Goal: Task Accomplishment & Management: Use online tool/utility

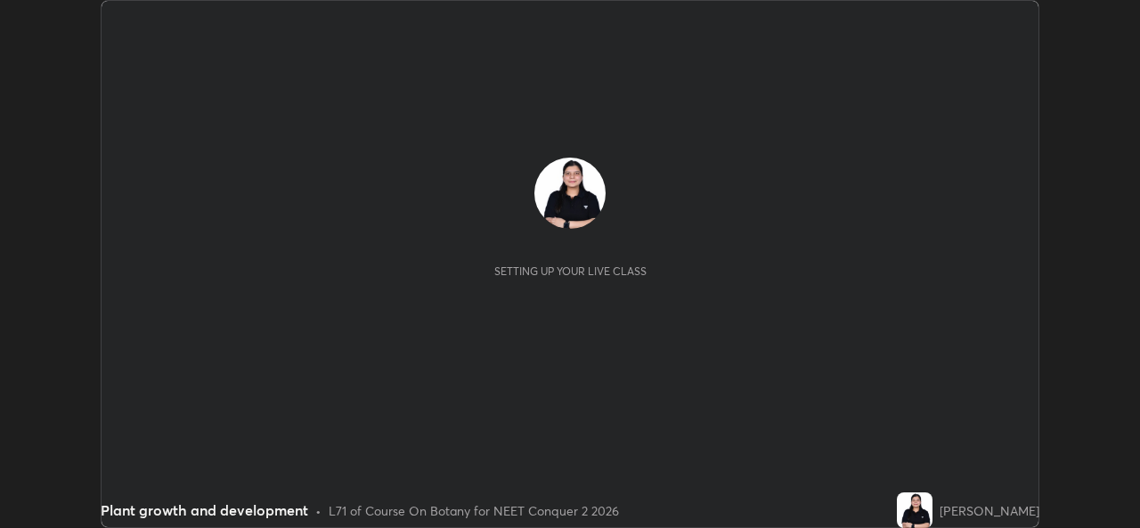
scroll to position [528, 1139]
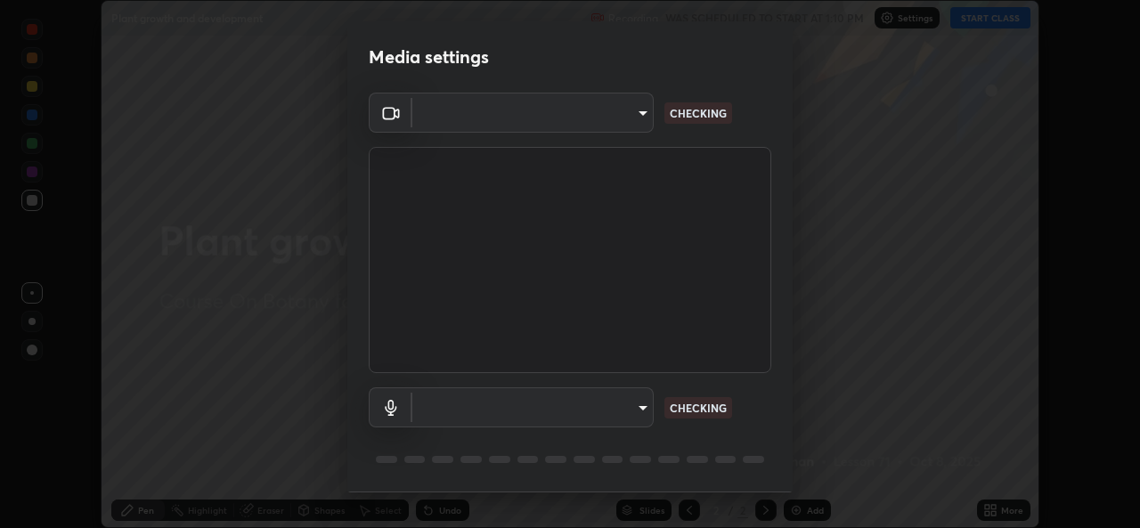
type input "d5dd4d4f0ad50d578cabb58e37a21e958f8cd01c412184e56a13254a0c40bdc7"
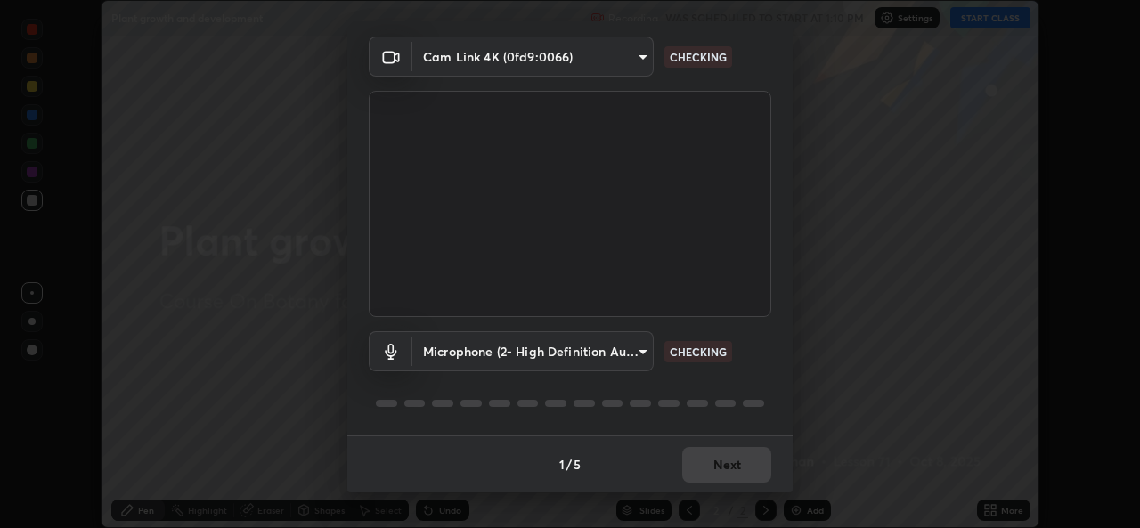
click at [637, 350] on body "Erase all Plant growth and development Recording WAS SCHEDULED TO START AT 1:10…" at bounding box center [570, 264] width 1140 height 528
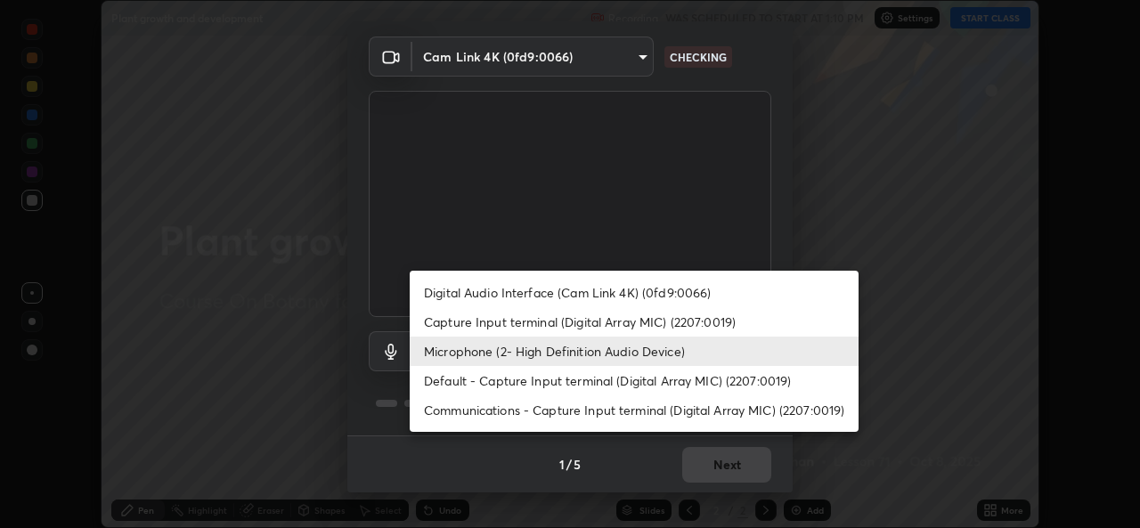
click at [677, 348] on li "Microphone (2- High Definition Audio Device)" at bounding box center [634, 351] width 449 height 29
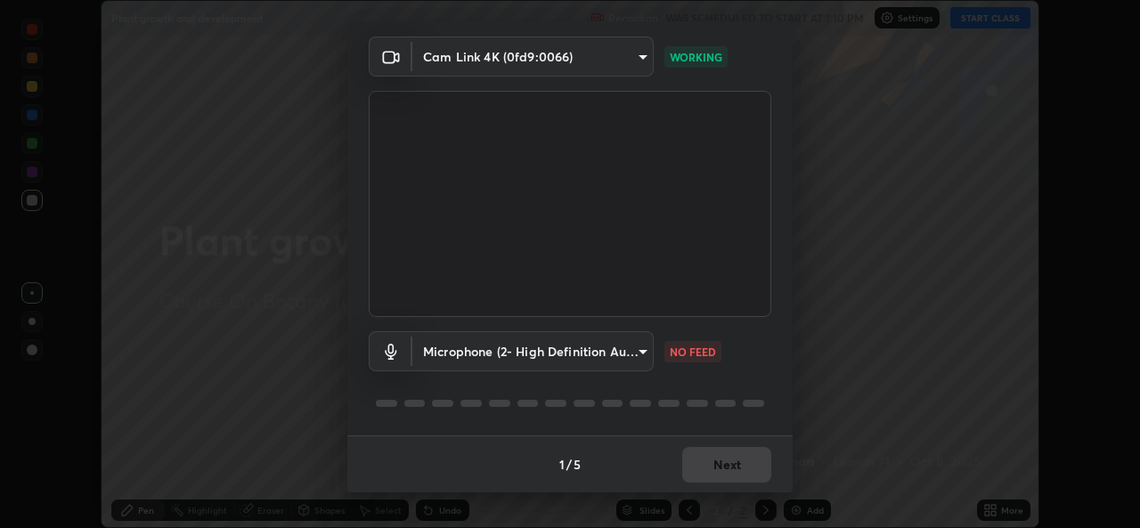
click at [644, 348] on body "Erase all Plant growth and development Recording WAS SCHEDULED TO START AT 1:10…" at bounding box center [570, 264] width 1140 height 528
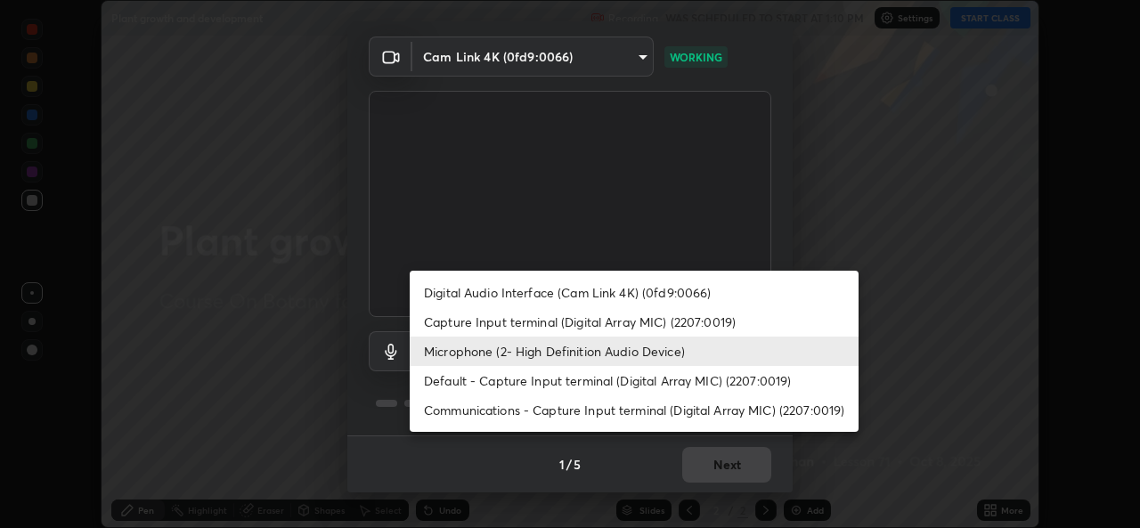
click at [641, 322] on li "Capture Input terminal (Digital Array MIC) (2207:0019)" at bounding box center [634, 321] width 449 height 29
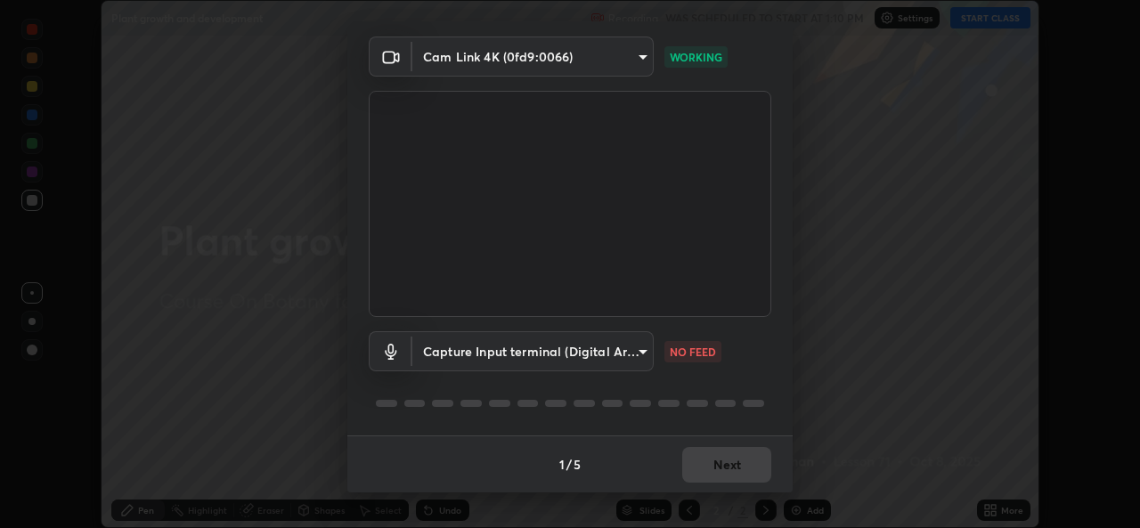
click at [632, 351] on body "Erase all Plant growth and development Recording WAS SCHEDULED TO START AT 1:10…" at bounding box center [570, 264] width 1140 height 528
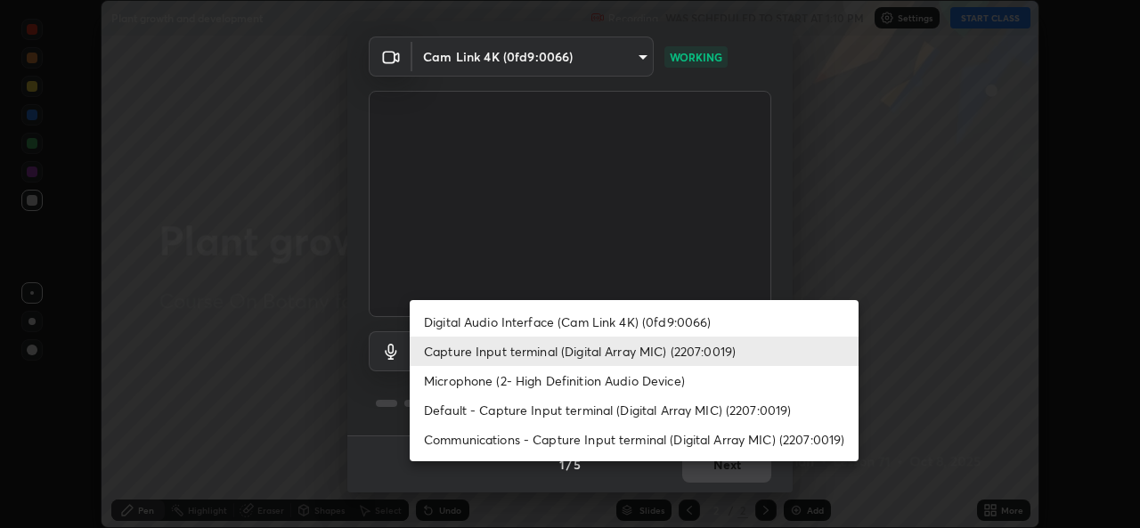
click at [631, 385] on li "Microphone (2- High Definition Audio Device)" at bounding box center [634, 380] width 449 height 29
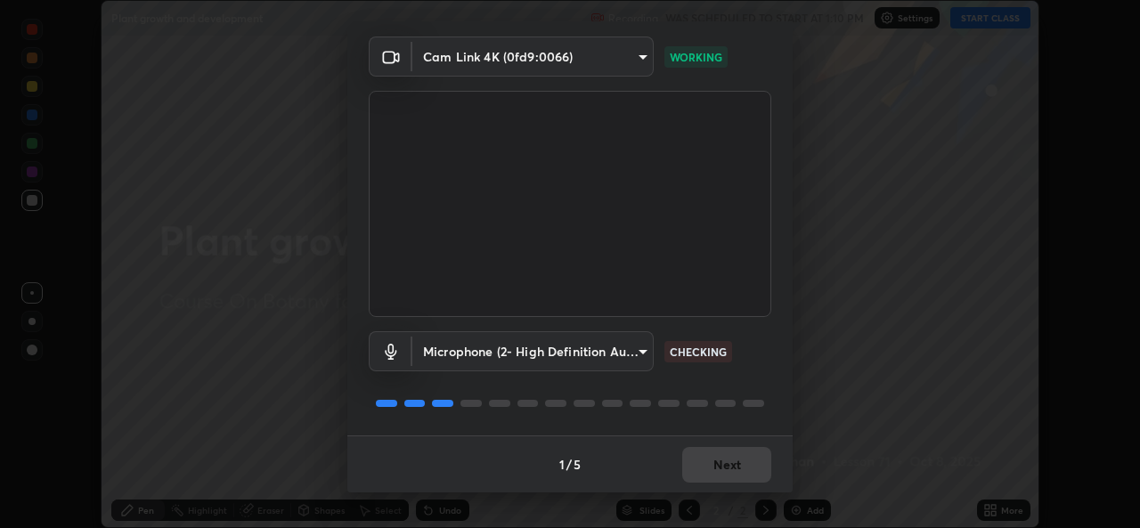
type input "36cd9f89a23acff87b04cca3604351d0b29241054667b16386bdc59ab177bbc1"
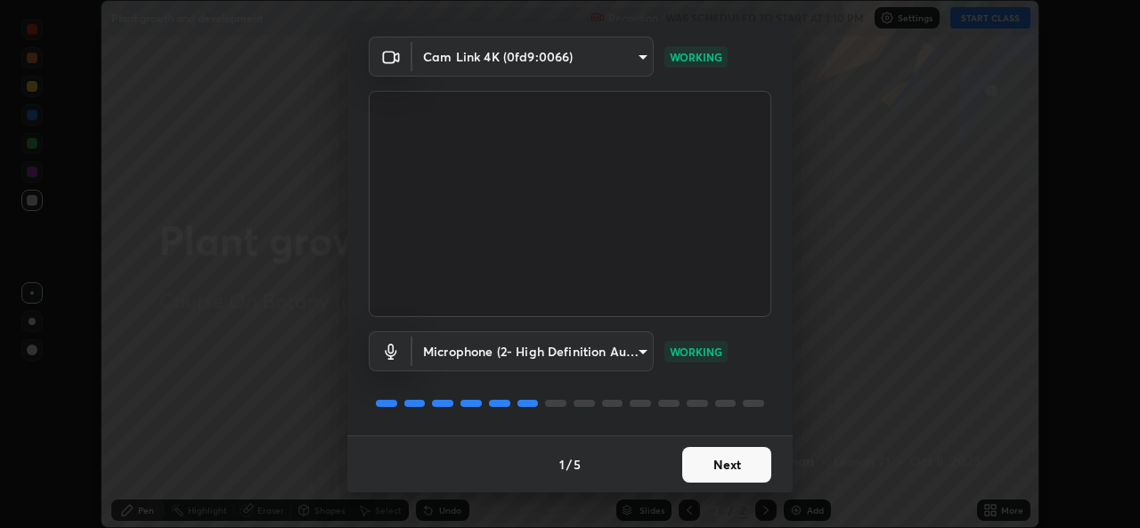
click at [729, 468] on button "Next" at bounding box center [726, 465] width 89 height 36
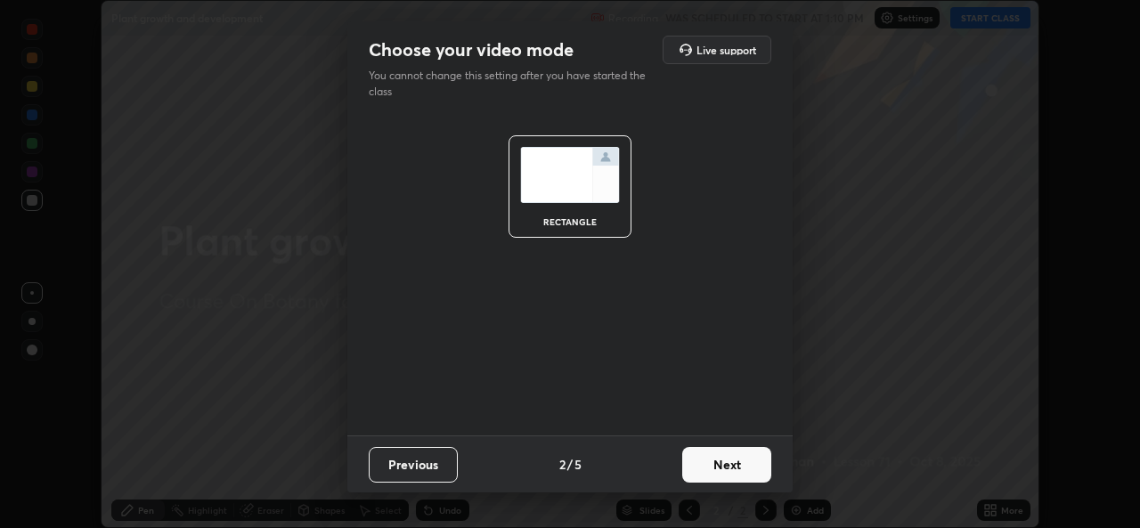
scroll to position [0, 0]
click at [734, 464] on button "Next" at bounding box center [726, 465] width 89 height 36
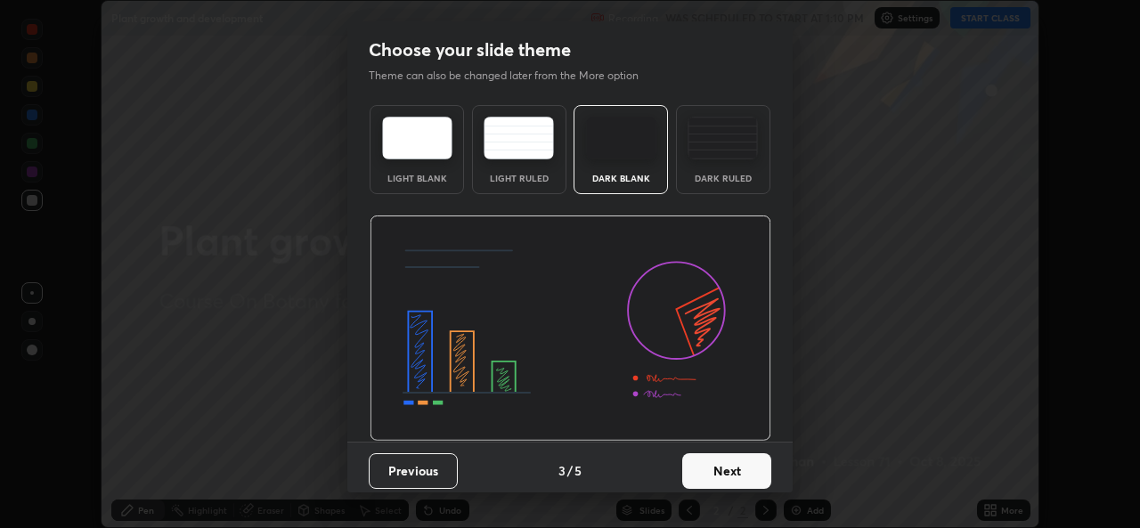
click at [732, 468] on button "Next" at bounding box center [726, 471] width 89 height 36
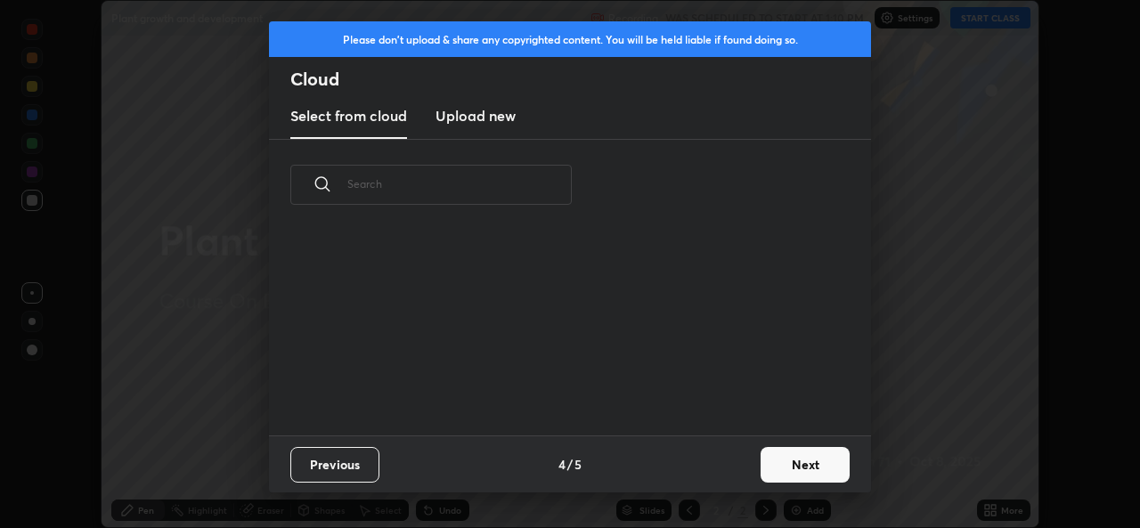
scroll to position [205, 572]
click at [788, 466] on button "Next" at bounding box center [805, 465] width 89 height 36
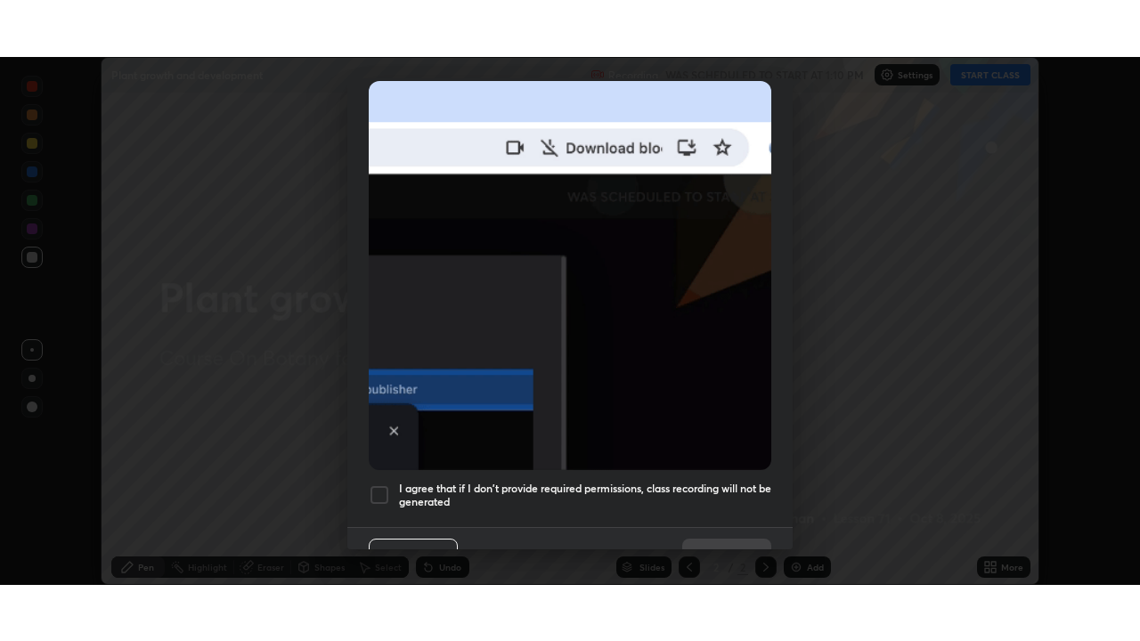
scroll to position [419, 0]
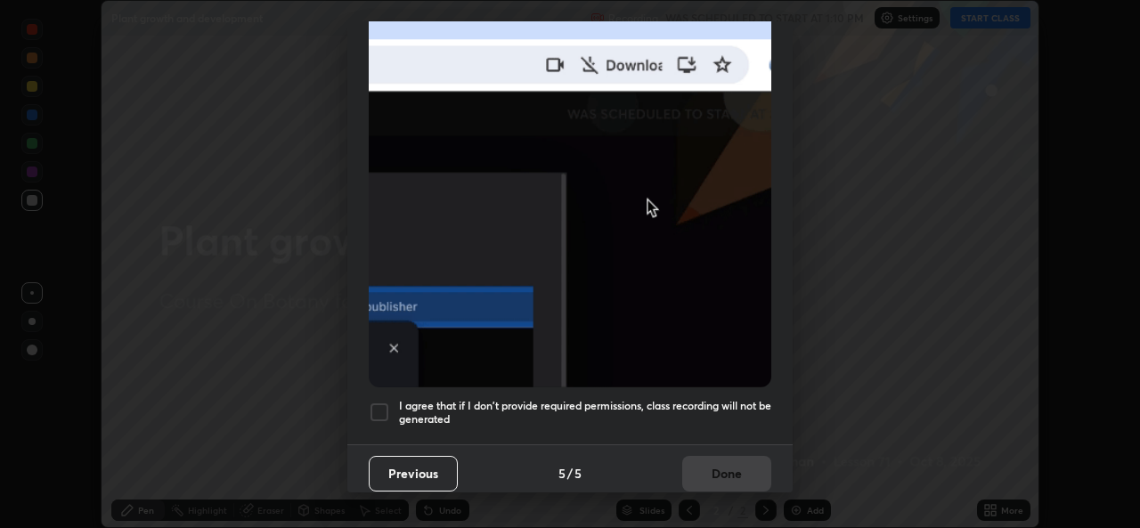
click at [375, 403] on div at bounding box center [379, 412] width 21 height 21
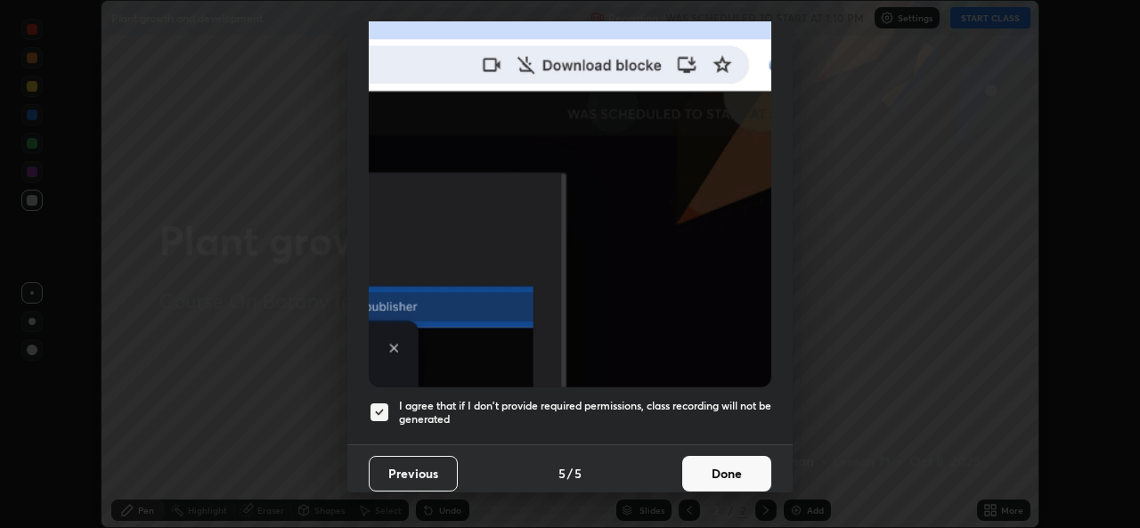
click at [716, 462] on button "Done" at bounding box center [726, 474] width 89 height 36
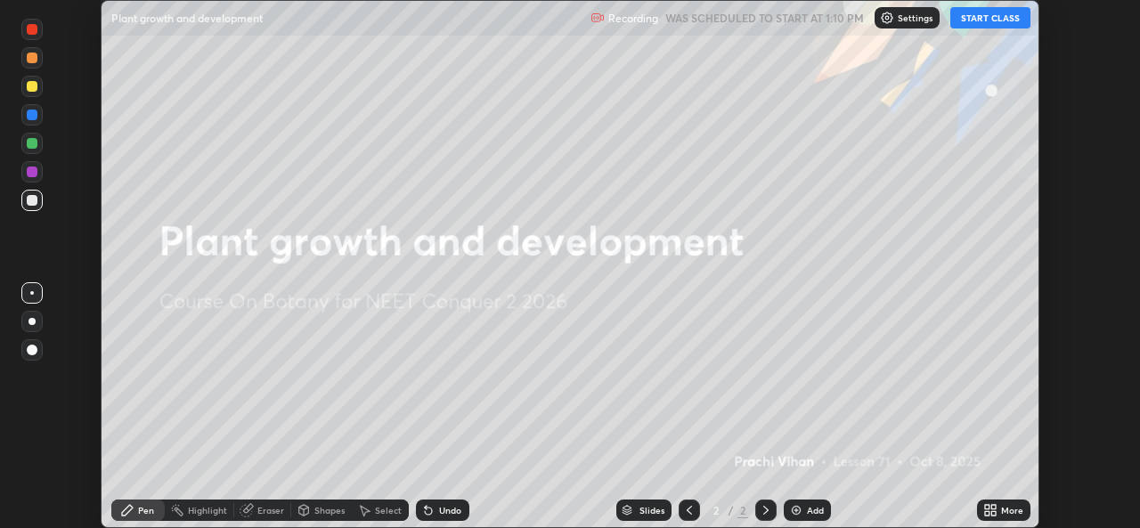
click at [985, 20] on button "START CLASS" at bounding box center [990, 17] width 80 height 21
click at [800, 511] on img at bounding box center [796, 510] width 14 height 14
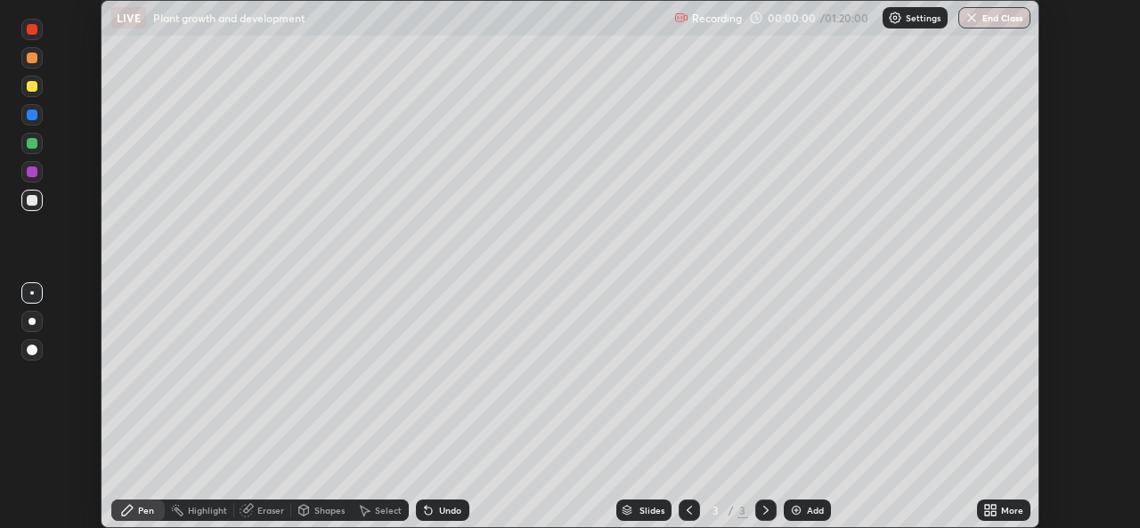
click at [992, 503] on icon at bounding box center [990, 510] width 14 height 14
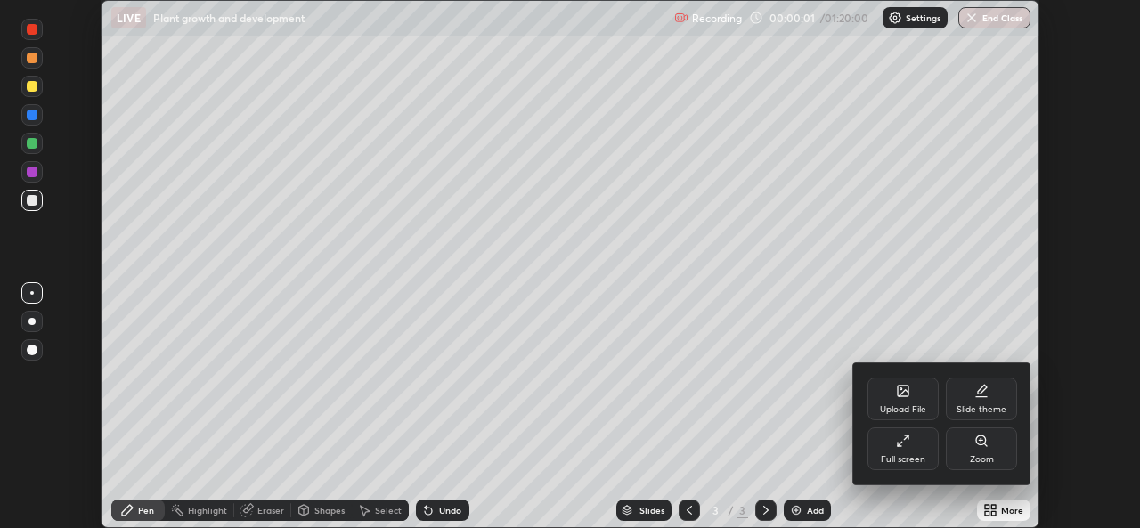
click at [904, 450] on div "Full screen" at bounding box center [902, 448] width 71 height 43
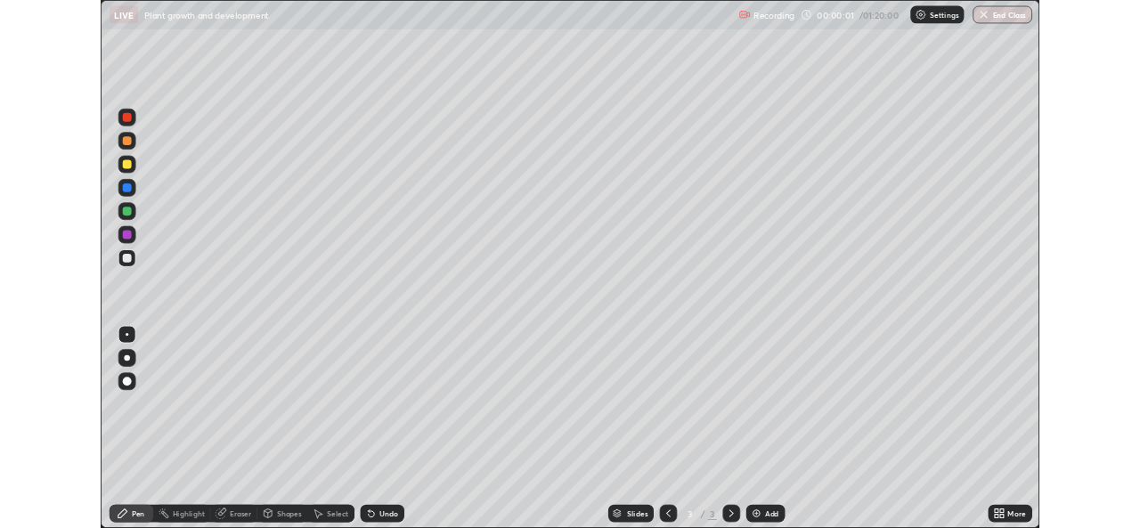
scroll to position [641, 1140]
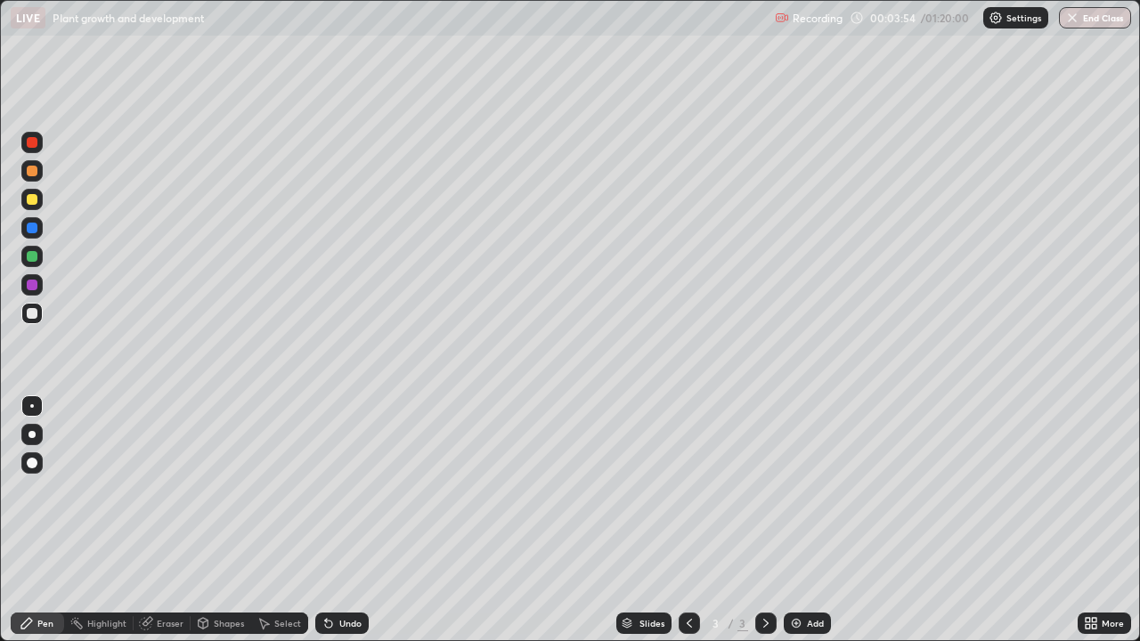
click at [35, 199] on div at bounding box center [32, 199] width 11 height 11
click at [37, 438] on div at bounding box center [31, 434] width 21 height 21
click at [35, 435] on div at bounding box center [31, 434] width 21 height 21
click at [216, 527] on div "Shapes" at bounding box center [229, 623] width 30 height 9
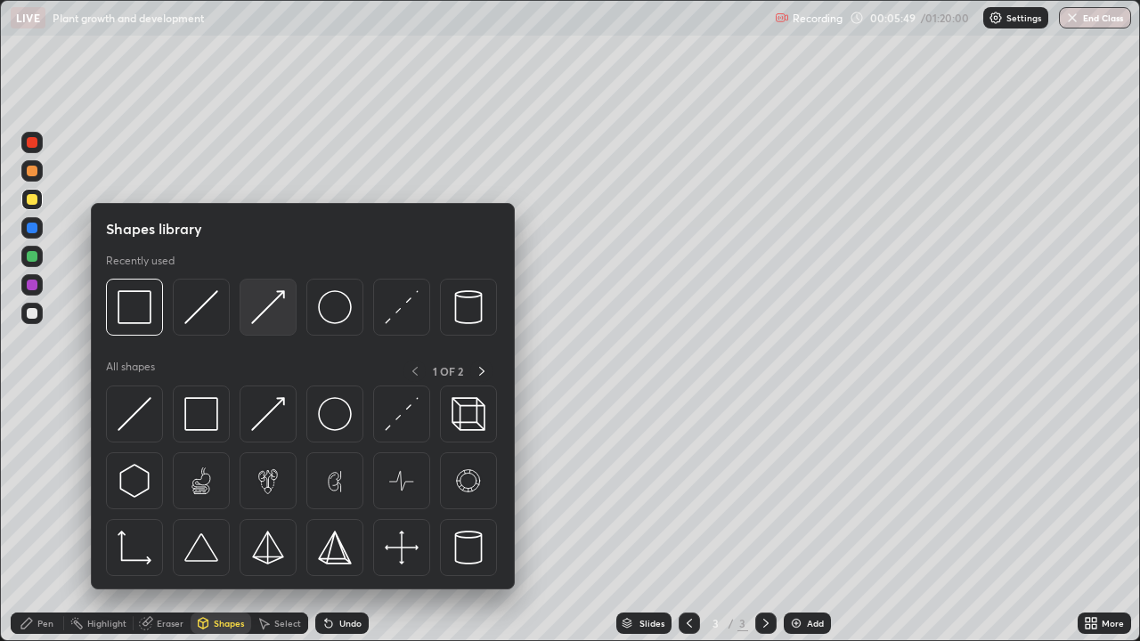
click at [264, 305] on img at bounding box center [268, 307] width 34 height 34
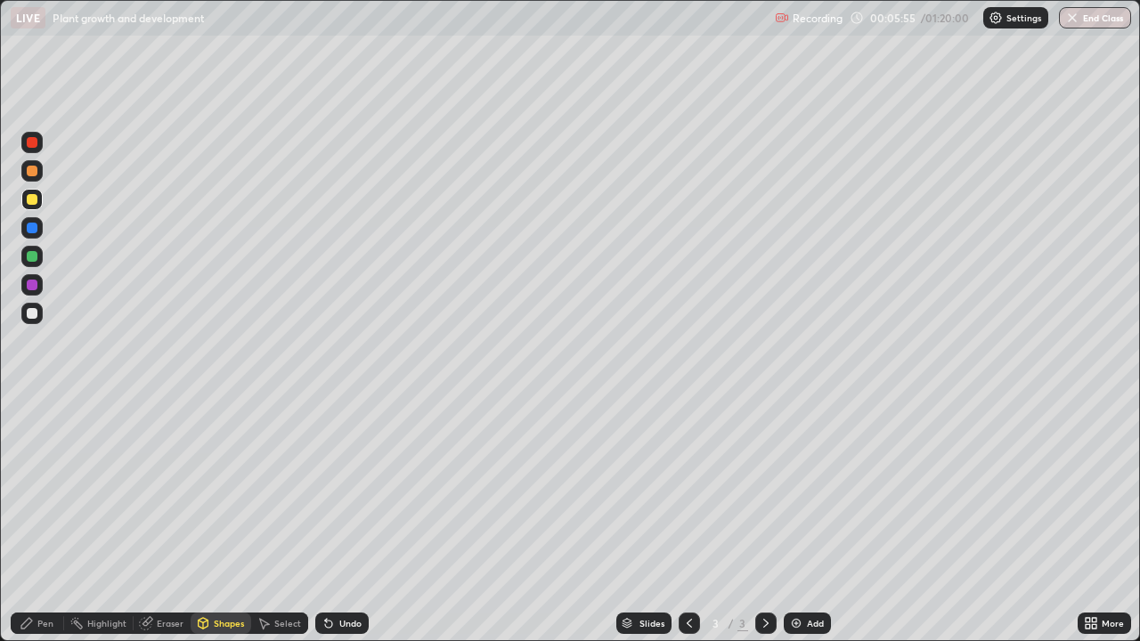
click at [37, 319] on div at bounding box center [31, 313] width 21 height 21
click at [37, 320] on div at bounding box center [31, 313] width 21 height 21
click at [36, 316] on div at bounding box center [32, 313] width 11 height 11
click at [37, 527] on div "Pen" at bounding box center [45, 623] width 16 height 9
click at [37, 527] on div "Pen" at bounding box center [37, 623] width 53 height 21
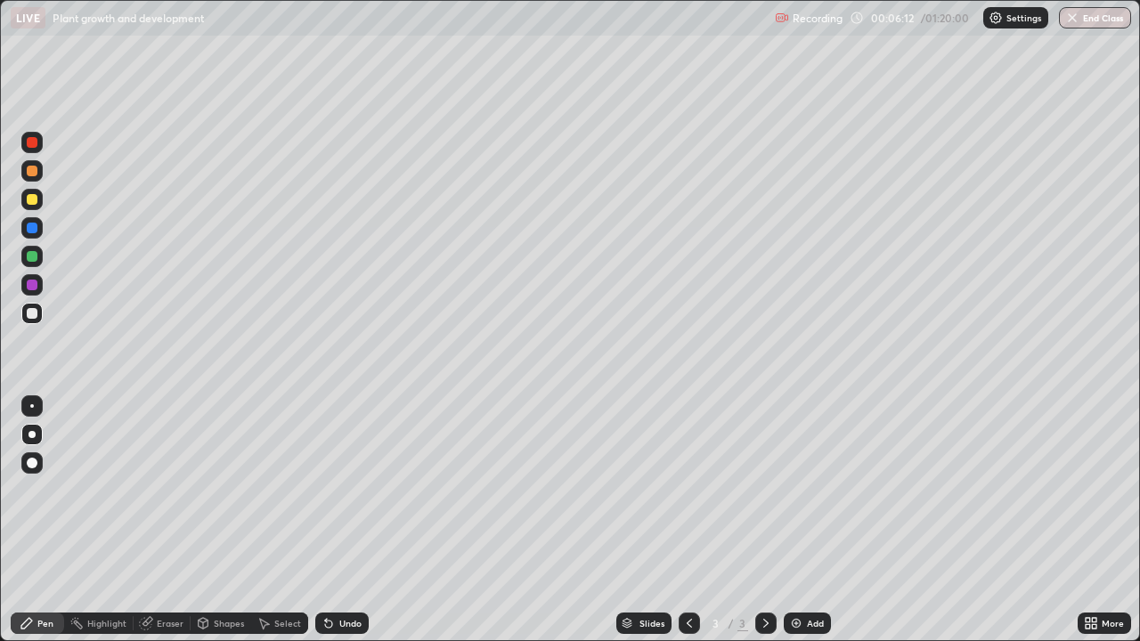
click at [42, 253] on div at bounding box center [31, 256] width 21 height 21
click at [215, 527] on div "Shapes" at bounding box center [229, 623] width 30 height 9
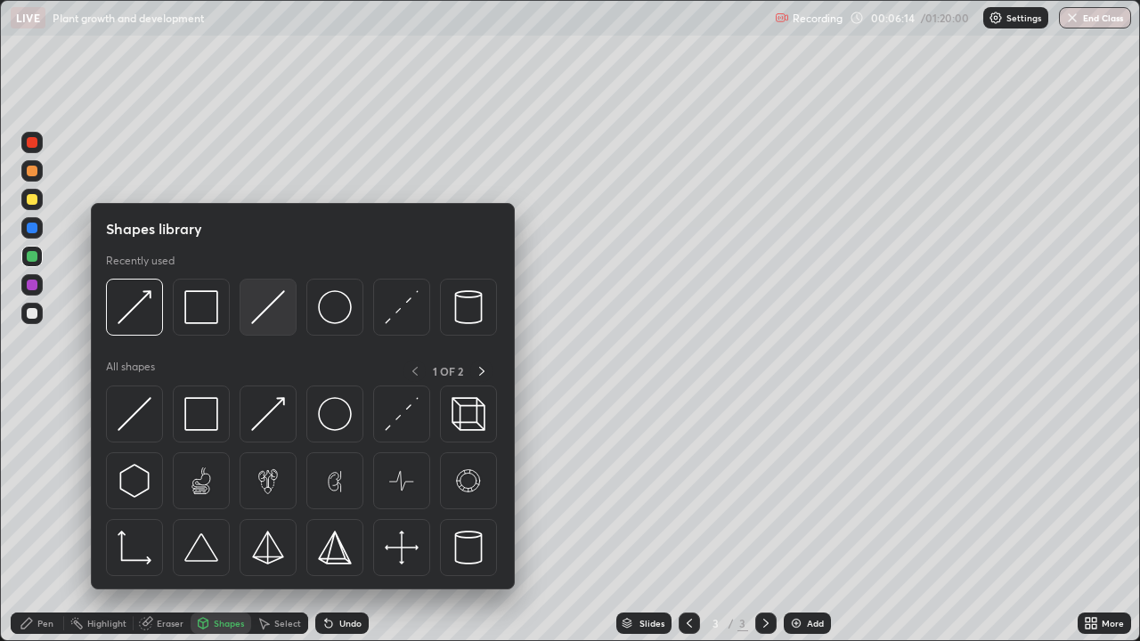
click at [265, 306] on img at bounding box center [268, 307] width 34 height 34
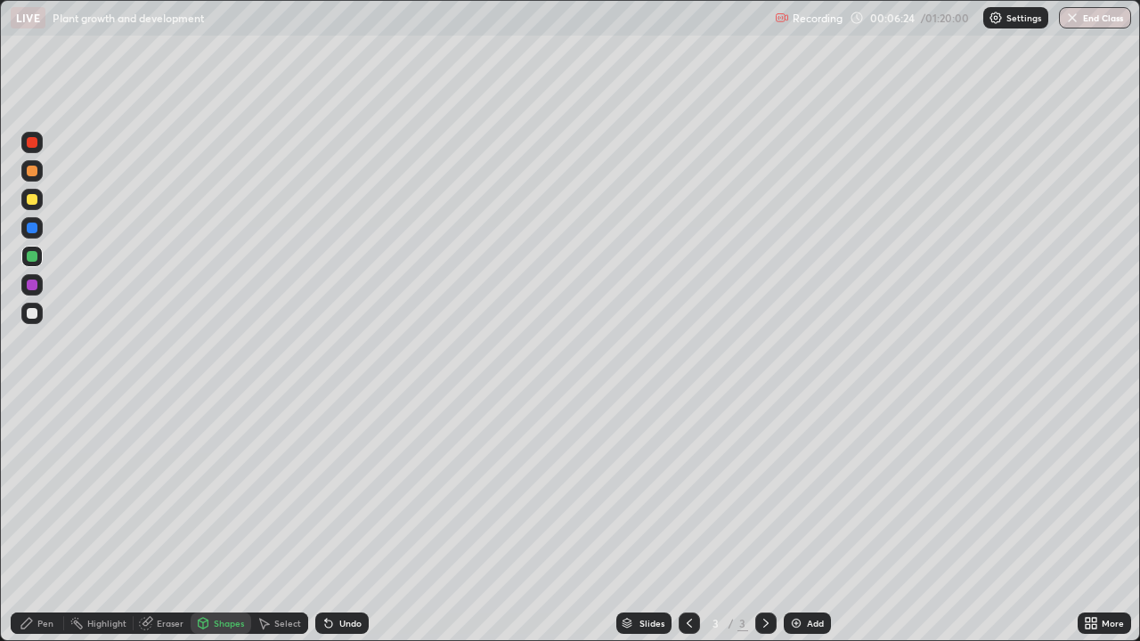
click at [27, 527] on icon at bounding box center [26, 623] width 11 height 11
click at [28, 527] on icon at bounding box center [26, 623] width 11 height 11
click at [38, 313] on div at bounding box center [31, 313] width 21 height 21
click at [35, 313] on div at bounding box center [32, 313] width 11 height 11
click at [34, 314] on div at bounding box center [32, 313] width 11 height 11
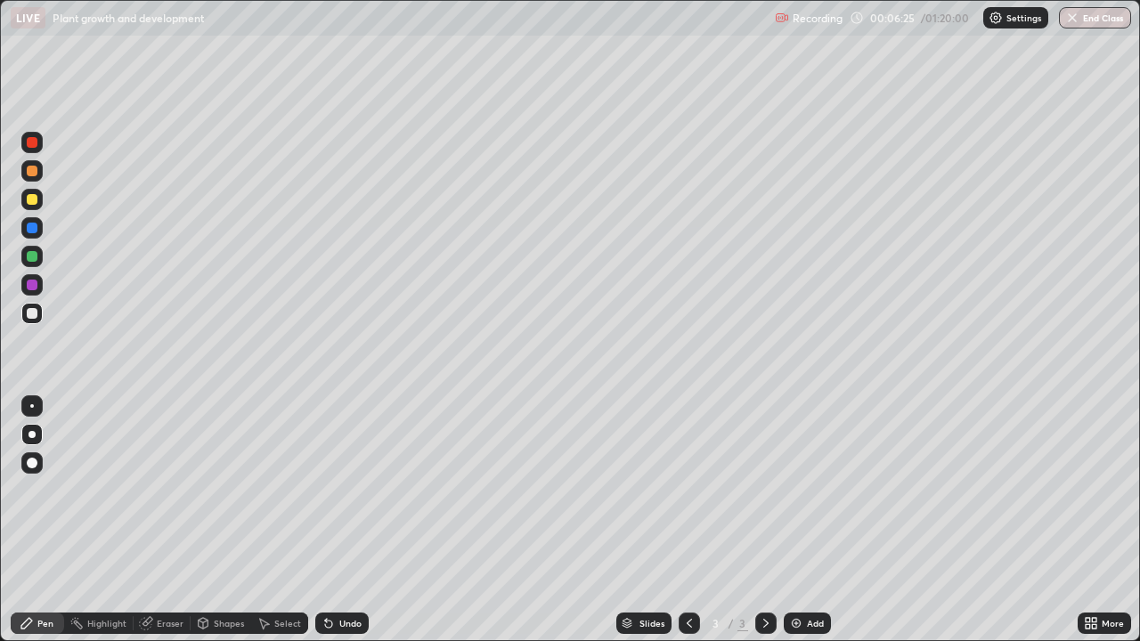
click at [33, 315] on div at bounding box center [32, 313] width 11 height 11
click at [800, 527] on img at bounding box center [796, 623] width 14 height 14
click at [30, 200] on div at bounding box center [32, 199] width 11 height 11
click at [34, 254] on div at bounding box center [32, 256] width 11 height 11
click at [37, 251] on div at bounding box center [31, 256] width 21 height 21
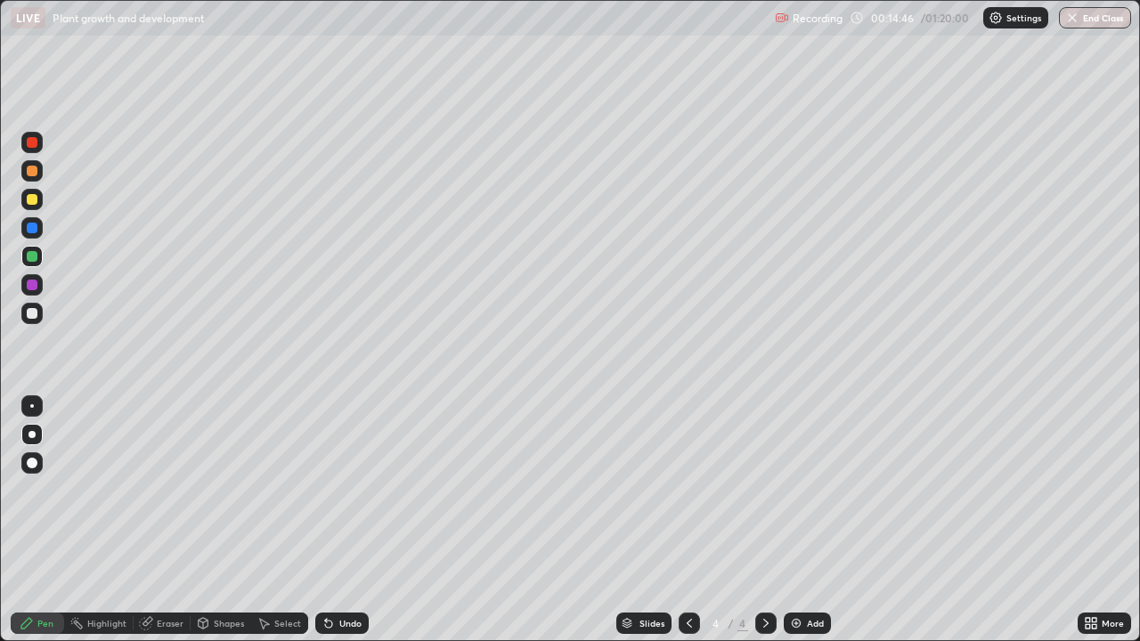
click at [798, 527] on img at bounding box center [796, 623] width 14 height 14
click at [688, 527] on icon at bounding box center [689, 623] width 14 height 14
click at [33, 199] on div at bounding box center [32, 199] width 11 height 11
click at [29, 201] on div at bounding box center [32, 199] width 11 height 11
click at [33, 204] on div at bounding box center [32, 199] width 11 height 11
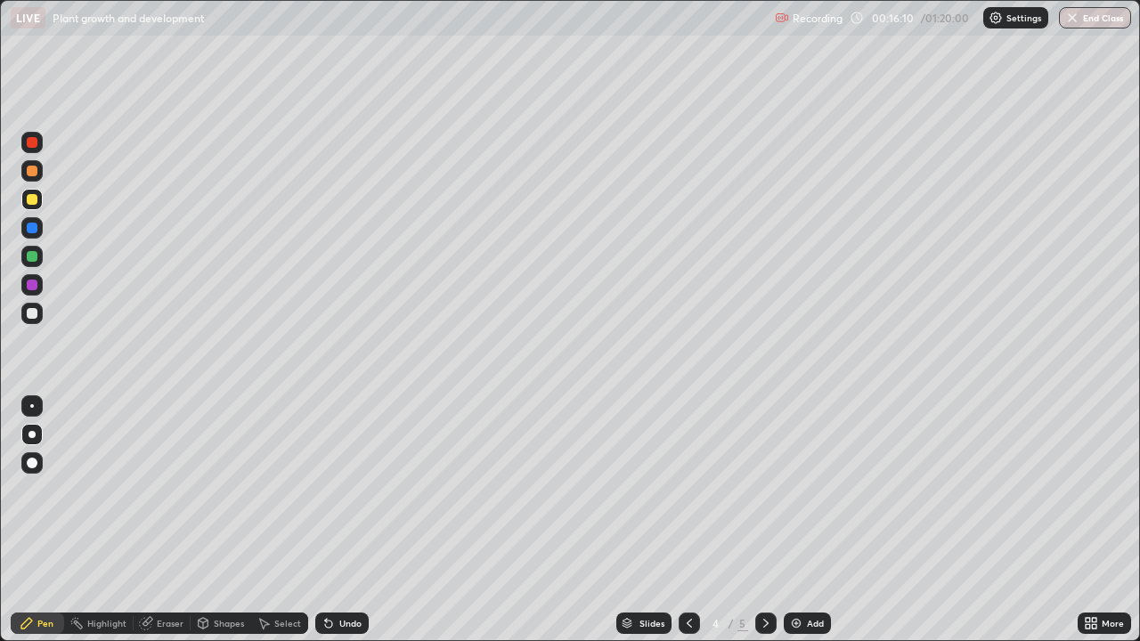
click at [31, 202] on div at bounding box center [32, 199] width 11 height 11
click at [210, 527] on div "Shapes" at bounding box center [221, 623] width 61 height 21
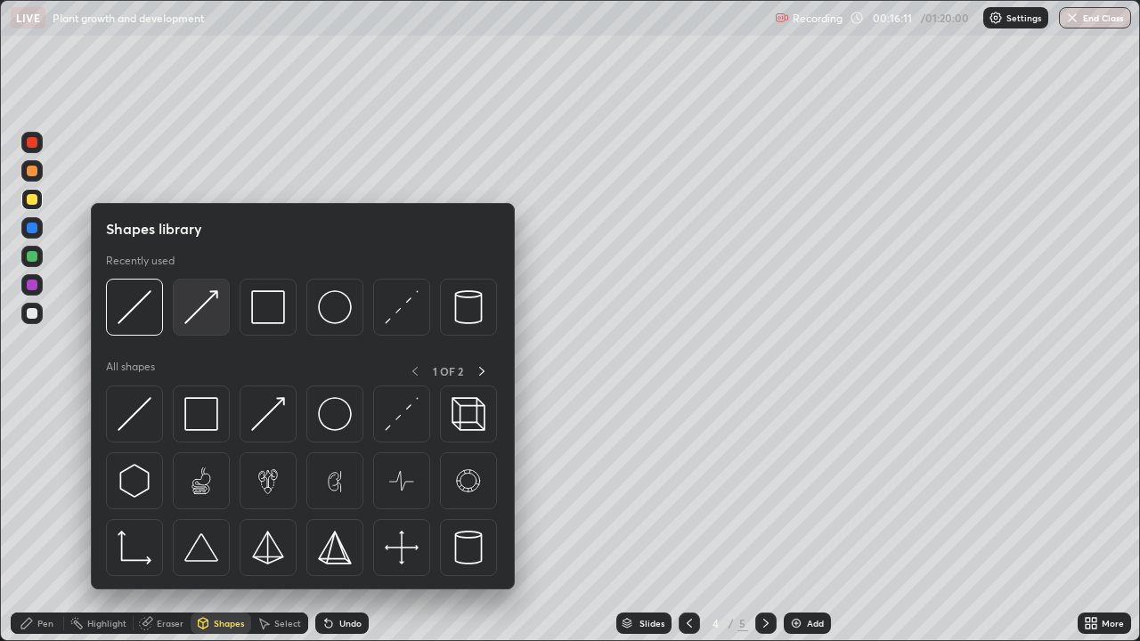
click at [195, 307] on img at bounding box center [201, 307] width 34 height 34
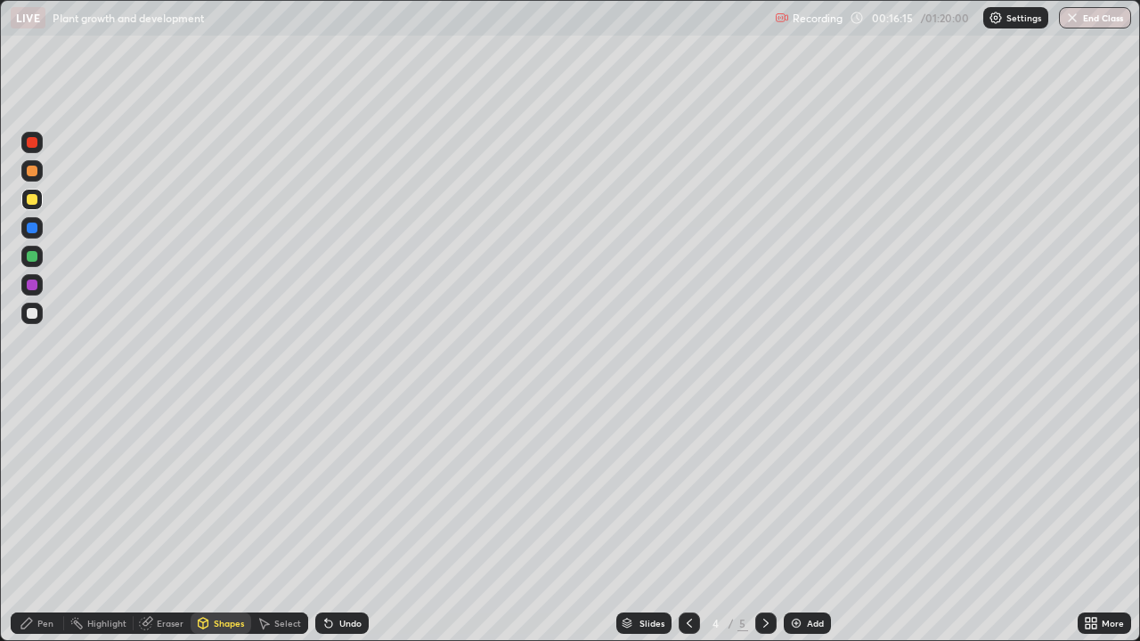
click at [33, 527] on icon at bounding box center [27, 623] width 14 height 14
click at [37, 259] on div at bounding box center [32, 256] width 11 height 11
click at [35, 258] on div at bounding box center [32, 256] width 11 height 11
click at [32, 254] on div at bounding box center [32, 256] width 11 height 11
click at [37, 527] on div "Pen" at bounding box center [37, 623] width 53 height 21
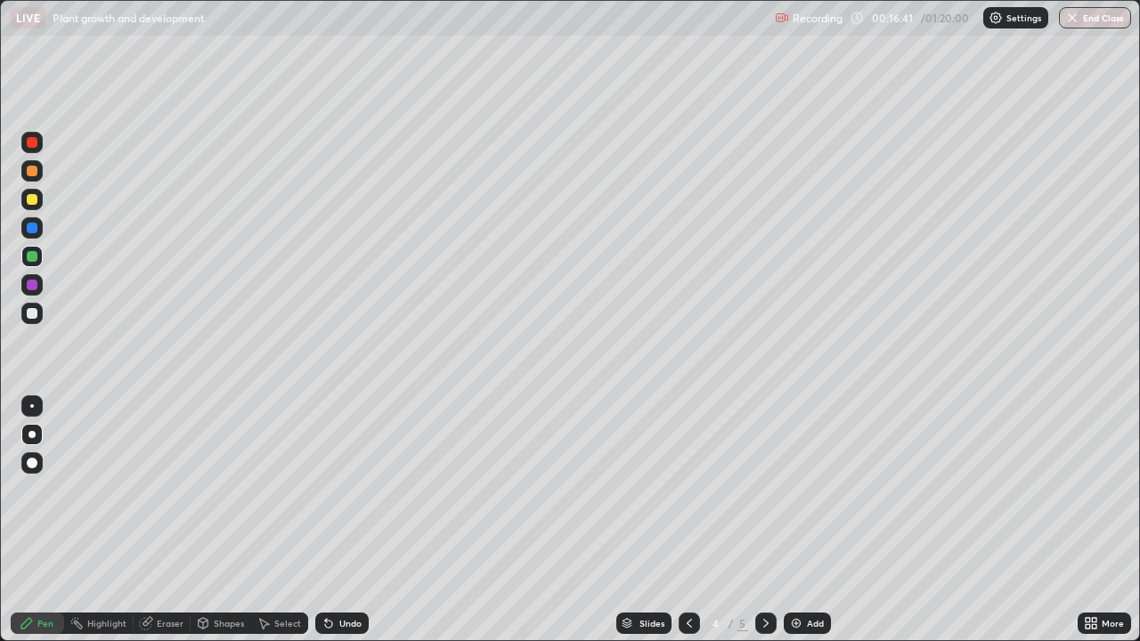
click at [39, 321] on div at bounding box center [31, 313] width 21 height 21
click at [32, 314] on div at bounding box center [32, 313] width 11 height 11
click at [35, 318] on div at bounding box center [32, 313] width 11 height 11
click at [31, 316] on div at bounding box center [32, 313] width 11 height 11
click at [37, 315] on div at bounding box center [32, 313] width 11 height 11
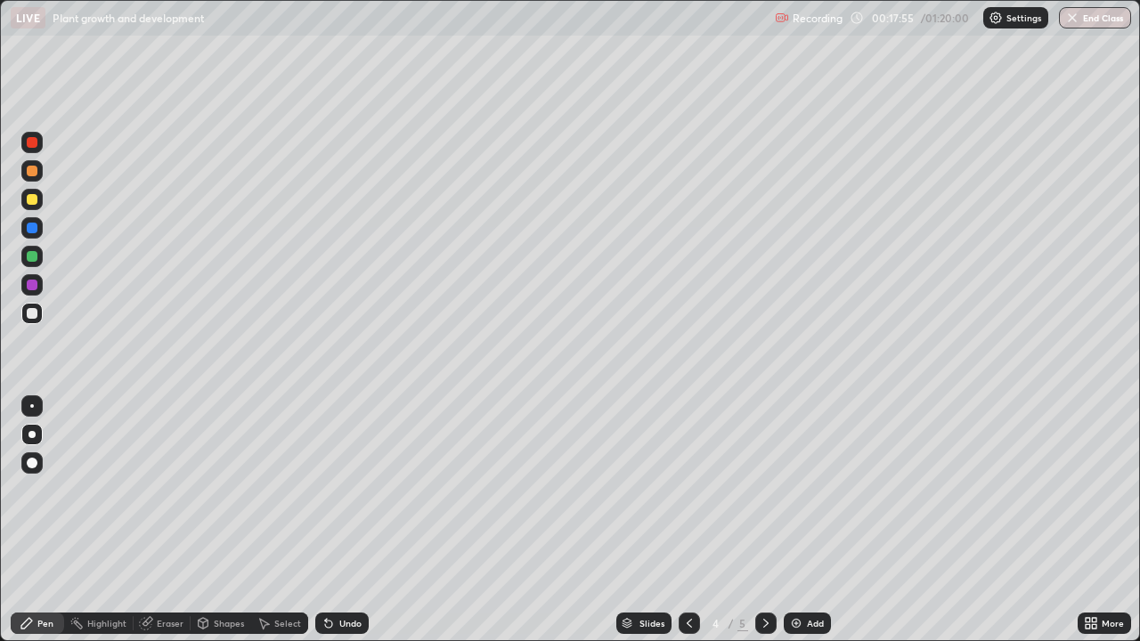
click at [32, 314] on div at bounding box center [32, 313] width 11 height 11
click at [35, 313] on div at bounding box center [32, 313] width 11 height 11
click at [688, 527] on icon at bounding box center [689, 623] width 14 height 14
click at [764, 527] on icon at bounding box center [766, 623] width 14 height 14
click at [763, 527] on icon at bounding box center [766, 623] width 14 height 14
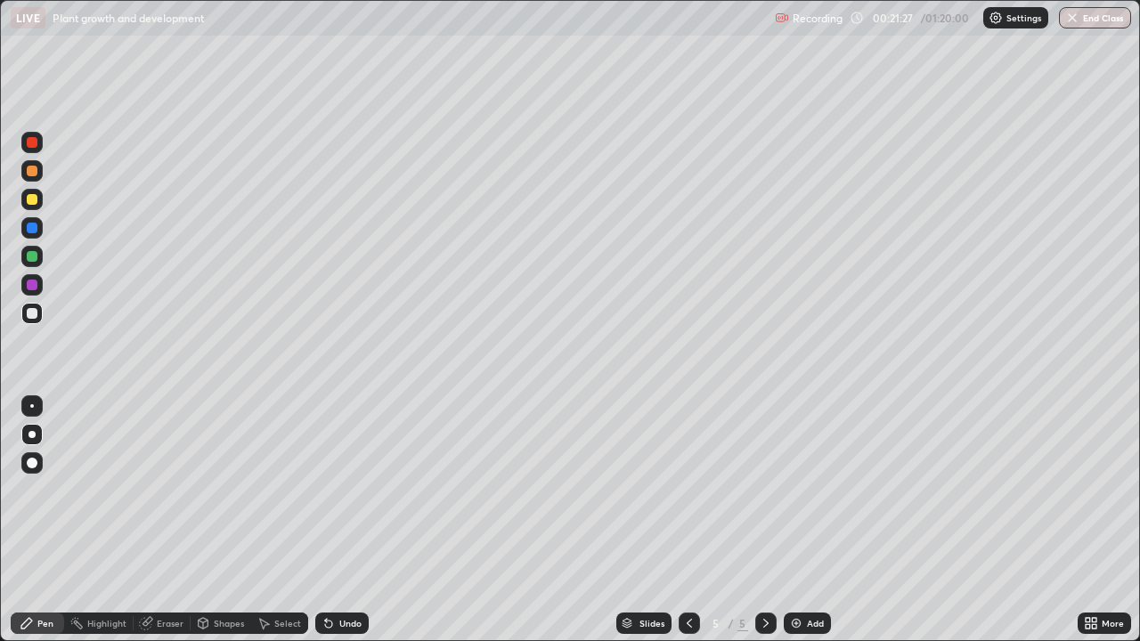
click at [688, 527] on icon at bounding box center [689, 623] width 14 height 14
click at [764, 527] on icon at bounding box center [765, 623] width 5 height 9
click at [32, 527] on icon at bounding box center [27, 623] width 14 height 14
click at [37, 259] on div at bounding box center [32, 256] width 11 height 11
click at [36, 259] on div at bounding box center [32, 256] width 11 height 11
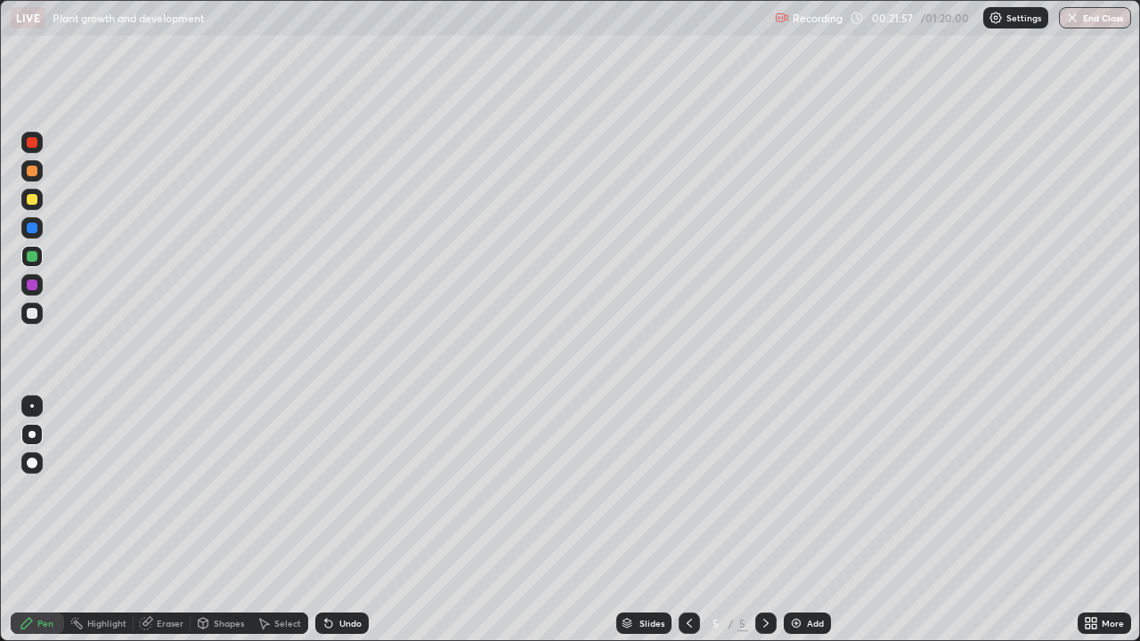
click at [38, 197] on div at bounding box center [31, 199] width 21 height 21
click at [39, 196] on div at bounding box center [31, 199] width 21 height 21
click at [31, 312] on div at bounding box center [32, 313] width 11 height 11
click at [33, 311] on div at bounding box center [32, 313] width 11 height 11
click at [39, 312] on div at bounding box center [31, 313] width 21 height 21
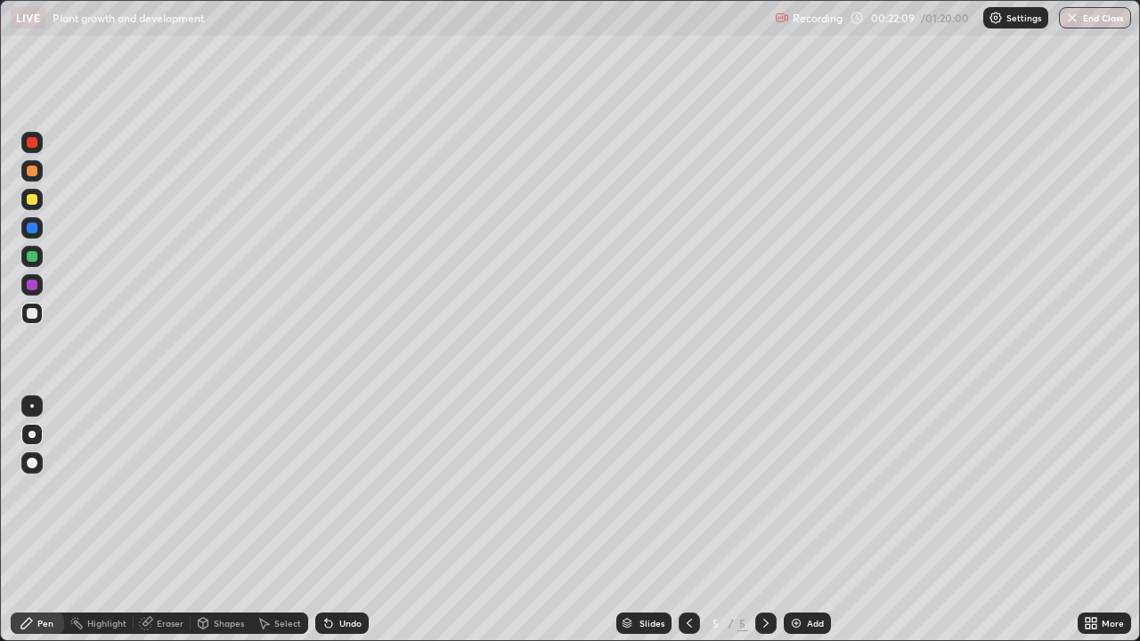
click at [33, 313] on div at bounding box center [32, 313] width 11 height 11
click at [33, 315] on div at bounding box center [32, 313] width 11 height 11
click at [29, 314] on div at bounding box center [32, 313] width 11 height 11
click at [33, 311] on div at bounding box center [32, 313] width 11 height 11
click at [340, 527] on div "Undo" at bounding box center [350, 623] width 22 height 9
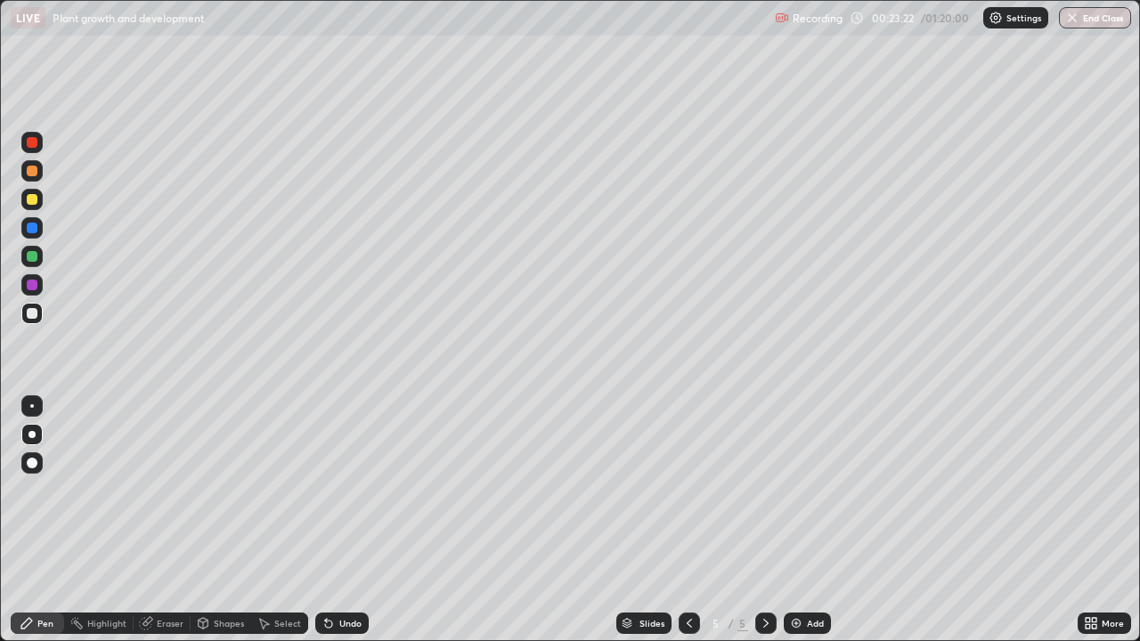
click at [149, 527] on div "Eraser" at bounding box center [162, 623] width 57 height 21
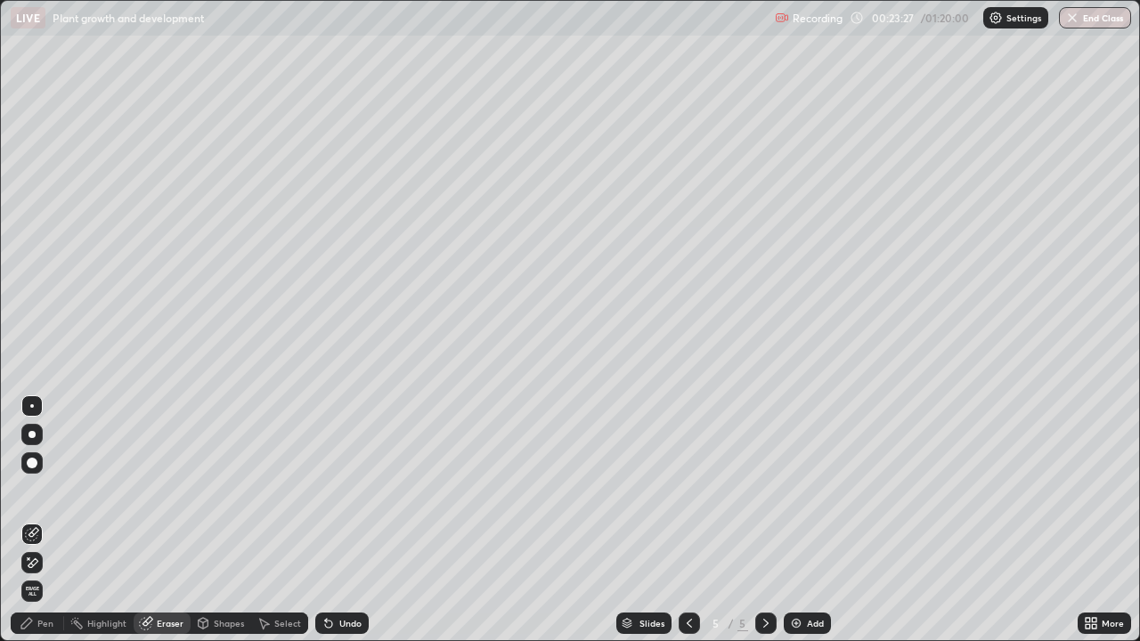
click at [32, 527] on icon at bounding box center [27, 623] width 14 height 14
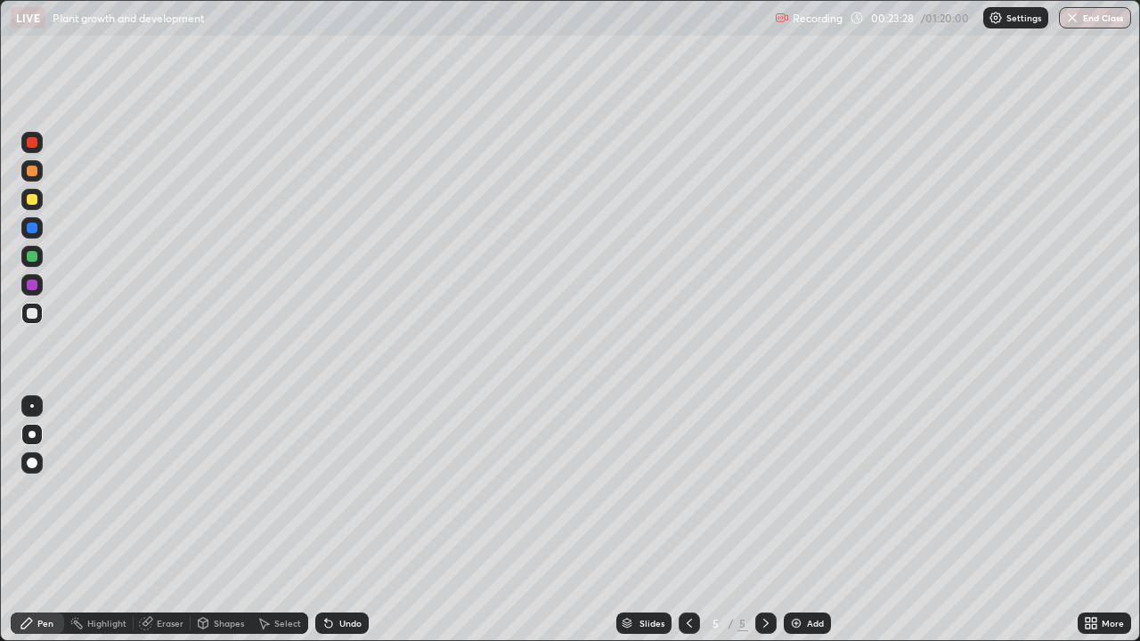
click at [33, 527] on icon at bounding box center [27, 623] width 14 height 14
click at [793, 527] on img at bounding box center [796, 623] width 14 height 14
click at [34, 527] on icon at bounding box center [27, 623] width 14 height 14
click at [35, 256] on div at bounding box center [32, 256] width 11 height 11
click at [37, 256] on div at bounding box center [31, 256] width 21 height 21
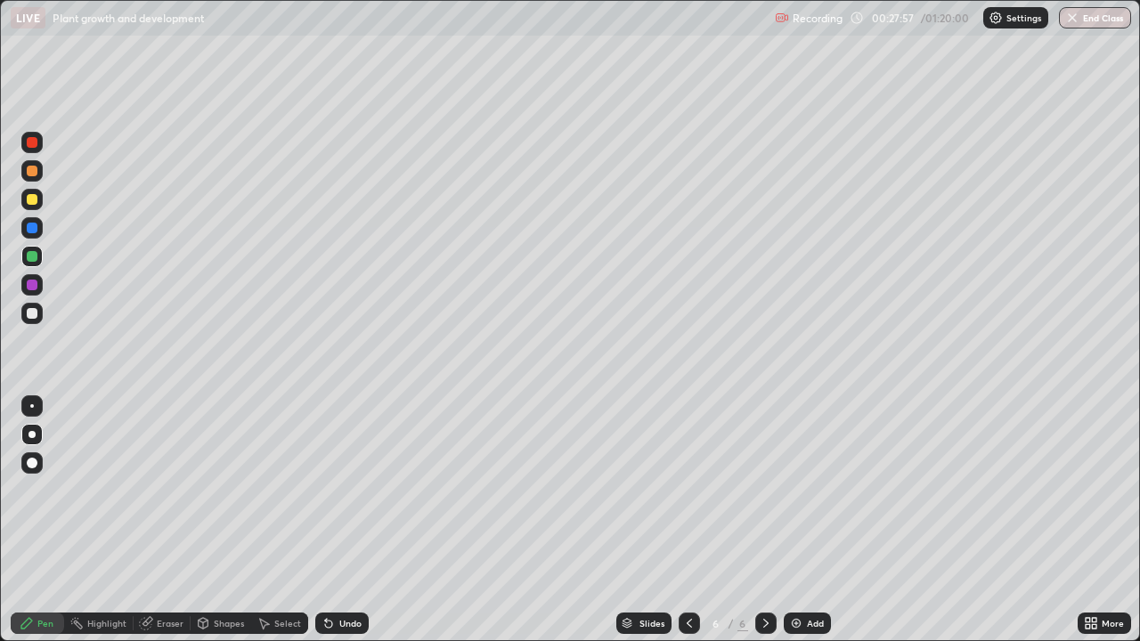
click at [30, 308] on div at bounding box center [32, 313] width 11 height 11
click at [29, 316] on div at bounding box center [32, 313] width 11 height 11
click at [30, 312] on div at bounding box center [32, 313] width 11 height 11
click at [34, 265] on div at bounding box center [31, 256] width 21 height 21
click at [27, 260] on div at bounding box center [31, 256] width 21 height 21
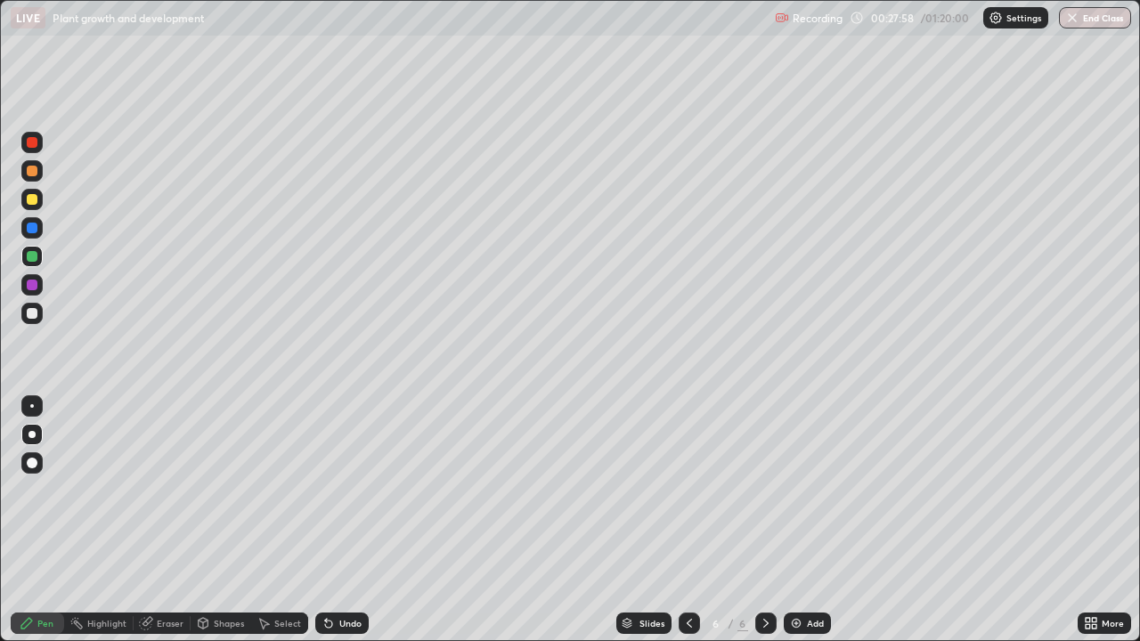
click at [29, 261] on div at bounding box center [32, 256] width 11 height 11
click at [33, 313] on div at bounding box center [32, 313] width 11 height 11
click at [31, 315] on div at bounding box center [32, 313] width 11 height 11
click at [33, 316] on div at bounding box center [32, 313] width 11 height 11
click at [33, 313] on div at bounding box center [32, 313] width 11 height 11
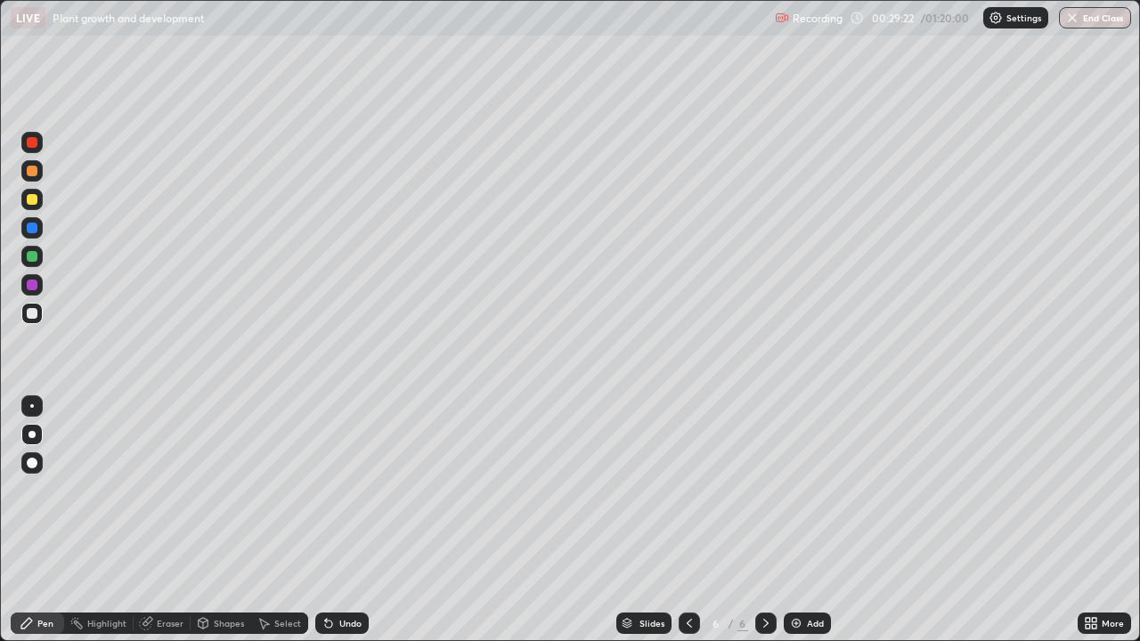
click at [32, 287] on div at bounding box center [32, 285] width 11 height 11
click at [38, 286] on div at bounding box center [31, 284] width 21 height 21
click at [30, 311] on div at bounding box center [32, 313] width 11 height 11
click at [31, 313] on div at bounding box center [32, 313] width 11 height 11
click at [35, 312] on div at bounding box center [32, 313] width 11 height 11
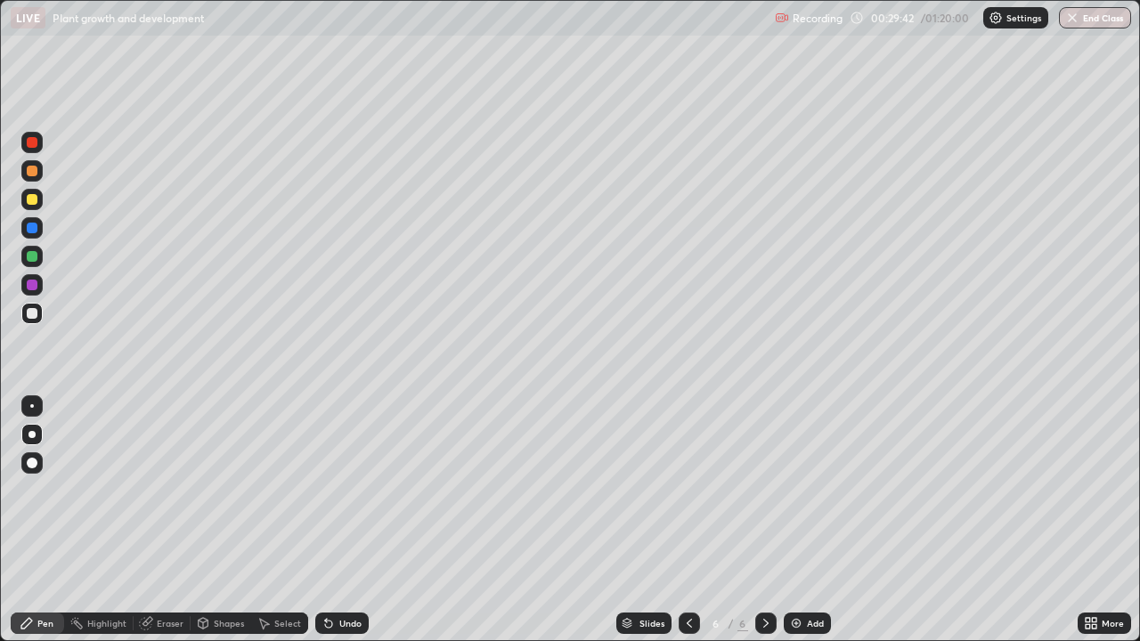
click at [33, 311] on div at bounding box center [32, 313] width 11 height 11
click at [807, 527] on div "Add" at bounding box center [815, 623] width 17 height 9
click at [37, 199] on div at bounding box center [32, 199] width 11 height 11
click at [34, 261] on div at bounding box center [32, 256] width 11 height 11
click at [35, 256] on div at bounding box center [32, 256] width 11 height 11
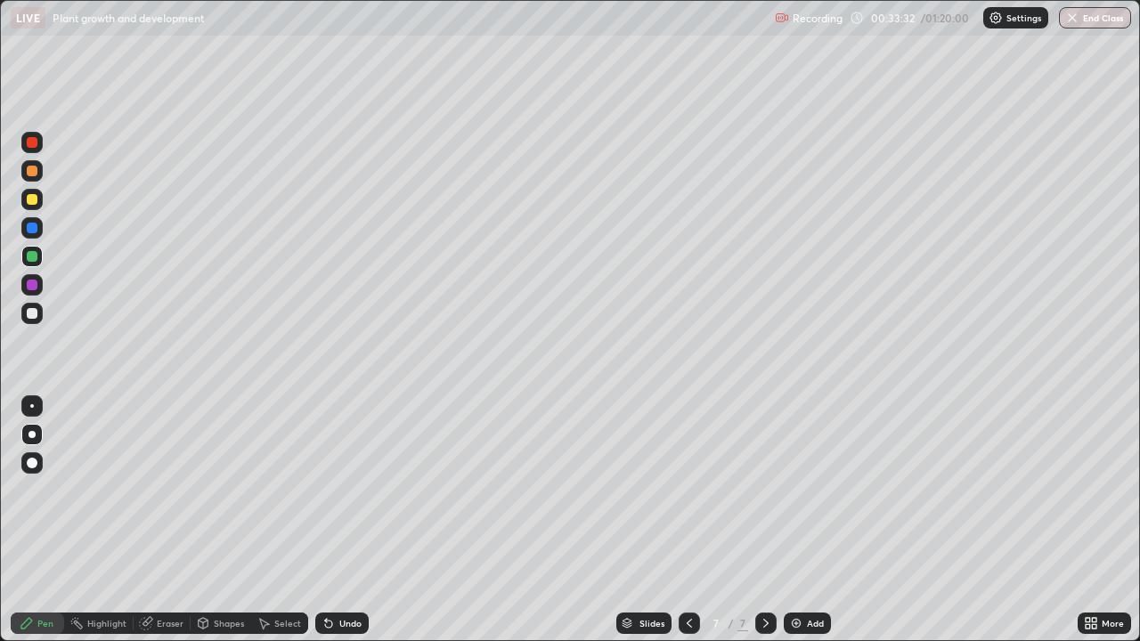
click at [30, 319] on div at bounding box center [31, 313] width 21 height 21
click at [33, 316] on div at bounding box center [32, 313] width 11 height 11
click at [34, 312] on div at bounding box center [32, 313] width 11 height 11
click at [36, 256] on div at bounding box center [32, 256] width 11 height 11
click at [37, 254] on div at bounding box center [32, 256] width 11 height 11
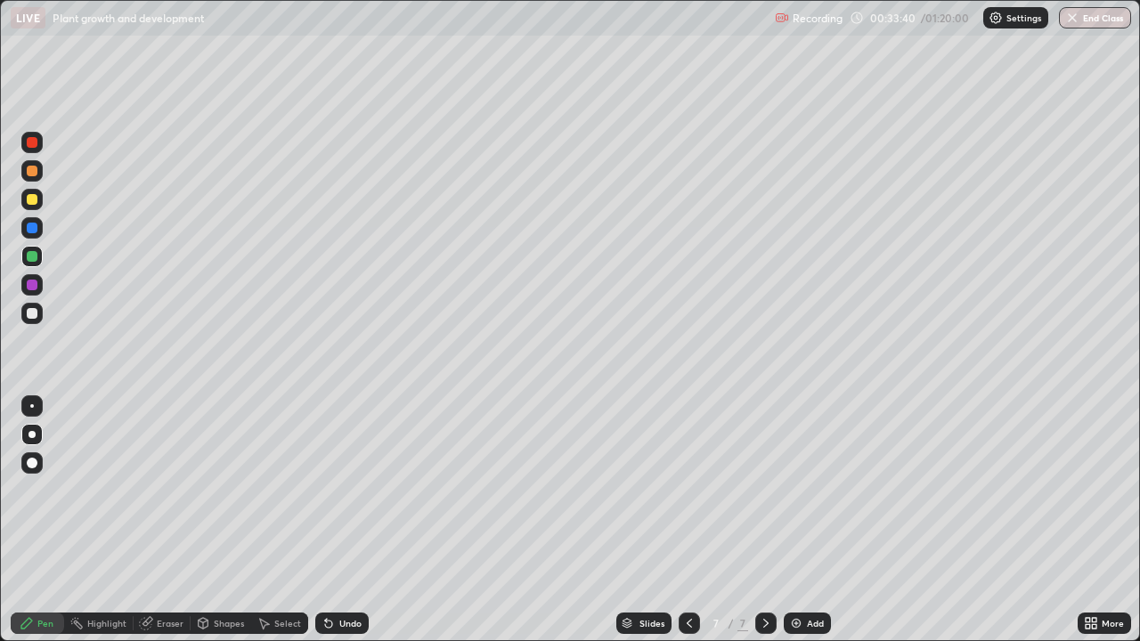
click at [35, 250] on div at bounding box center [31, 256] width 21 height 21
click at [32, 199] on div at bounding box center [32, 199] width 11 height 11
click at [36, 199] on div at bounding box center [32, 199] width 11 height 11
click at [36, 316] on div at bounding box center [32, 313] width 11 height 11
click at [39, 313] on div at bounding box center [31, 313] width 21 height 21
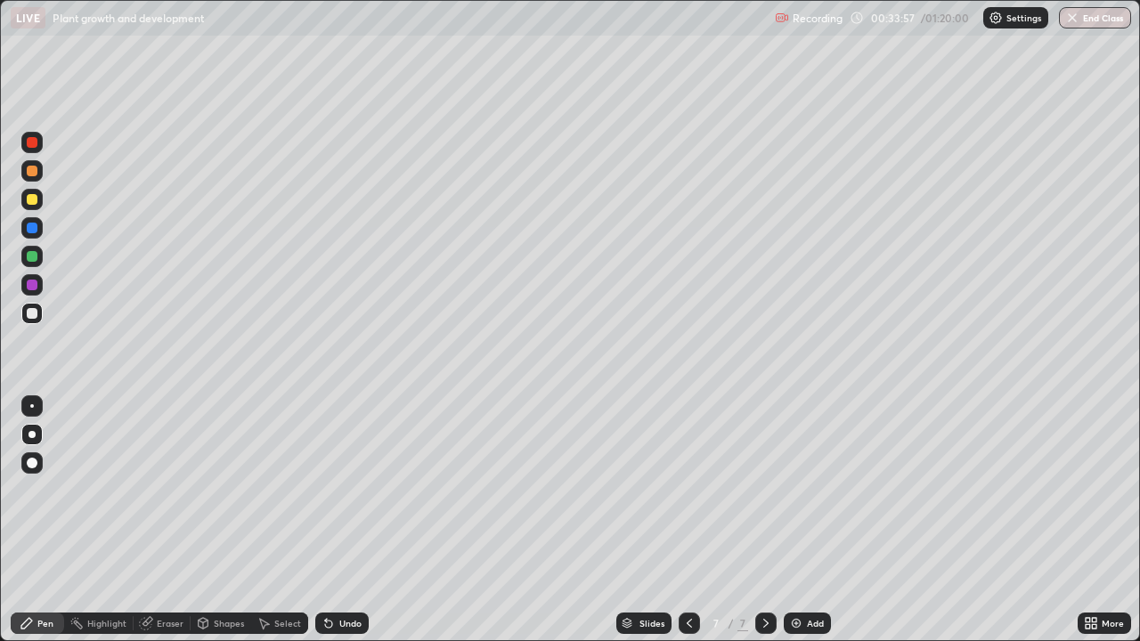
click at [33, 313] on div at bounding box center [32, 313] width 11 height 11
click at [167, 527] on div "Eraser" at bounding box center [170, 623] width 27 height 9
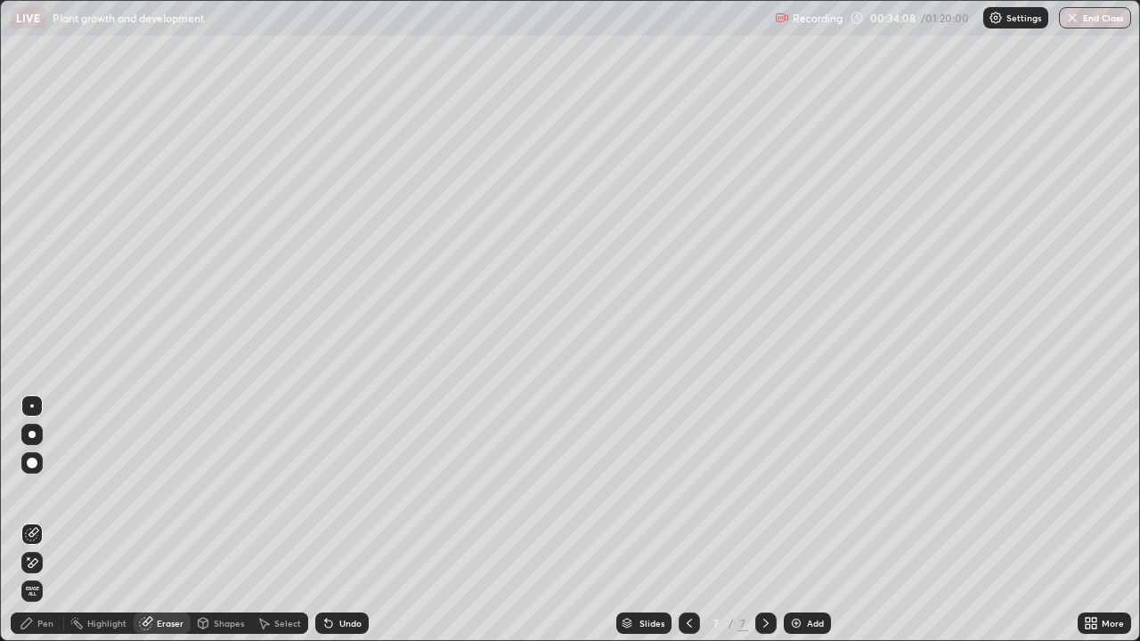
click at [28, 527] on icon at bounding box center [26, 623] width 11 height 11
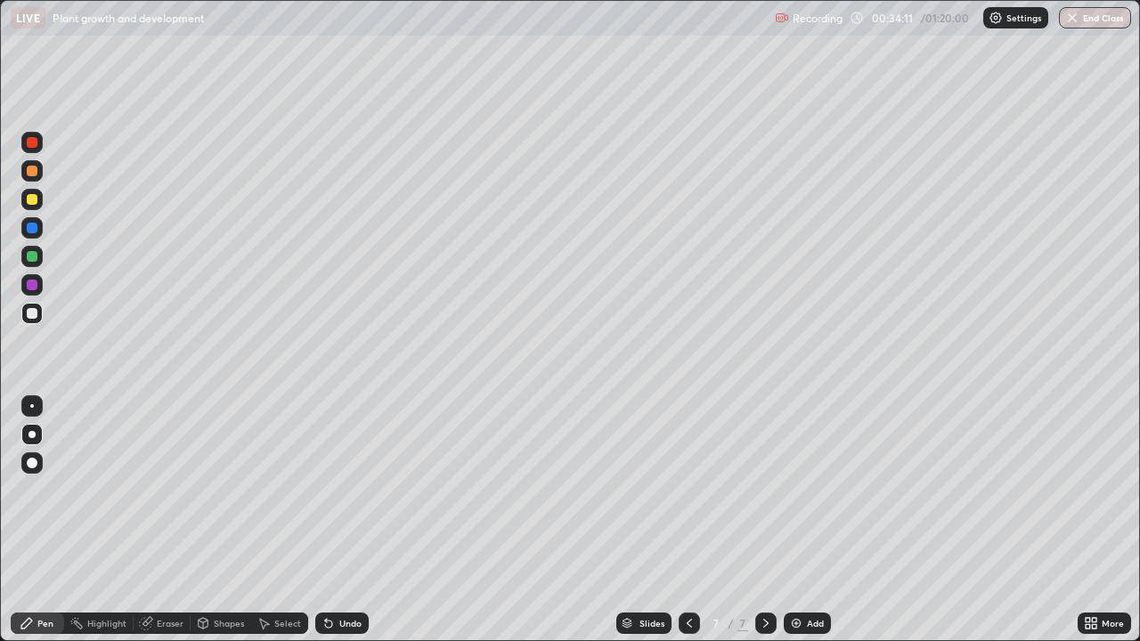
click at [32, 254] on div at bounding box center [32, 256] width 11 height 11
click at [35, 253] on div at bounding box center [32, 256] width 11 height 11
click at [28, 314] on div at bounding box center [32, 313] width 11 height 11
click at [34, 314] on div at bounding box center [32, 313] width 11 height 11
click at [28, 317] on div at bounding box center [32, 313] width 11 height 11
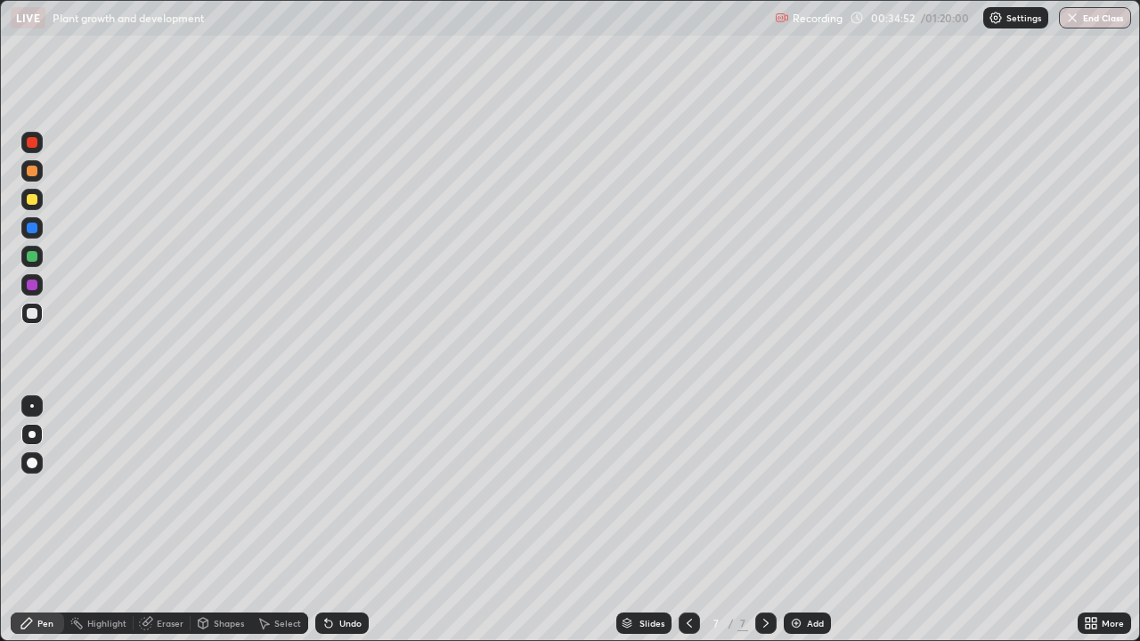
click at [32, 256] on div at bounding box center [32, 256] width 11 height 11
click at [24, 257] on div at bounding box center [31, 256] width 21 height 21
click at [41, 313] on div at bounding box center [31, 313] width 21 height 21
click at [40, 256] on div at bounding box center [31, 256] width 21 height 21
click at [33, 199] on div at bounding box center [32, 199] width 11 height 11
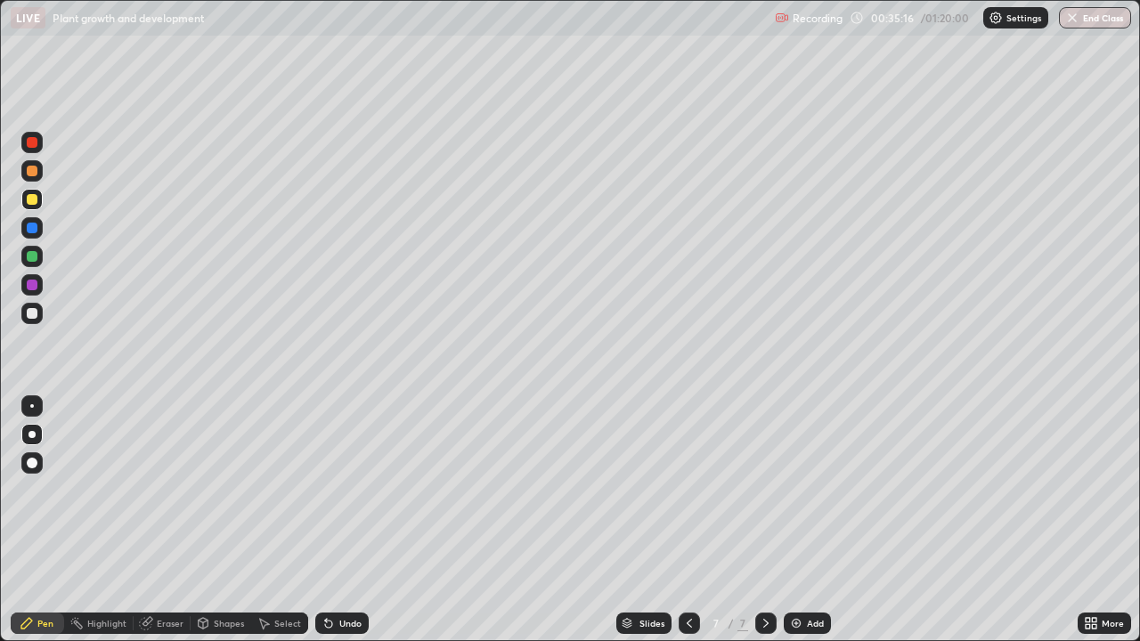
click at [28, 200] on div at bounding box center [32, 199] width 11 height 11
click at [32, 314] on div at bounding box center [32, 313] width 11 height 11
click at [31, 317] on div at bounding box center [32, 313] width 11 height 11
click at [28, 315] on div at bounding box center [32, 313] width 11 height 11
click at [37, 258] on div at bounding box center [32, 256] width 11 height 11
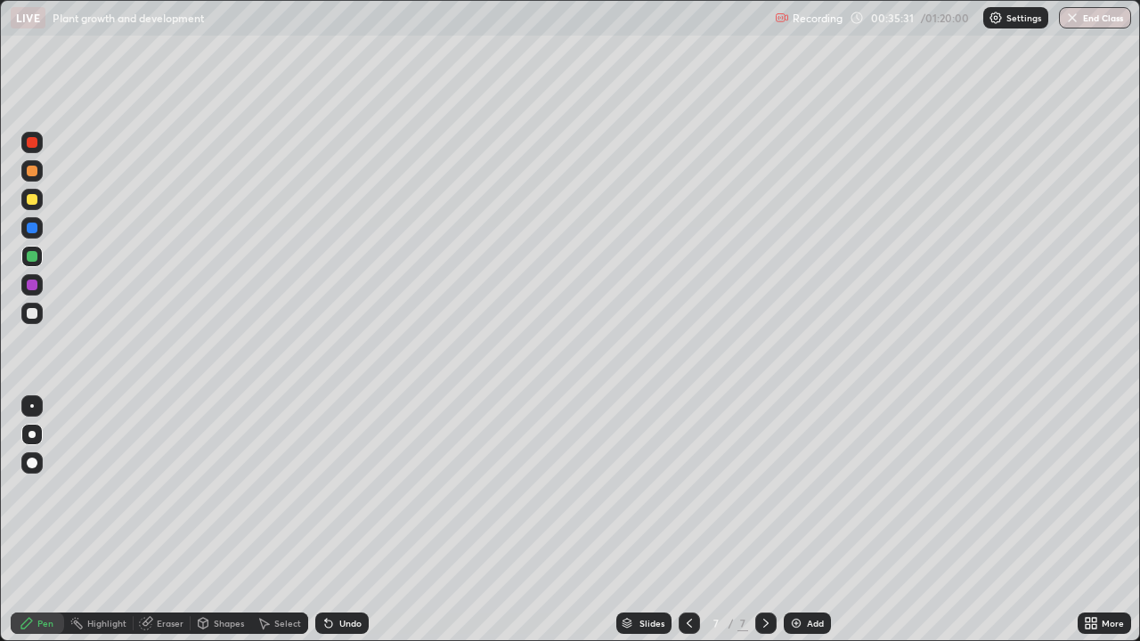
click at [30, 259] on div at bounding box center [32, 256] width 11 height 11
click at [31, 259] on div at bounding box center [32, 256] width 11 height 11
click at [31, 258] on div at bounding box center [32, 256] width 11 height 11
click at [344, 527] on div "Undo" at bounding box center [350, 623] width 22 height 9
click at [342, 527] on div "Undo" at bounding box center [350, 623] width 22 height 9
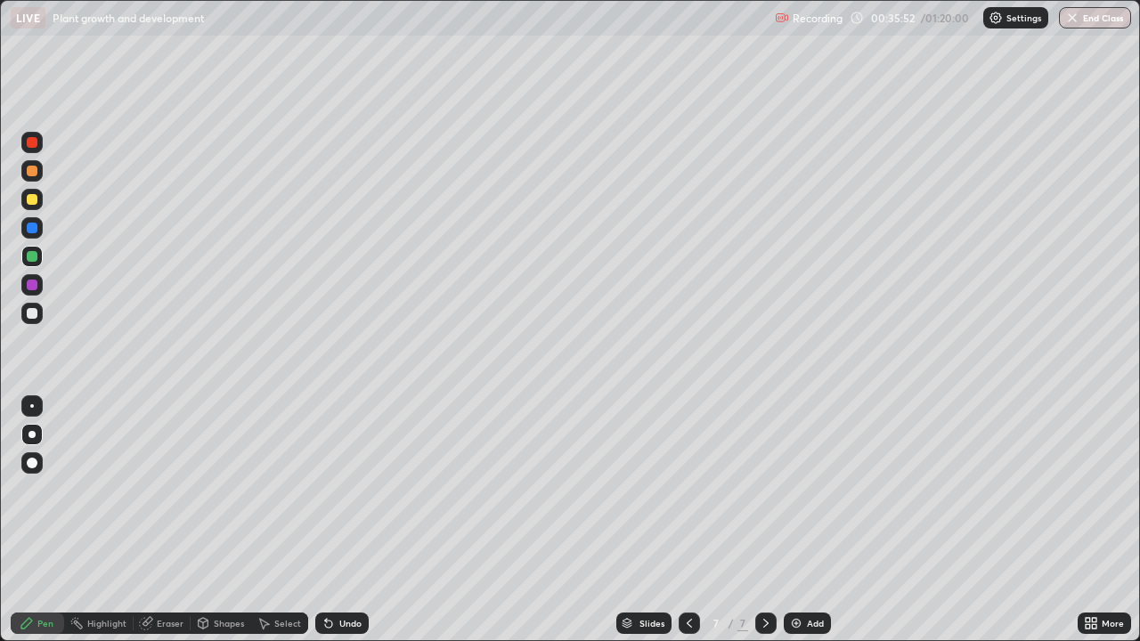
click at [42, 311] on div at bounding box center [31, 313] width 21 height 21
click at [32, 309] on div at bounding box center [32, 313] width 11 height 11
click at [38, 264] on div at bounding box center [31, 256] width 21 height 21
click at [40, 256] on div at bounding box center [31, 256] width 21 height 21
click at [26, 312] on div at bounding box center [31, 313] width 21 height 21
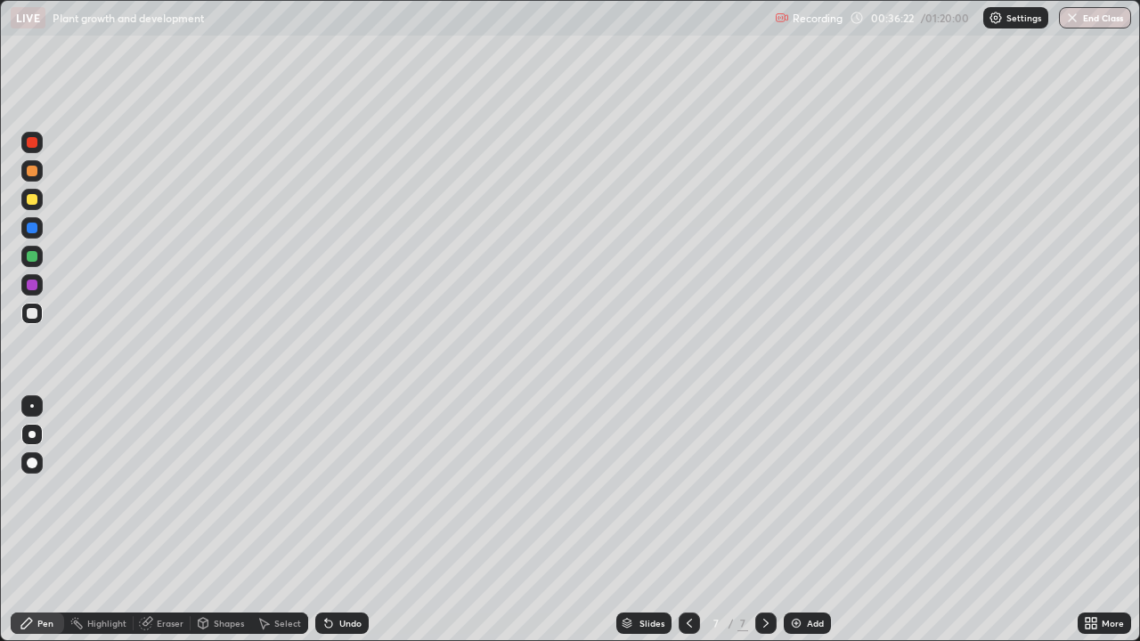
click at [38, 315] on div at bounding box center [31, 313] width 21 height 21
click at [43, 316] on div at bounding box center [32, 313] width 28 height 28
click at [206, 527] on icon at bounding box center [203, 623] width 14 height 14
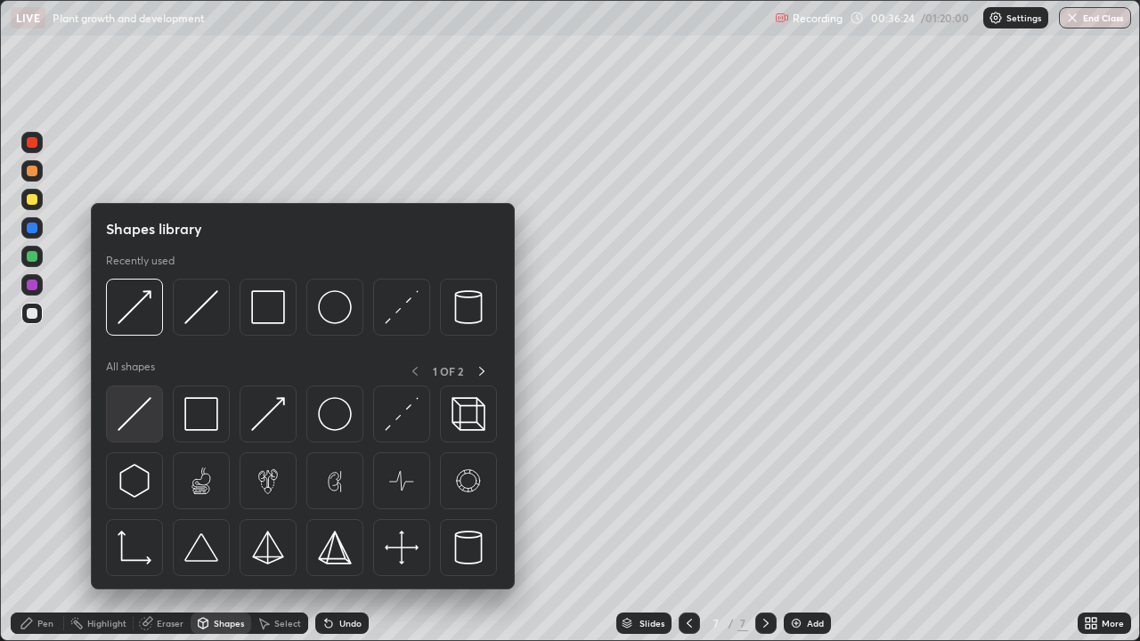
click at [137, 414] on img at bounding box center [135, 414] width 34 height 34
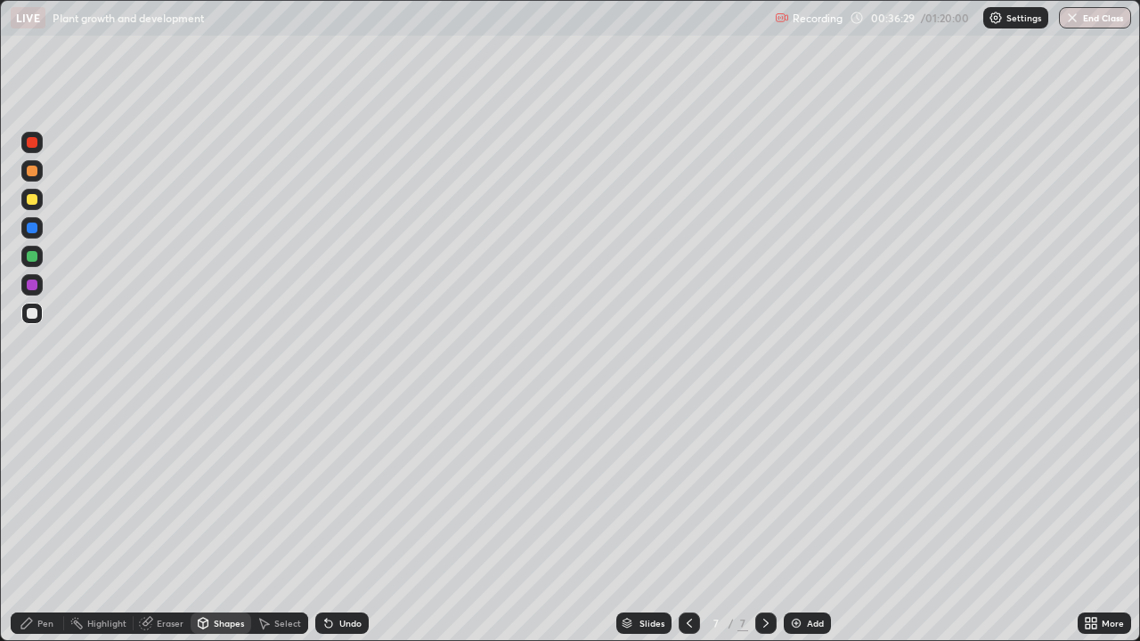
click at [29, 527] on icon at bounding box center [26, 623] width 11 height 11
click at [34, 256] on div at bounding box center [32, 256] width 11 height 11
click at [37, 256] on div at bounding box center [32, 256] width 11 height 11
click at [40, 253] on div at bounding box center [31, 256] width 21 height 21
click at [34, 314] on div at bounding box center [32, 313] width 11 height 11
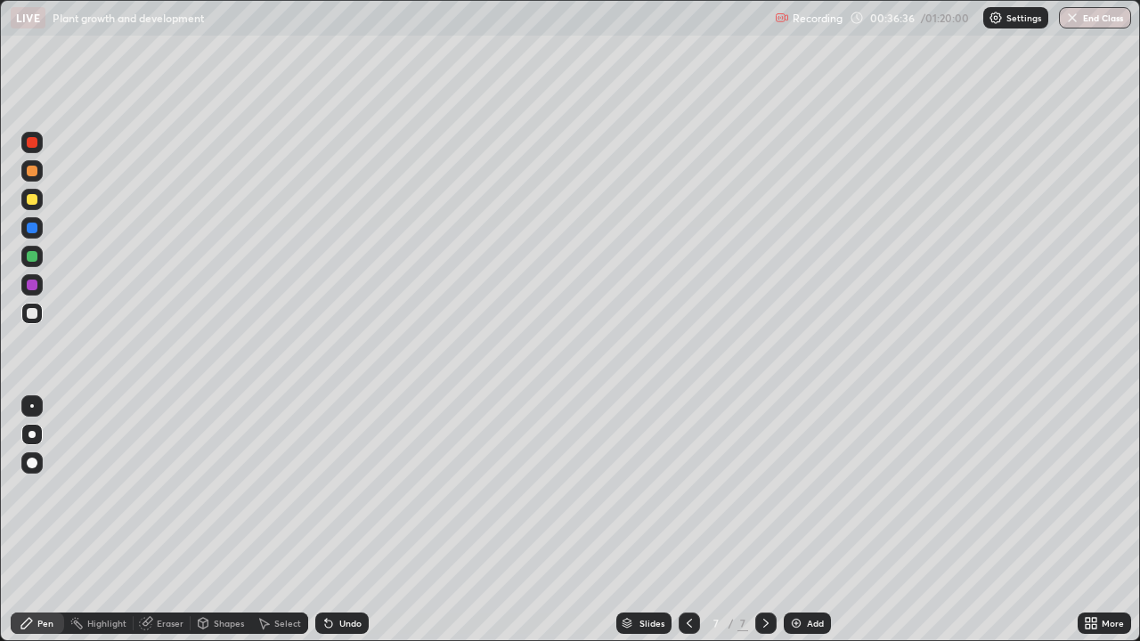
click at [37, 313] on div at bounding box center [32, 313] width 11 height 11
click at [349, 527] on div "Undo" at bounding box center [350, 623] width 22 height 9
click at [34, 287] on div at bounding box center [32, 285] width 11 height 11
click at [35, 286] on div at bounding box center [32, 285] width 11 height 11
click at [35, 260] on div at bounding box center [32, 256] width 11 height 11
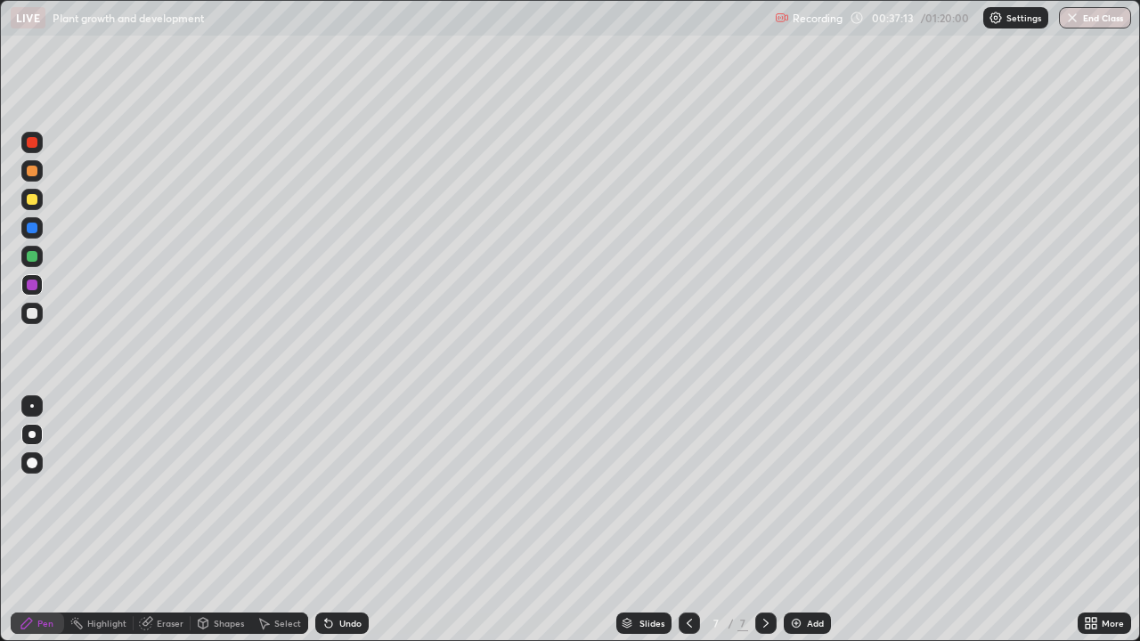
click at [40, 256] on div at bounding box center [31, 256] width 21 height 21
click at [211, 527] on div "Shapes" at bounding box center [221, 623] width 61 height 21
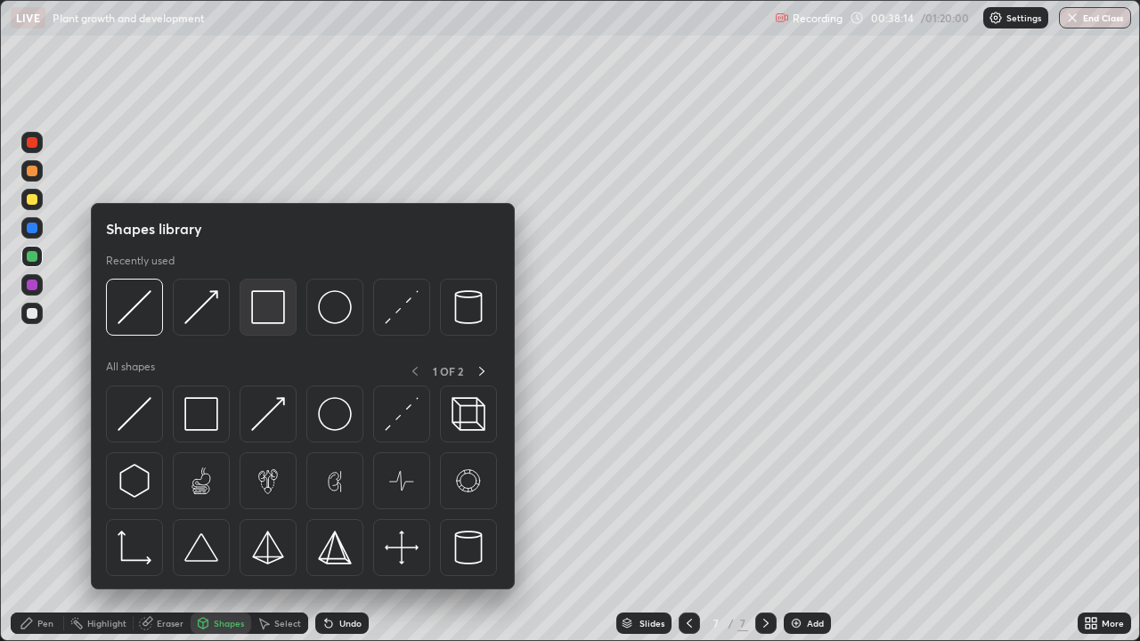
click at [264, 311] on img at bounding box center [268, 307] width 34 height 34
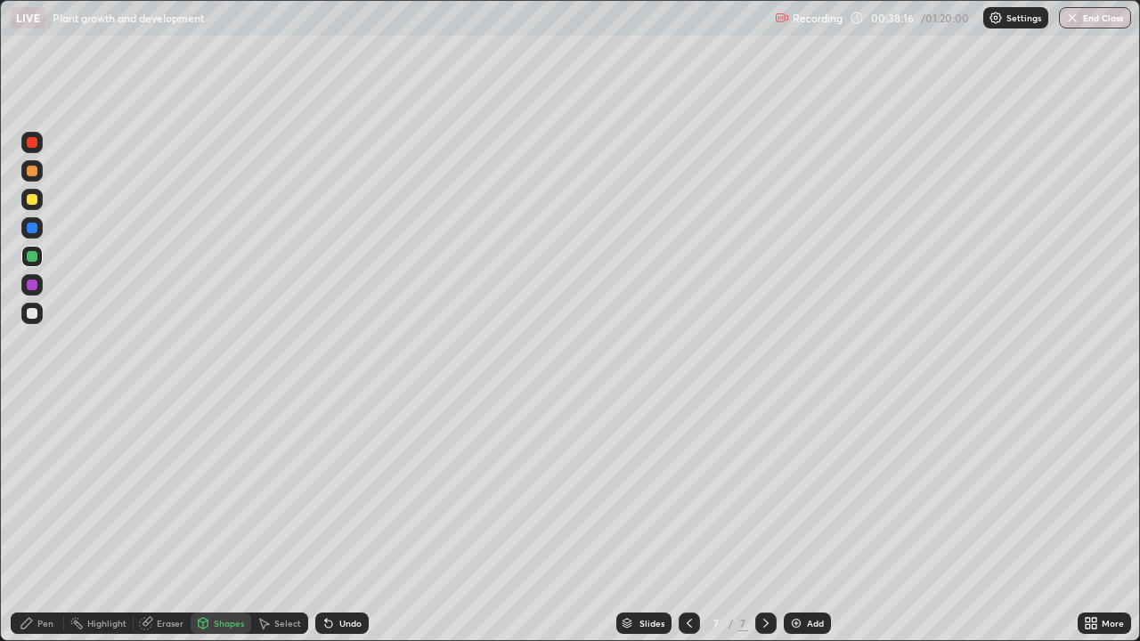
click at [340, 527] on div "Undo" at bounding box center [350, 623] width 22 height 9
click at [28, 316] on div at bounding box center [32, 313] width 11 height 11
click at [34, 314] on div at bounding box center [32, 313] width 11 height 11
click at [32, 312] on div at bounding box center [32, 313] width 11 height 11
click at [28, 527] on icon at bounding box center [27, 623] width 14 height 14
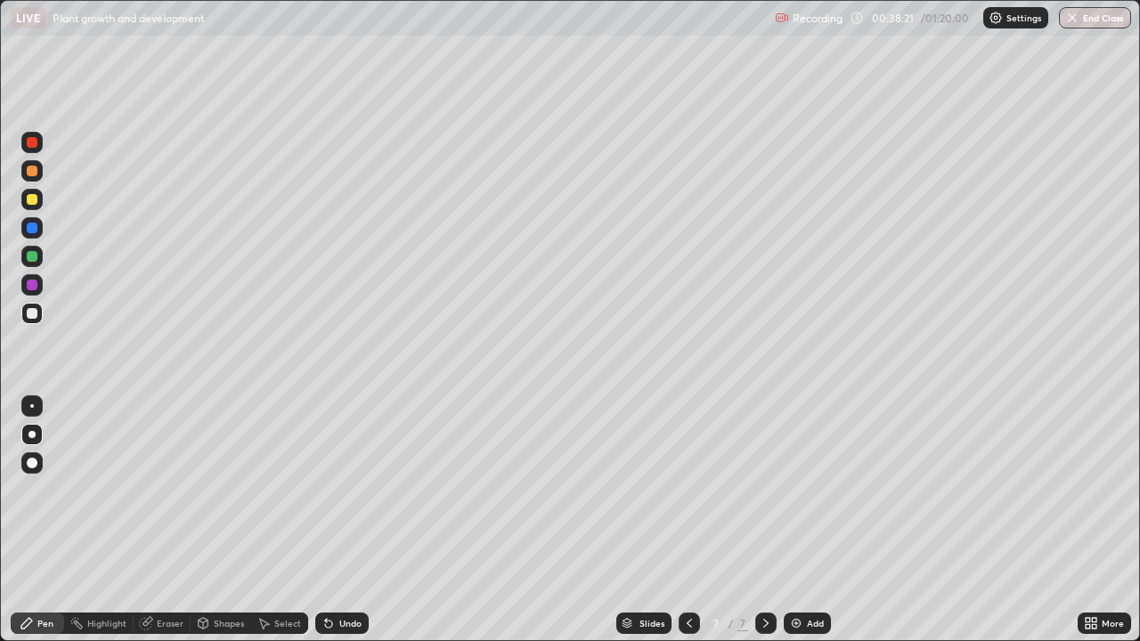
click at [33, 310] on div at bounding box center [32, 313] width 11 height 11
click at [801, 527] on div "Add" at bounding box center [807, 623] width 47 height 21
click at [35, 198] on div at bounding box center [32, 199] width 11 height 11
click at [37, 197] on div at bounding box center [32, 199] width 11 height 11
click at [38, 193] on div at bounding box center [31, 199] width 21 height 21
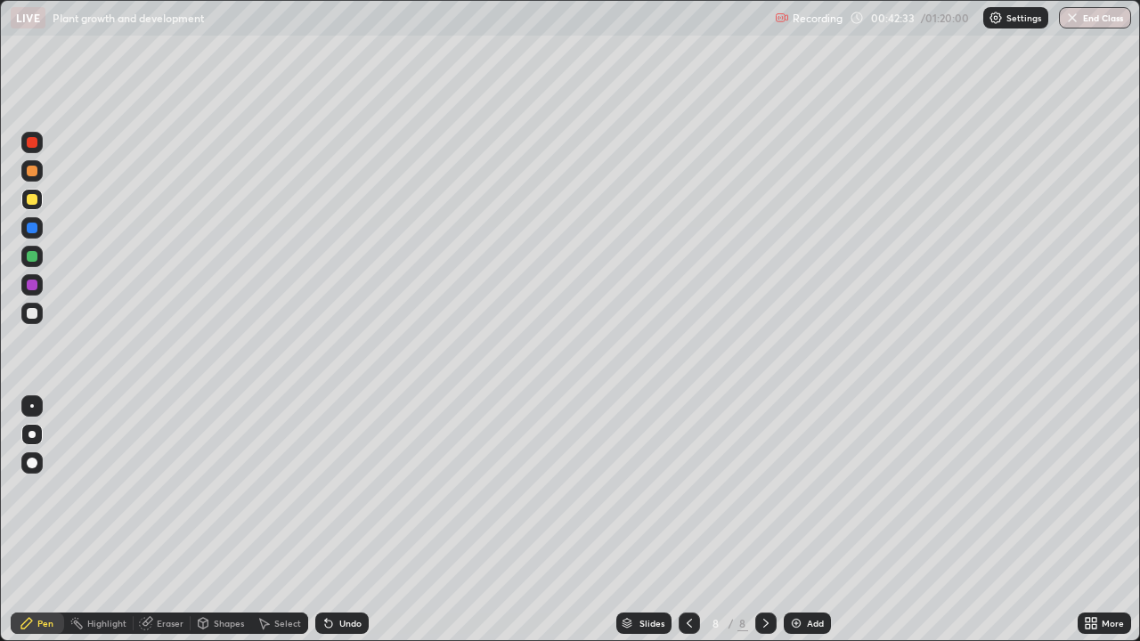
click at [105, 527] on div "Highlight" at bounding box center [106, 623] width 39 height 9
click at [35, 527] on div "Pen" at bounding box center [37, 623] width 53 height 21
click at [38, 527] on div "Pen" at bounding box center [45, 623] width 16 height 9
click at [41, 527] on div "Pen" at bounding box center [45, 623] width 16 height 9
click at [18, 527] on div "Pen" at bounding box center [37, 623] width 53 height 21
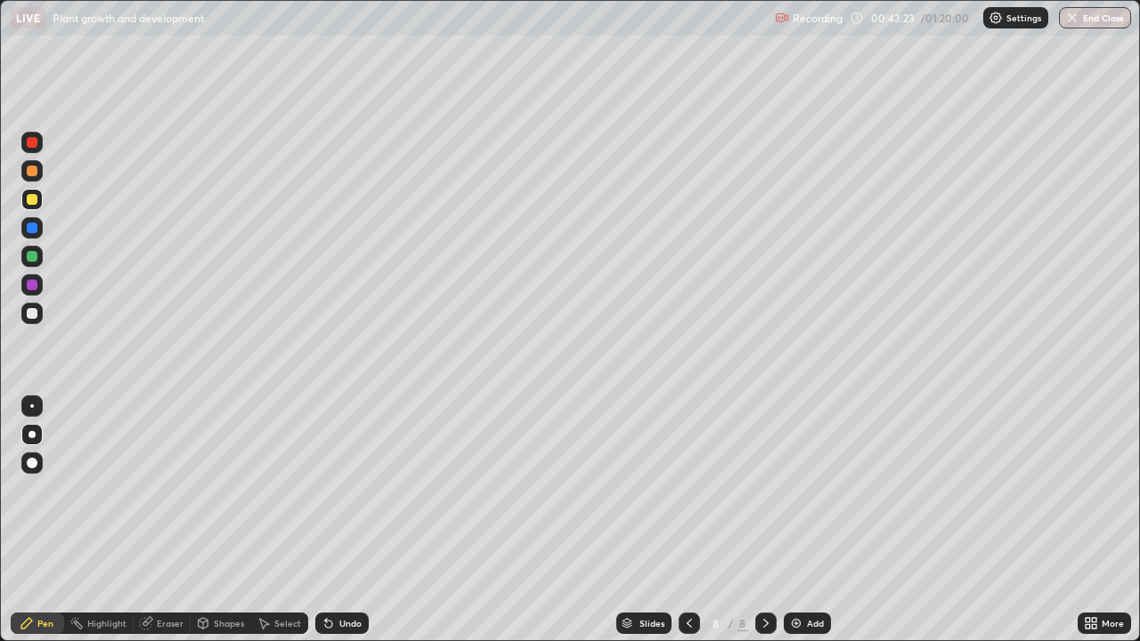
click at [38, 199] on div at bounding box center [31, 199] width 21 height 21
click at [39, 198] on div at bounding box center [31, 199] width 21 height 21
click at [344, 527] on div "Undo" at bounding box center [350, 623] width 22 height 9
click at [345, 527] on div "Undo" at bounding box center [350, 623] width 22 height 9
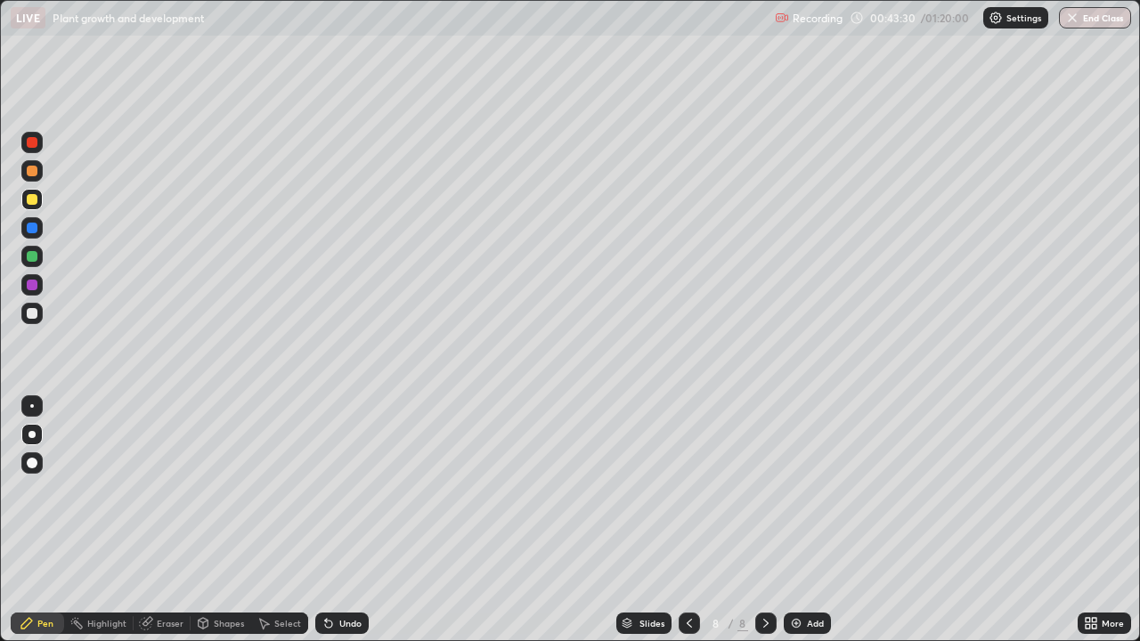
click at [344, 527] on div "Undo" at bounding box center [350, 623] width 22 height 9
click at [342, 527] on div "Undo" at bounding box center [350, 623] width 22 height 9
click at [341, 527] on div "Undo" at bounding box center [350, 623] width 22 height 9
click at [32, 314] on div at bounding box center [32, 313] width 11 height 11
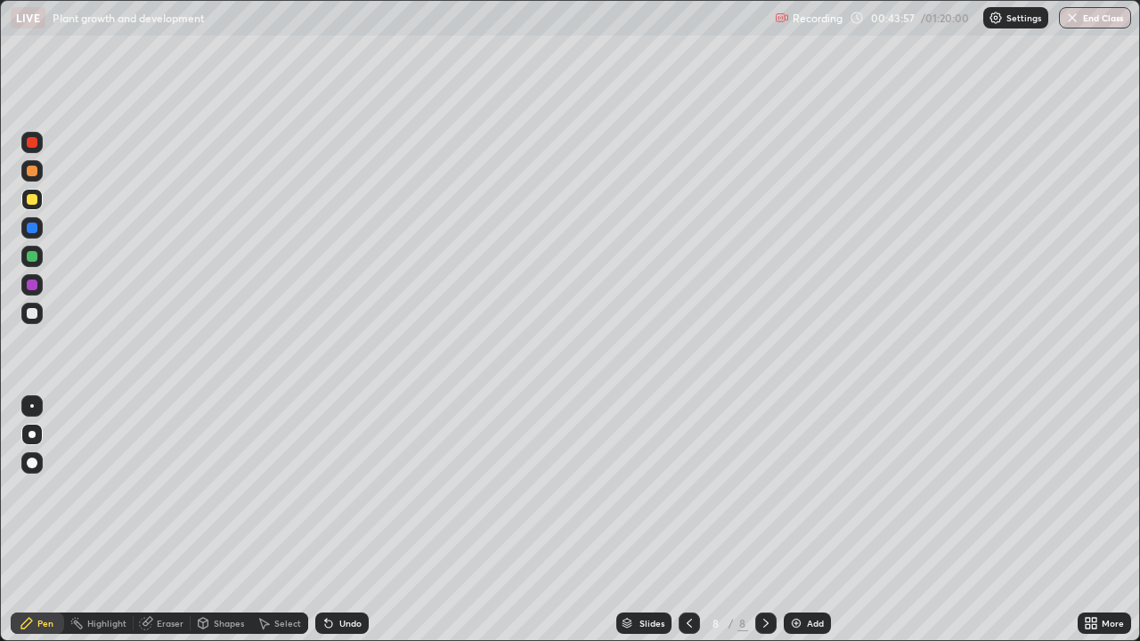
click at [33, 314] on div at bounding box center [32, 313] width 11 height 11
click at [31, 310] on div at bounding box center [32, 313] width 11 height 11
click at [35, 309] on div at bounding box center [32, 313] width 11 height 11
click at [345, 527] on div "Undo" at bounding box center [350, 623] width 22 height 9
click at [344, 527] on div "Undo" at bounding box center [350, 623] width 22 height 9
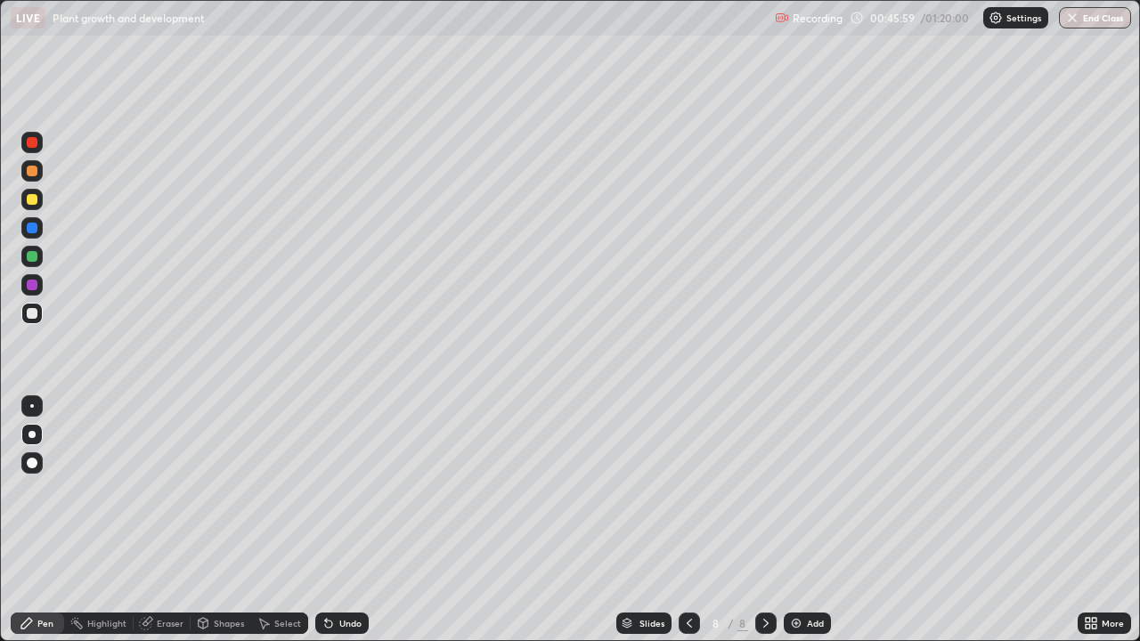
click at [344, 527] on div "Undo" at bounding box center [350, 623] width 22 height 9
click at [343, 527] on div "Undo" at bounding box center [350, 623] width 22 height 9
click at [344, 527] on div "Undo" at bounding box center [350, 623] width 22 height 9
click at [346, 527] on div "Undo" at bounding box center [350, 623] width 22 height 9
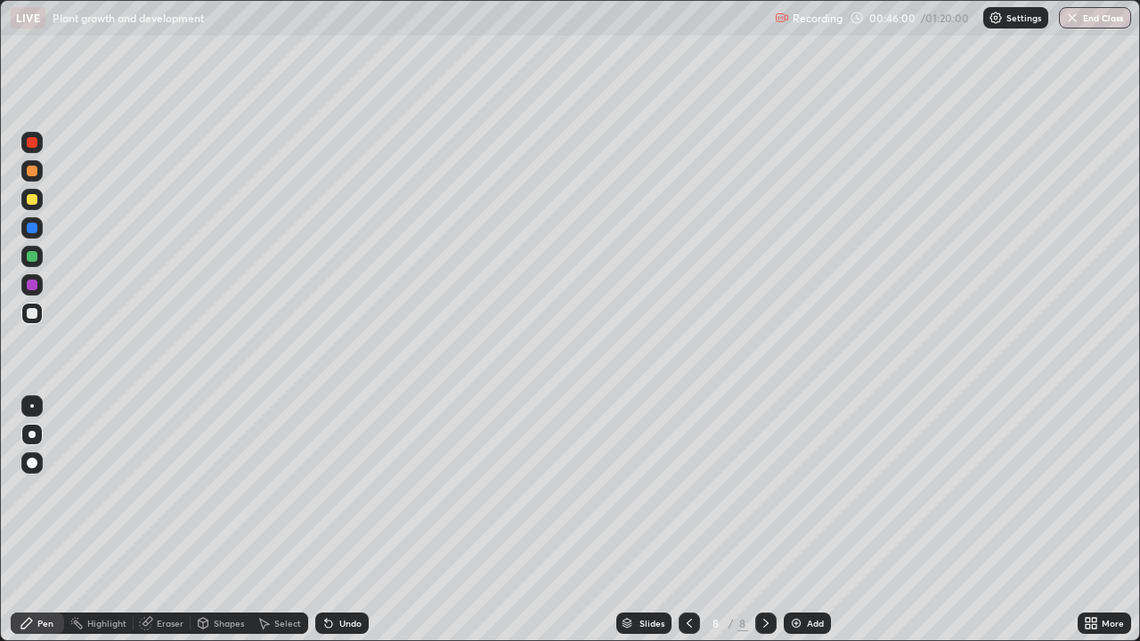
click at [397, 527] on div "Slides 8 / 8 Add" at bounding box center [723, 624] width 709 height 36
click at [1099, 527] on div "More" at bounding box center [1104, 623] width 53 height 21
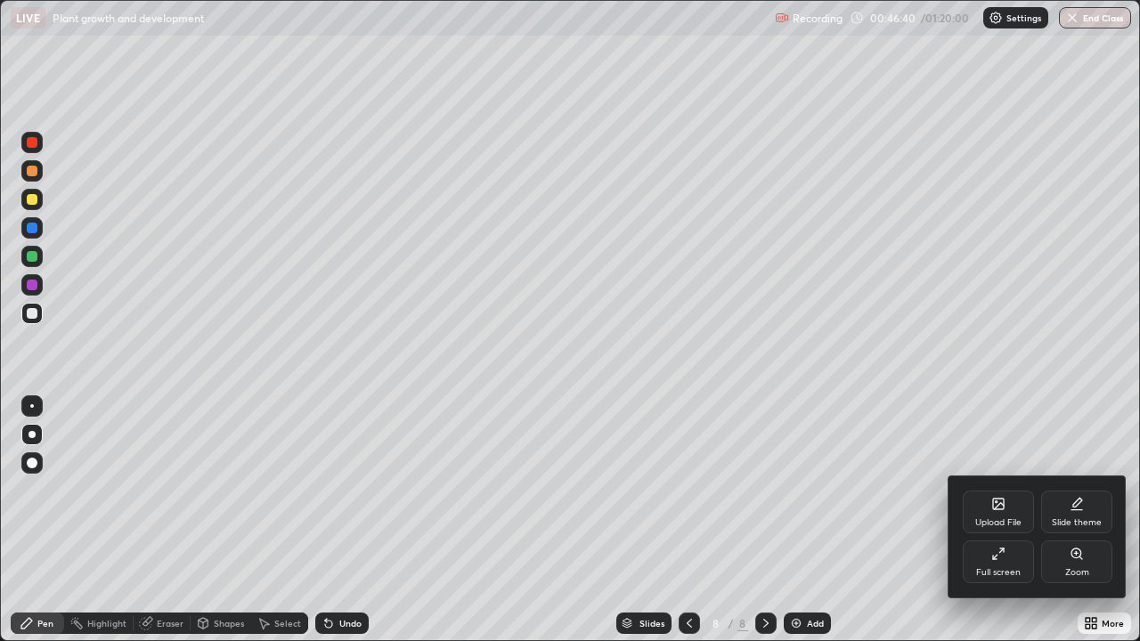
click at [989, 527] on div "Full screen" at bounding box center [998, 562] width 71 height 43
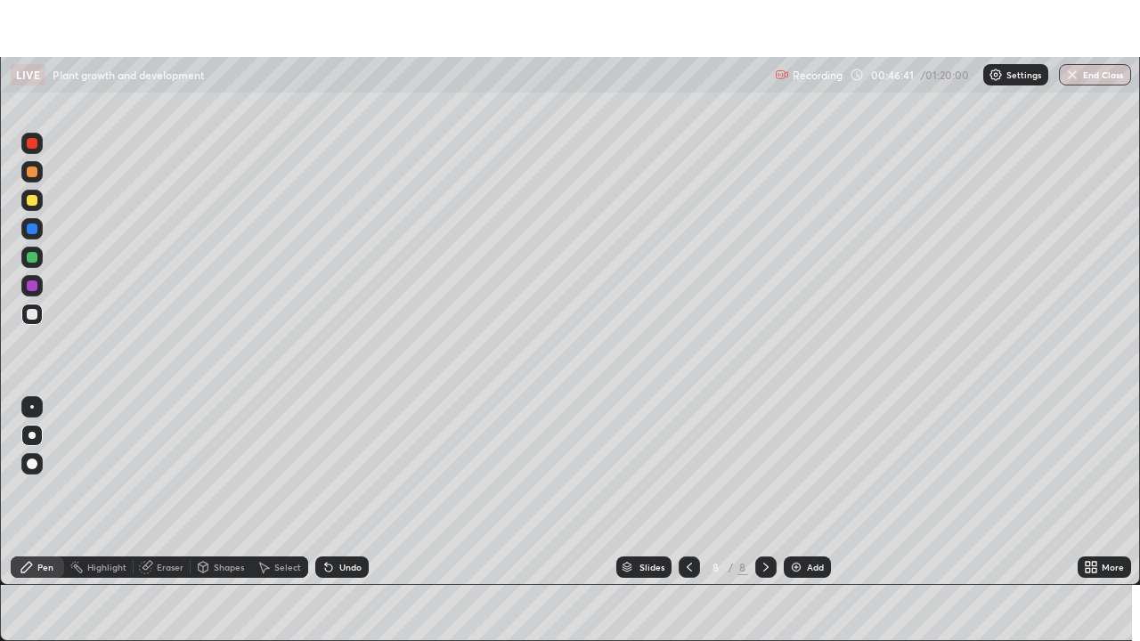
scroll to position [88527, 87915]
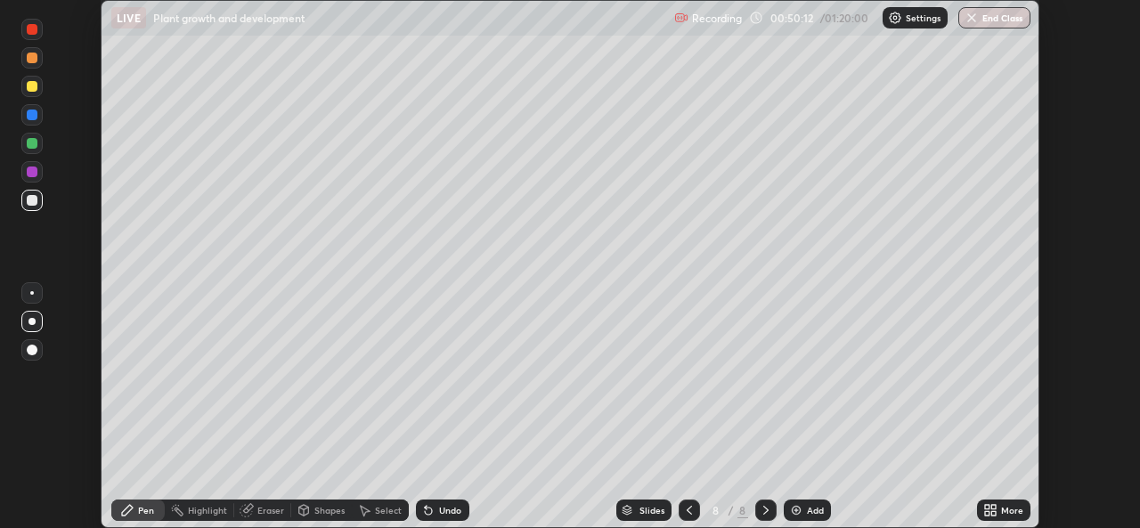
click at [799, 509] on img at bounding box center [796, 510] width 14 height 14
click at [998, 511] on div "More" at bounding box center [1003, 510] width 53 height 21
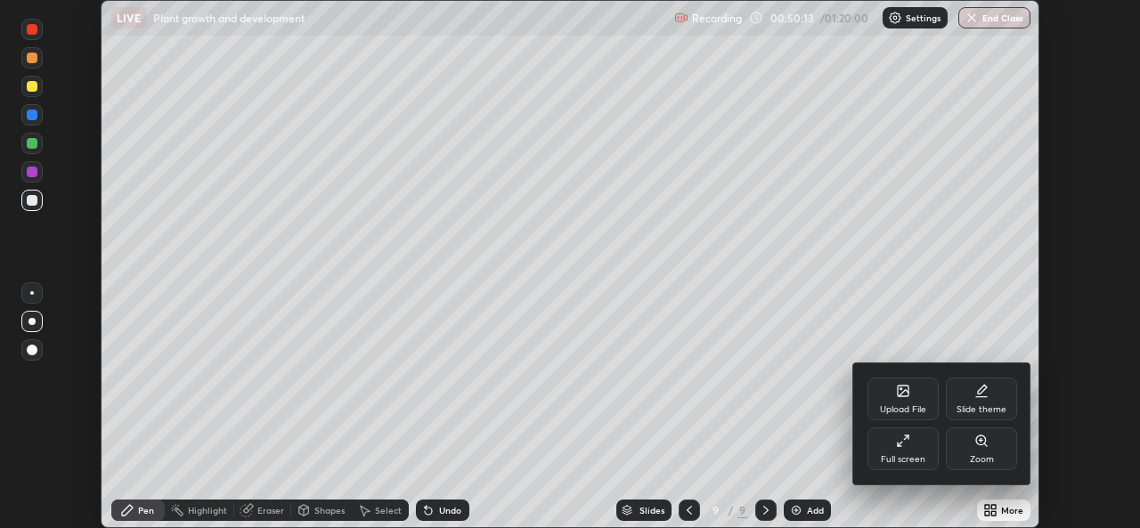
click at [912, 450] on div "Full screen" at bounding box center [902, 448] width 71 height 43
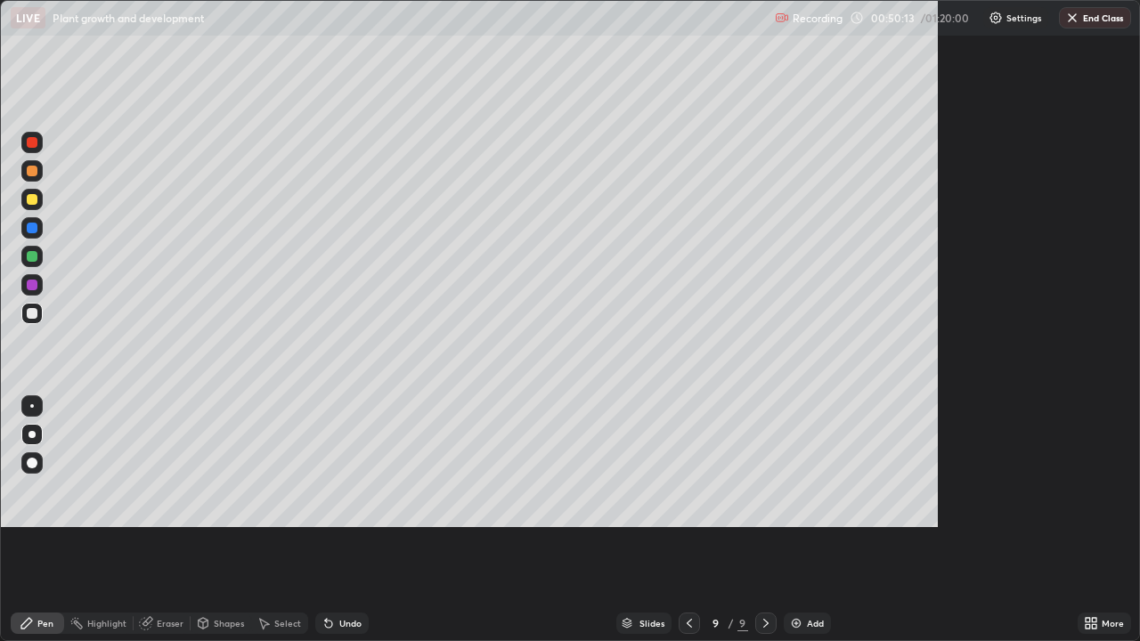
scroll to position [641, 1140]
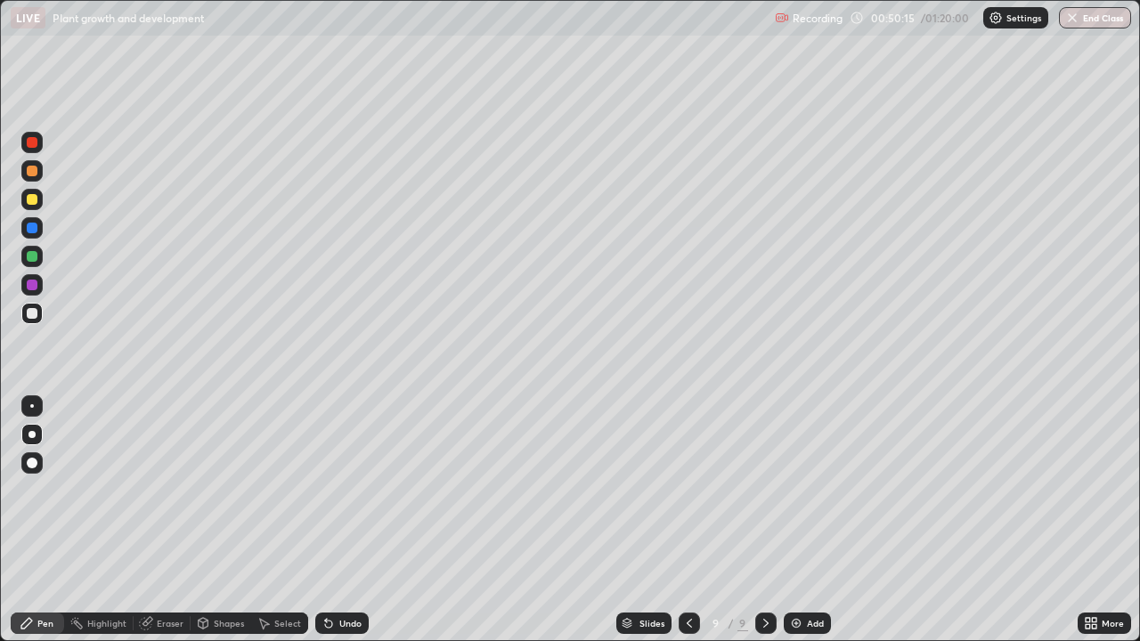
click at [37, 206] on div at bounding box center [31, 199] width 21 height 21
click at [37, 314] on div at bounding box center [32, 313] width 11 height 11
click at [37, 311] on div at bounding box center [31, 313] width 21 height 21
click at [325, 527] on icon at bounding box center [328, 624] width 7 height 7
click at [328, 527] on icon at bounding box center [328, 624] width 7 height 7
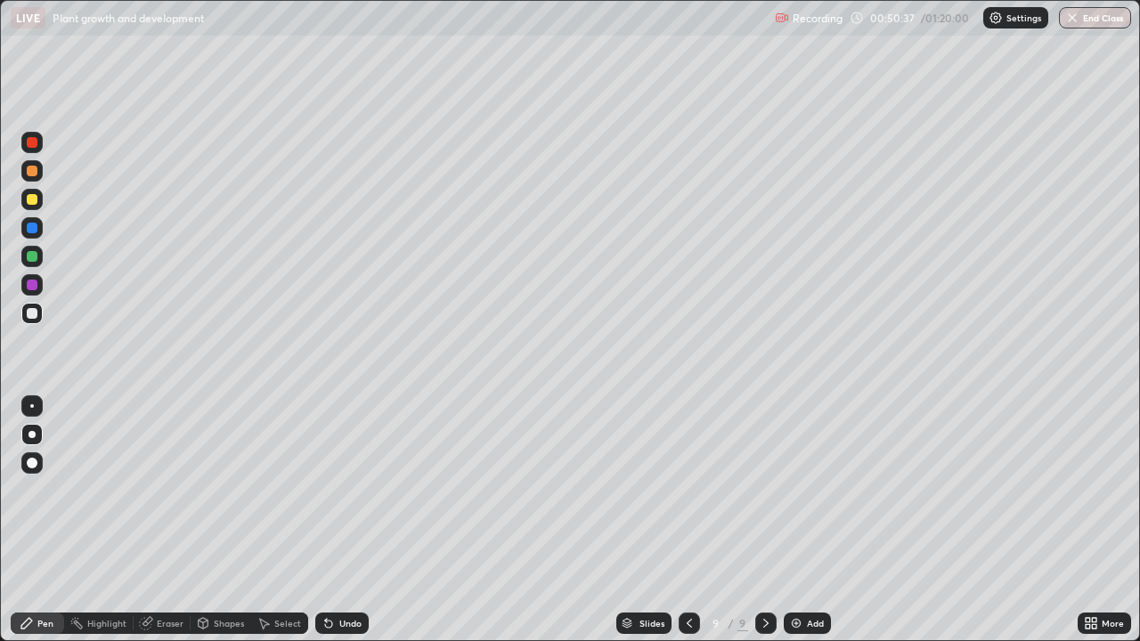
click at [328, 527] on icon at bounding box center [328, 624] width 7 height 7
click at [329, 527] on icon at bounding box center [328, 624] width 7 height 7
click at [328, 527] on icon at bounding box center [328, 624] width 7 height 7
click at [329, 527] on icon at bounding box center [328, 624] width 7 height 7
click at [328, 527] on icon at bounding box center [328, 624] width 7 height 7
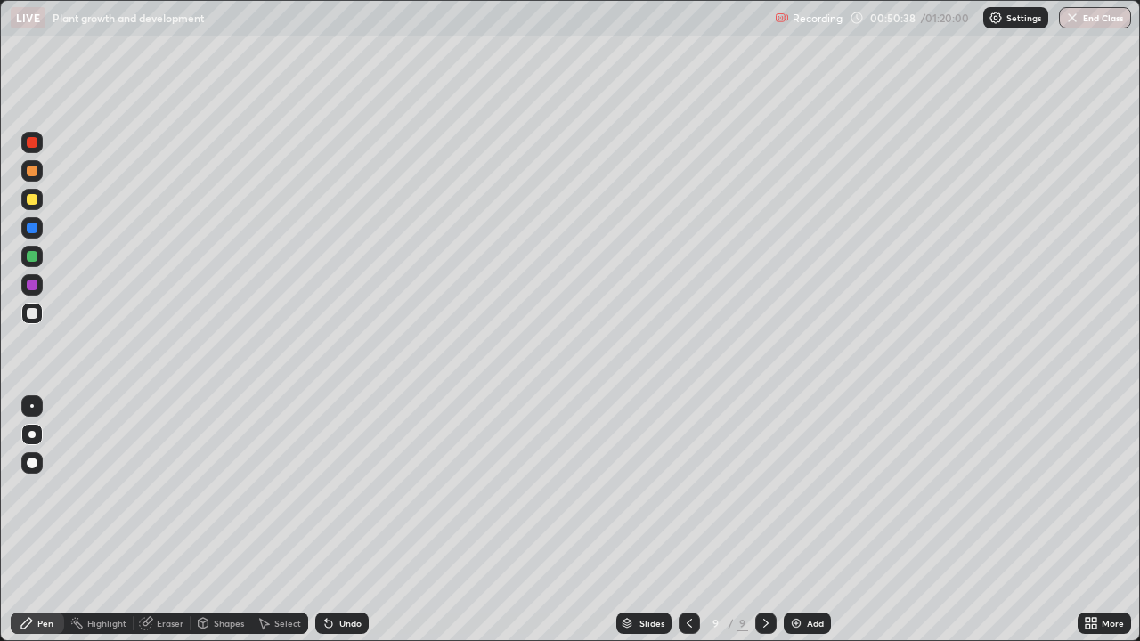
click at [329, 527] on icon at bounding box center [328, 624] width 7 height 7
click at [35, 257] on div at bounding box center [32, 256] width 11 height 11
click at [33, 254] on div at bounding box center [32, 256] width 11 height 11
click at [41, 312] on div at bounding box center [31, 313] width 21 height 21
click at [41, 311] on div at bounding box center [31, 313] width 21 height 21
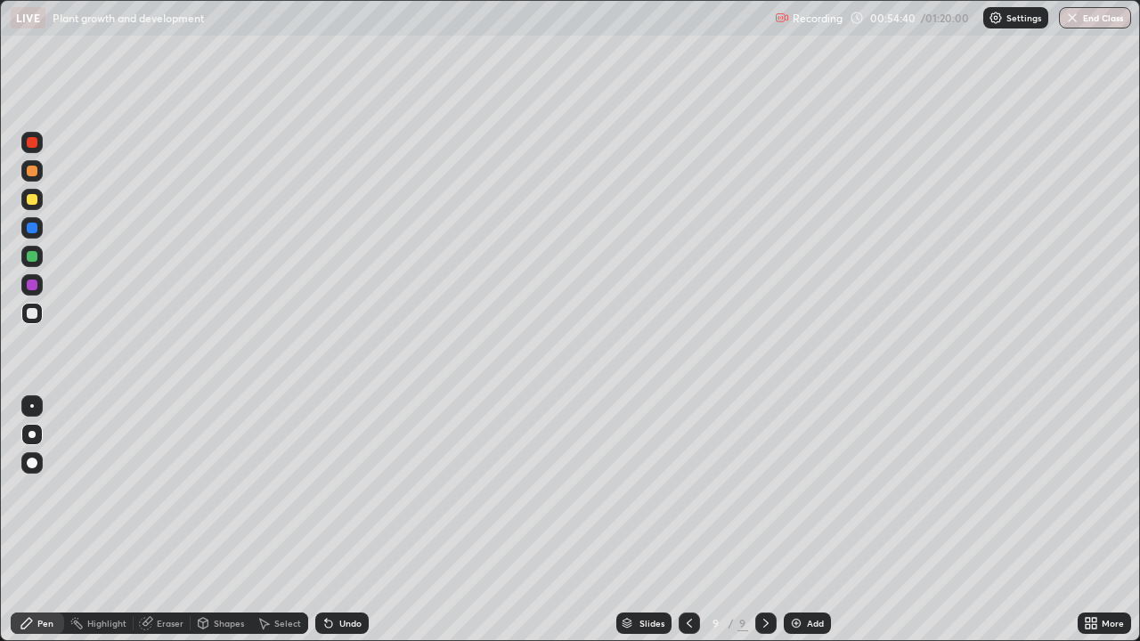
click at [269, 527] on icon at bounding box center [263, 623] width 14 height 14
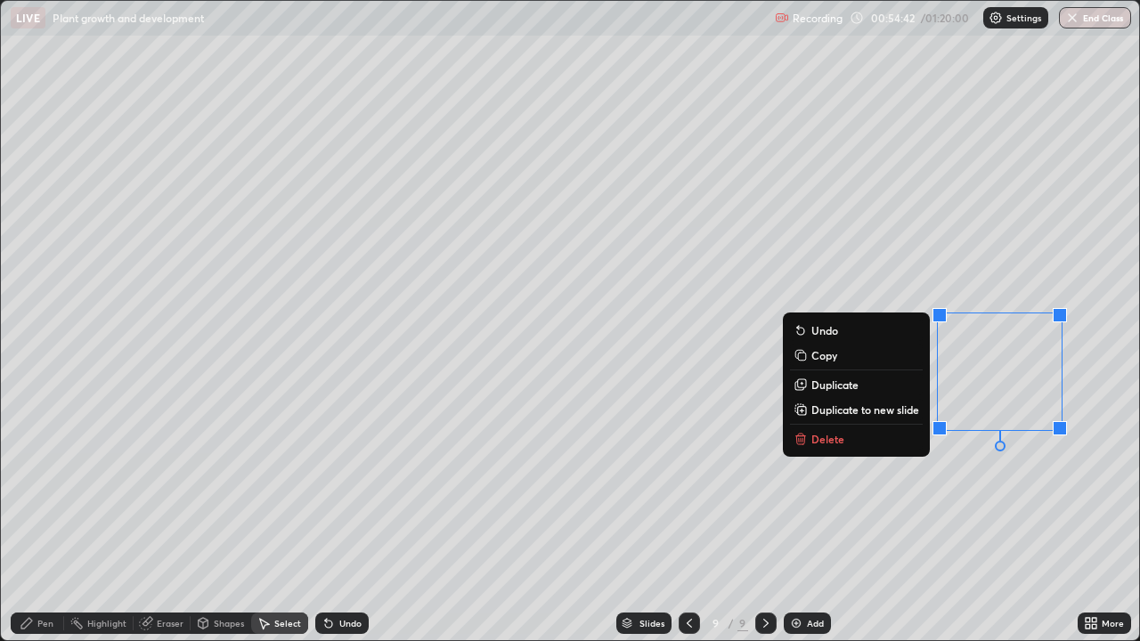
click at [913, 509] on div "0 ° Undo Copy Duplicate Duplicate to new slide Delete" at bounding box center [570, 320] width 1138 height 639
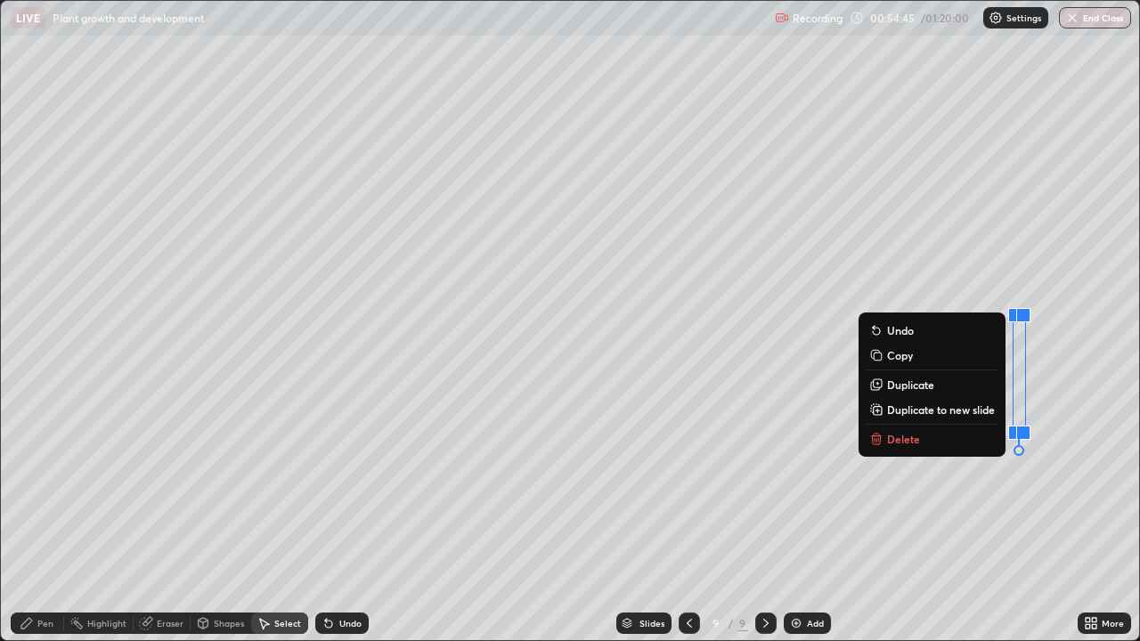
click at [910, 439] on p "Delete" at bounding box center [903, 439] width 33 height 14
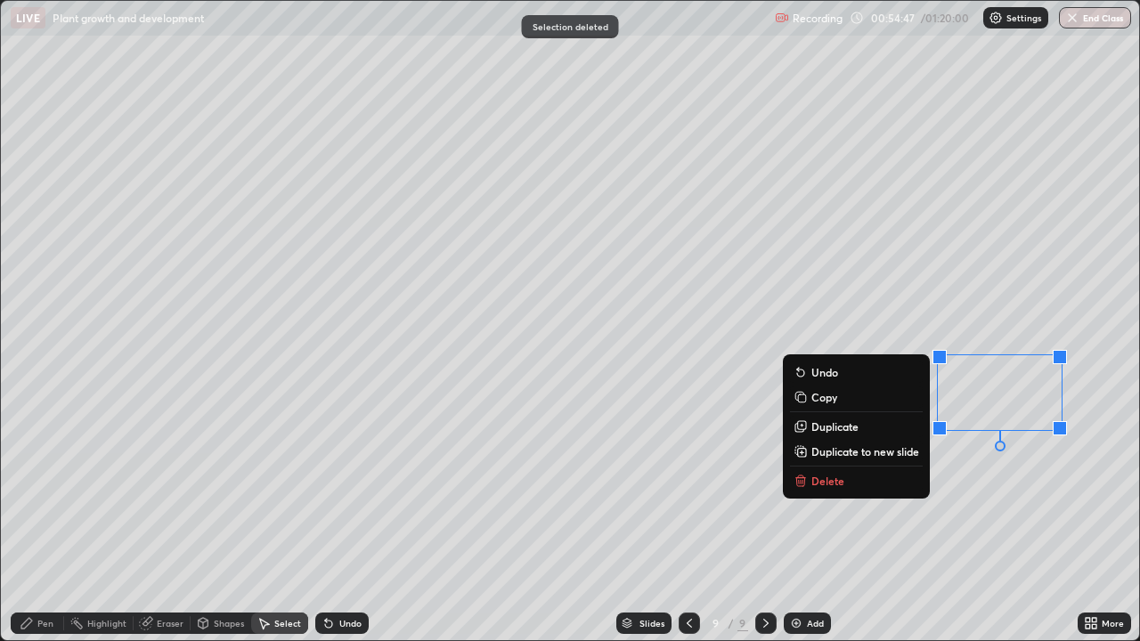
click at [956, 463] on div "0 ° Undo Copy Duplicate Duplicate to new slide Delete" at bounding box center [570, 320] width 1138 height 639
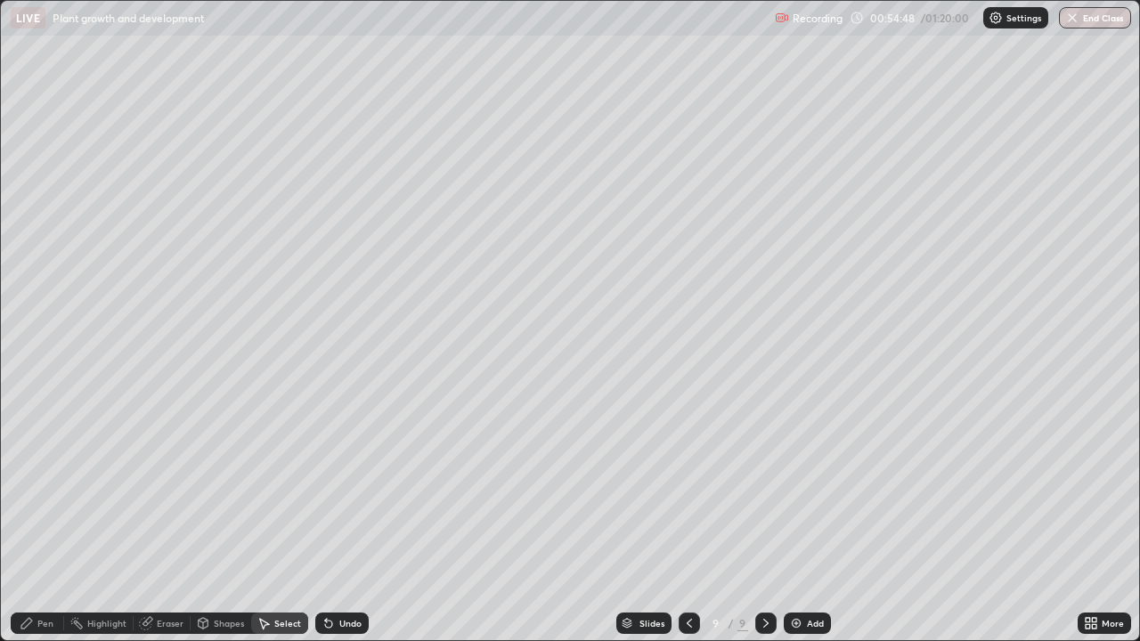
click at [159, 527] on div "Eraser" at bounding box center [170, 623] width 27 height 9
click at [48, 527] on div "Pen" at bounding box center [45, 623] width 16 height 9
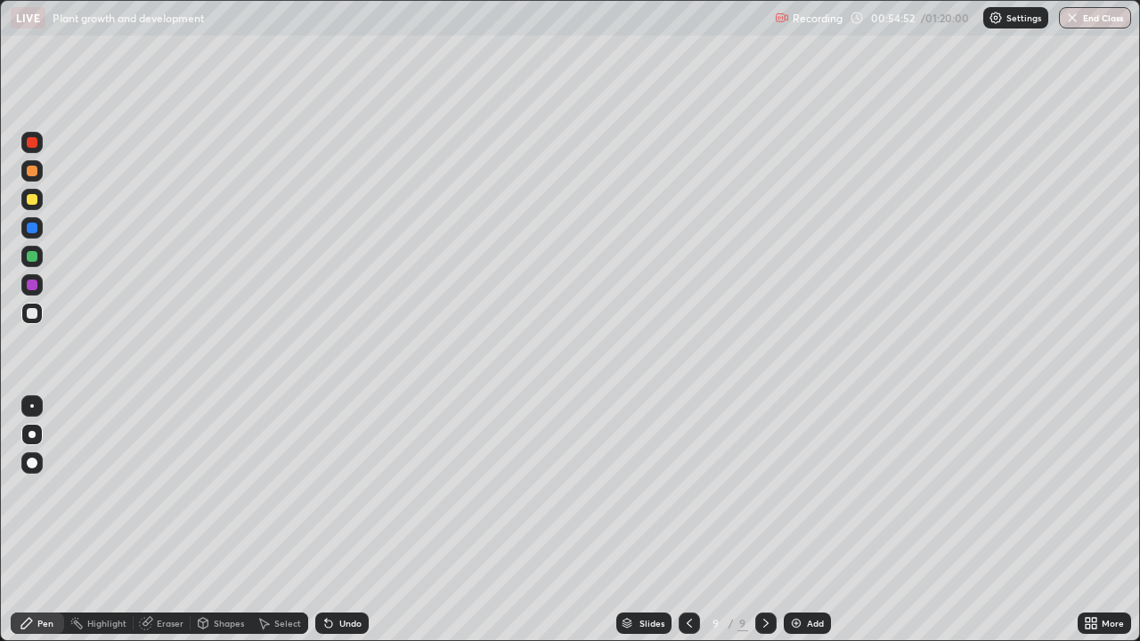
click at [35, 289] on div at bounding box center [32, 285] width 11 height 11
click at [40, 289] on div at bounding box center [31, 284] width 21 height 21
click at [35, 321] on div at bounding box center [31, 313] width 21 height 21
click at [37, 316] on div at bounding box center [31, 313] width 21 height 21
click at [34, 259] on div at bounding box center [32, 256] width 11 height 11
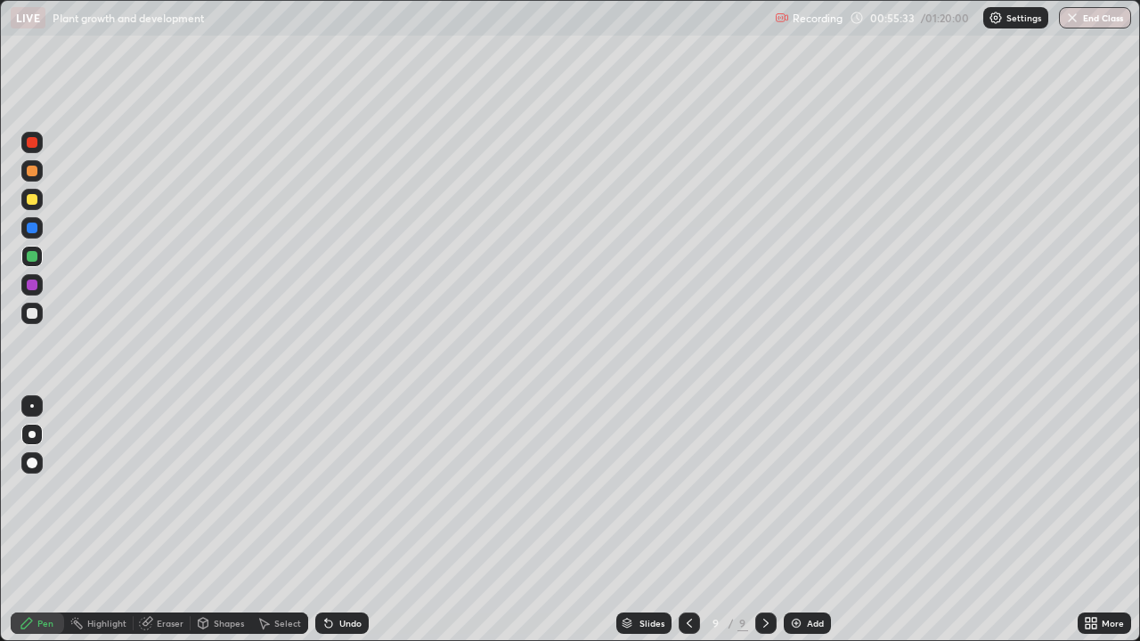
click at [32, 259] on div at bounding box center [32, 256] width 11 height 11
click at [35, 258] on div at bounding box center [32, 256] width 11 height 11
click at [802, 527] on div "Add" at bounding box center [807, 623] width 47 height 21
click at [37, 201] on div at bounding box center [32, 199] width 11 height 11
click at [36, 199] on div at bounding box center [32, 199] width 11 height 11
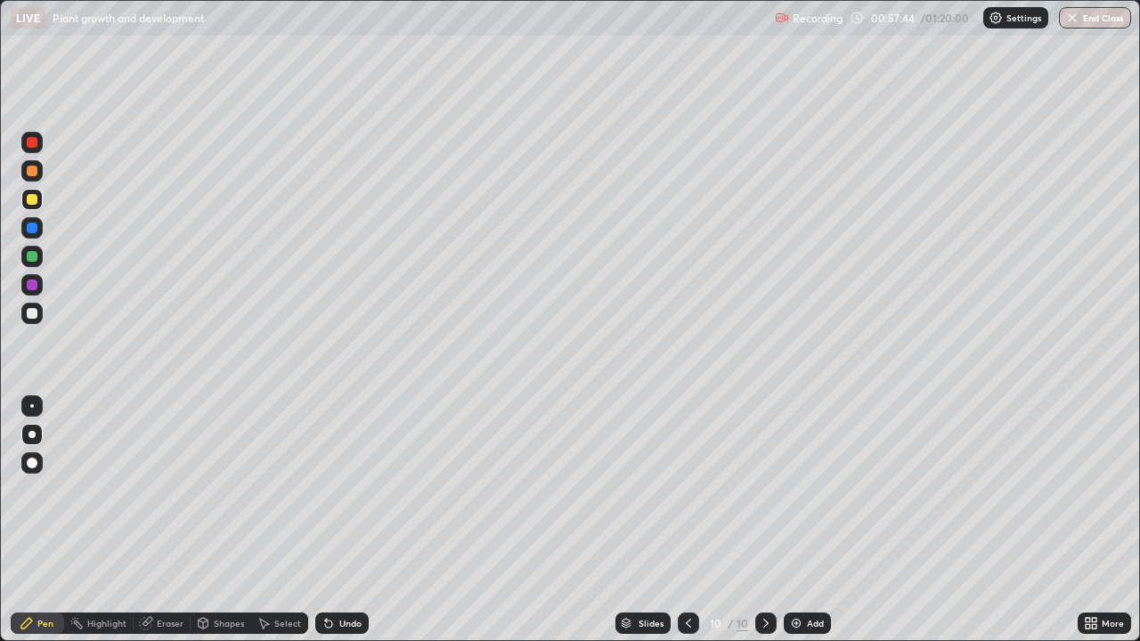
click at [33, 203] on div at bounding box center [32, 199] width 11 height 11
click at [31, 527] on icon at bounding box center [27, 623] width 14 height 14
click at [39, 254] on div at bounding box center [31, 256] width 21 height 21
click at [40, 254] on div at bounding box center [31, 256] width 21 height 21
click at [32, 231] on div at bounding box center [32, 228] width 11 height 11
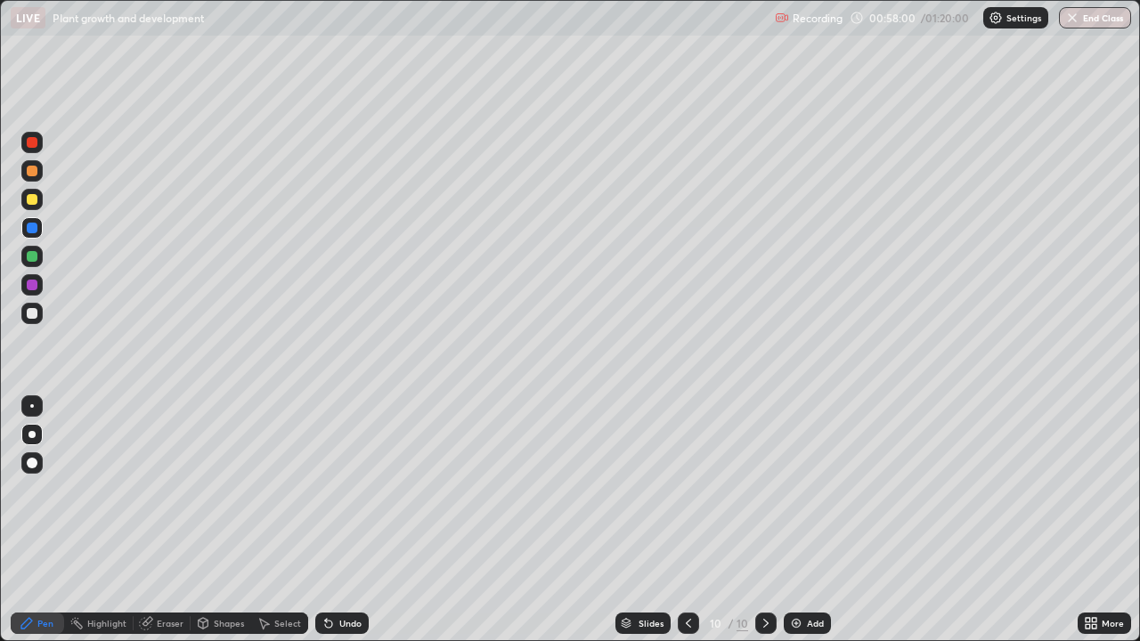
click at [38, 230] on div at bounding box center [31, 227] width 21 height 21
click at [38, 258] on div at bounding box center [31, 256] width 21 height 21
click at [40, 256] on div at bounding box center [31, 256] width 21 height 21
click at [36, 260] on div at bounding box center [32, 256] width 11 height 11
click at [33, 313] on div at bounding box center [32, 313] width 11 height 11
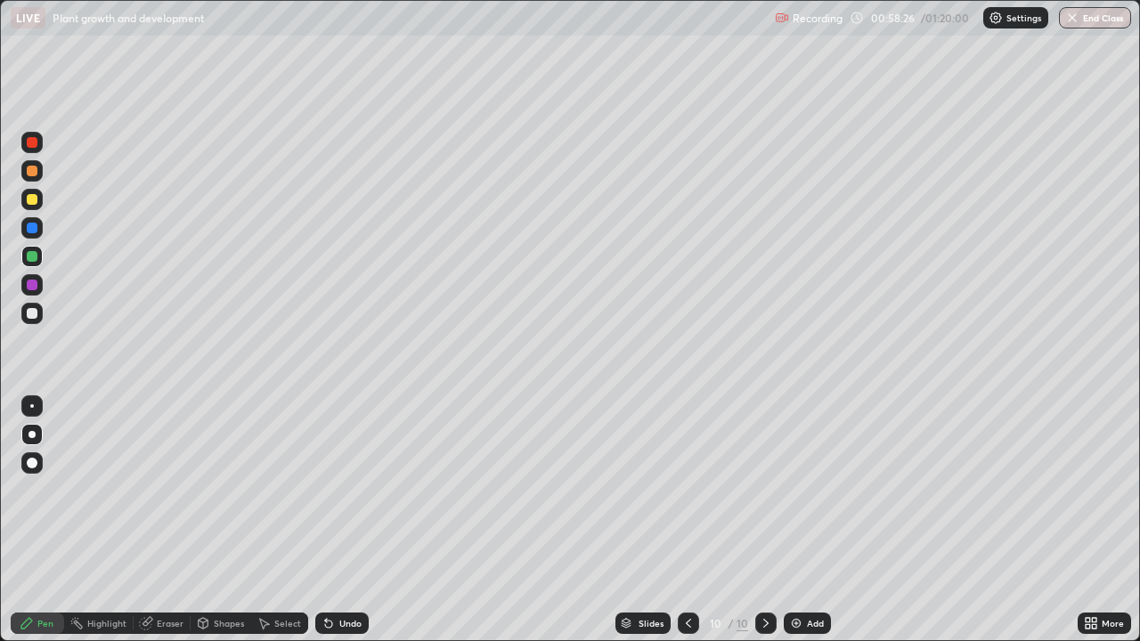
click at [35, 315] on div at bounding box center [32, 313] width 11 height 11
click at [34, 313] on div at bounding box center [32, 313] width 11 height 11
click at [797, 527] on img at bounding box center [796, 623] width 14 height 14
click at [32, 200] on div at bounding box center [32, 199] width 11 height 11
click at [34, 253] on div at bounding box center [32, 256] width 11 height 11
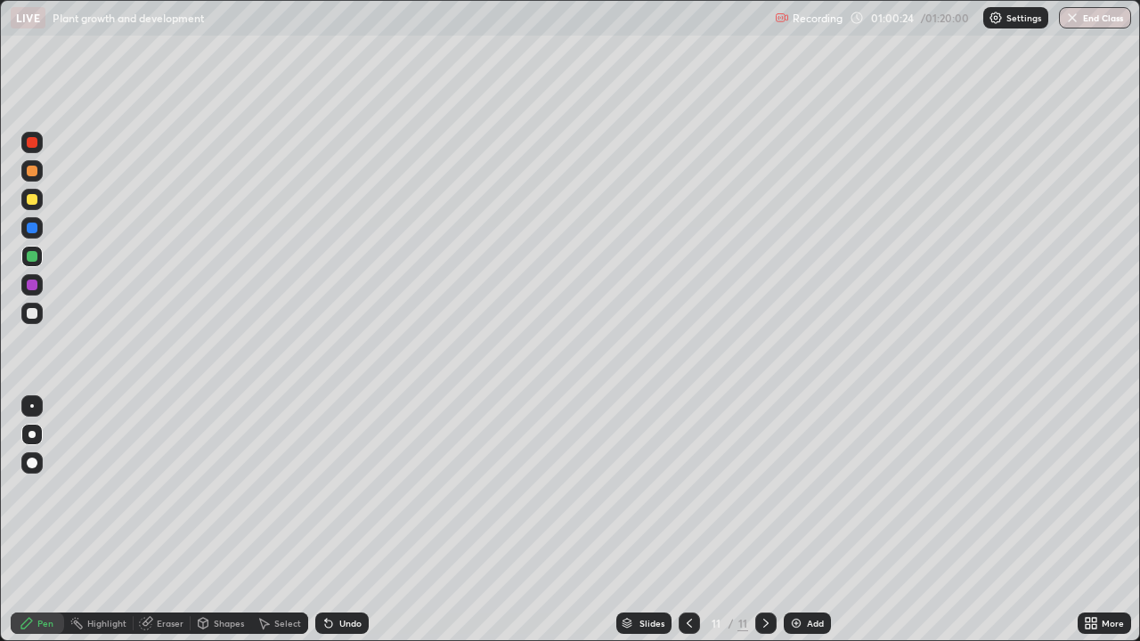
click at [40, 256] on div at bounding box center [31, 256] width 21 height 21
click at [31, 311] on div at bounding box center [32, 313] width 11 height 11
click at [37, 308] on div at bounding box center [31, 313] width 21 height 21
click at [34, 258] on div at bounding box center [32, 256] width 11 height 11
click at [37, 255] on div at bounding box center [31, 256] width 21 height 21
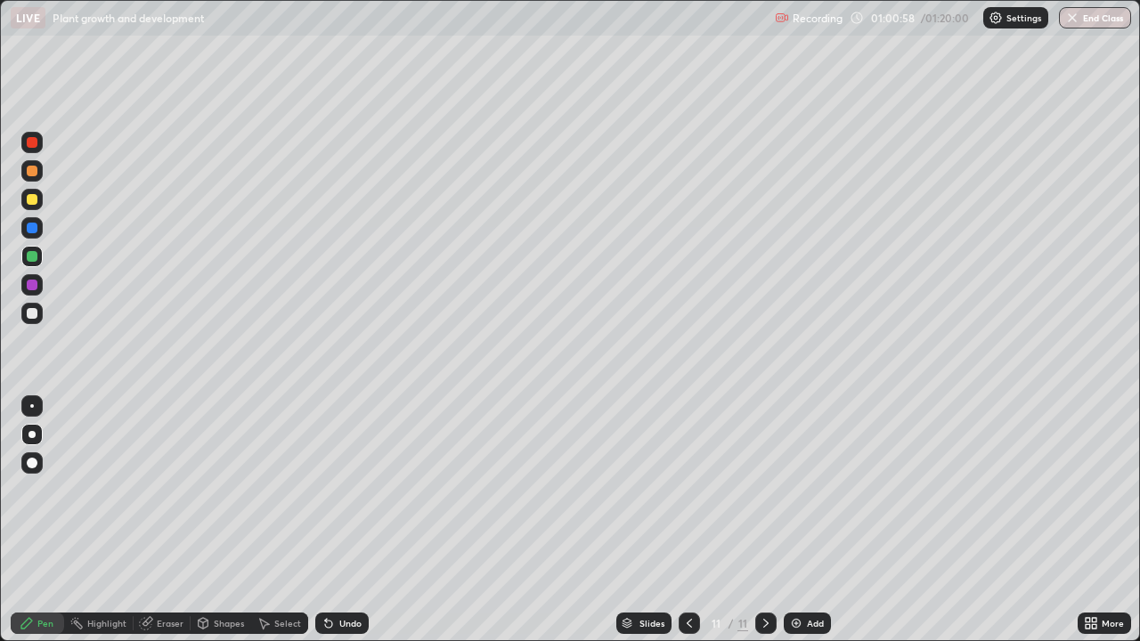
click at [37, 254] on div at bounding box center [32, 256] width 11 height 11
click at [34, 312] on div at bounding box center [32, 313] width 11 height 11
click at [37, 310] on div at bounding box center [32, 313] width 11 height 11
click at [35, 311] on div at bounding box center [32, 313] width 11 height 11
click at [37, 257] on div at bounding box center [31, 256] width 21 height 21
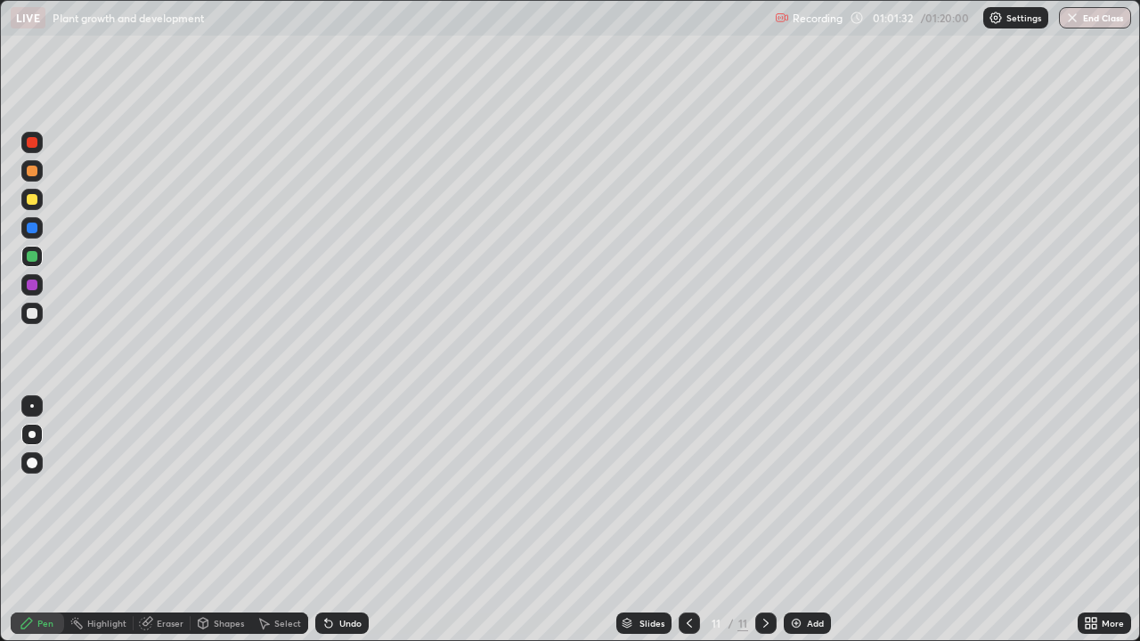
click at [40, 253] on div at bounding box center [31, 256] width 21 height 21
click at [37, 312] on div at bounding box center [32, 313] width 11 height 11
click at [33, 316] on div at bounding box center [32, 313] width 11 height 11
click at [27, 313] on div at bounding box center [32, 313] width 11 height 11
click at [30, 315] on div at bounding box center [32, 313] width 11 height 11
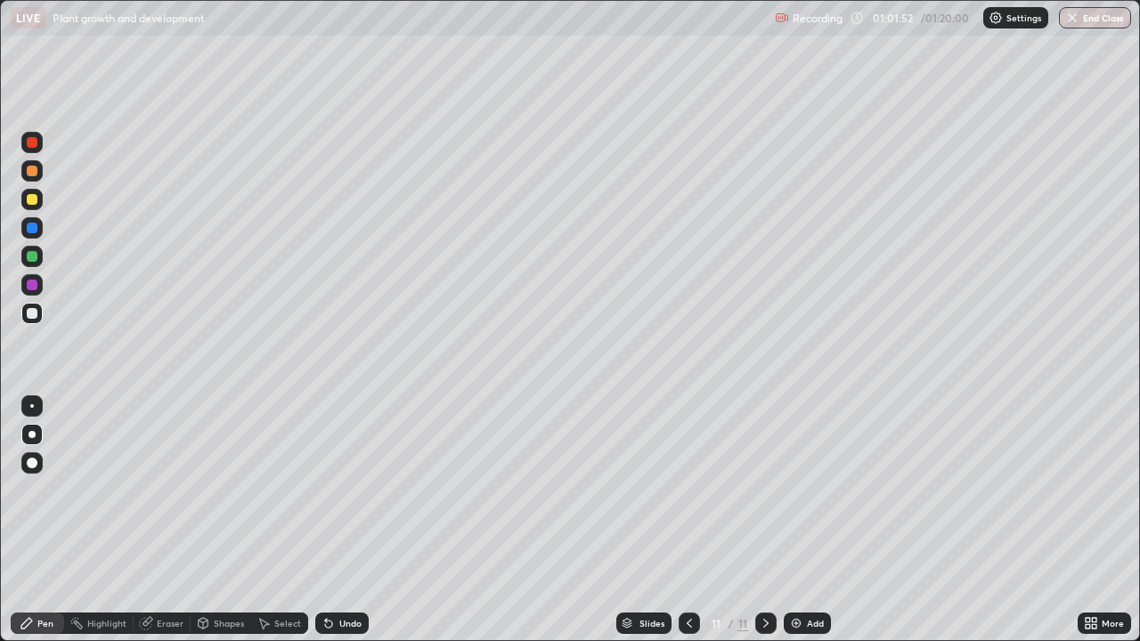
click at [31, 316] on div at bounding box center [32, 313] width 11 height 11
click at [32, 315] on div at bounding box center [32, 313] width 11 height 11
click at [353, 527] on div "Undo" at bounding box center [350, 623] width 22 height 9
click at [349, 527] on div "Undo" at bounding box center [350, 623] width 22 height 9
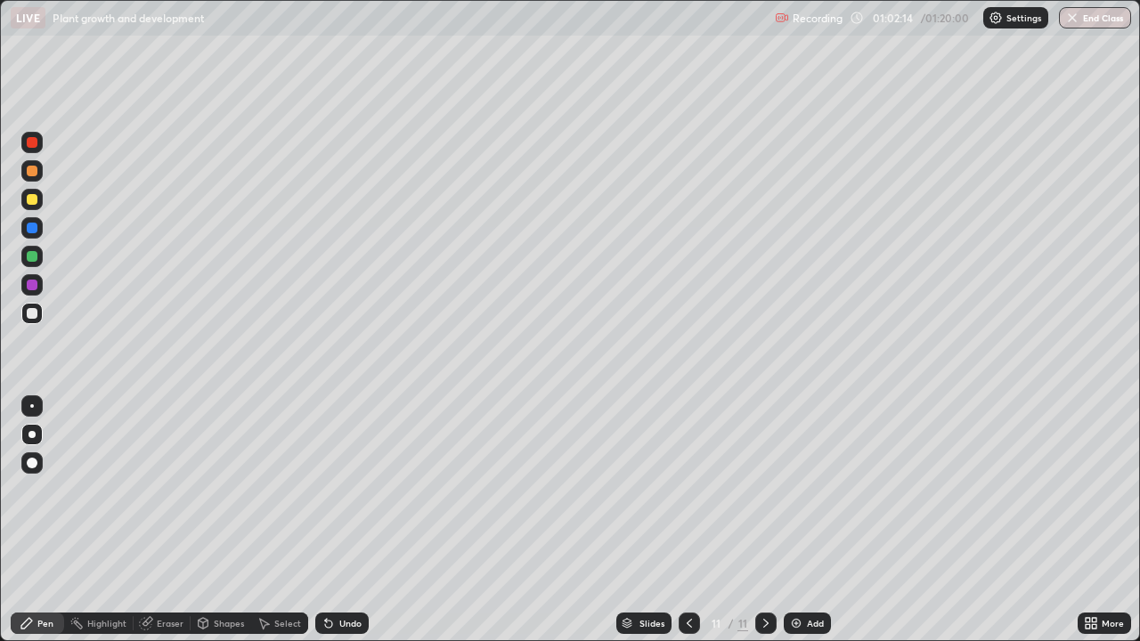
click at [349, 527] on div "Undo" at bounding box center [350, 623] width 22 height 9
click at [342, 527] on div "Undo" at bounding box center [350, 623] width 22 height 9
click at [340, 527] on div "Undo" at bounding box center [350, 623] width 22 height 9
click at [341, 527] on div "Undo" at bounding box center [350, 623] width 22 height 9
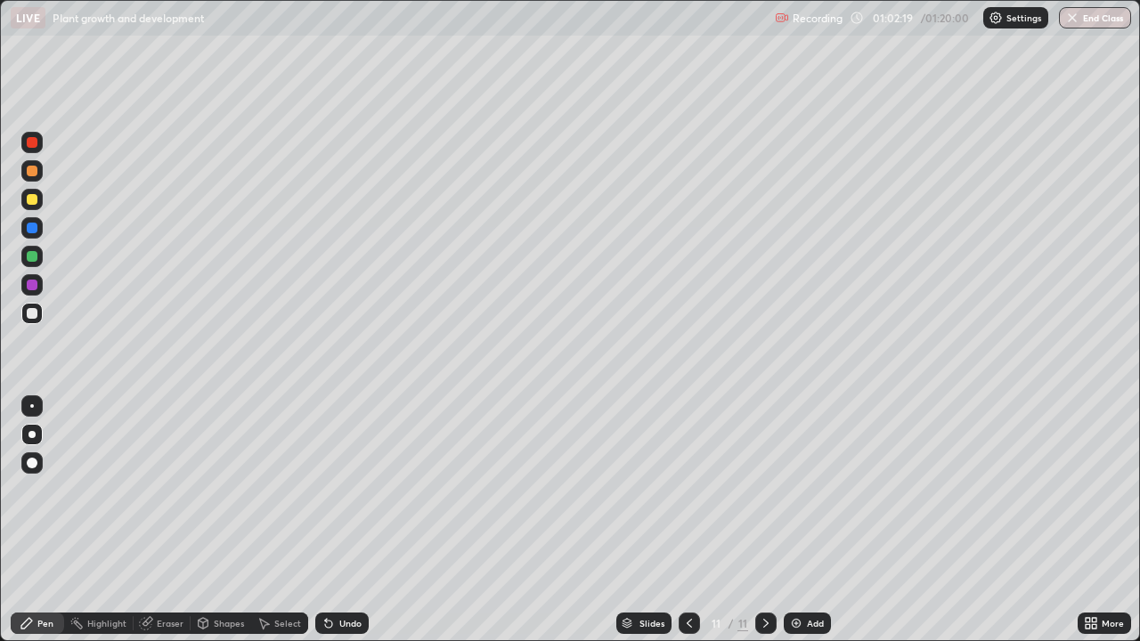
click at [341, 527] on div "Undo" at bounding box center [350, 623] width 22 height 9
click at [343, 527] on div "Undo" at bounding box center [350, 623] width 22 height 9
click at [342, 527] on div "Undo" at bounding box center [350, 623] width 22 height 9
click at [341, 527] on div "Undo" at bounding box center [350, 623] width 22 height 9
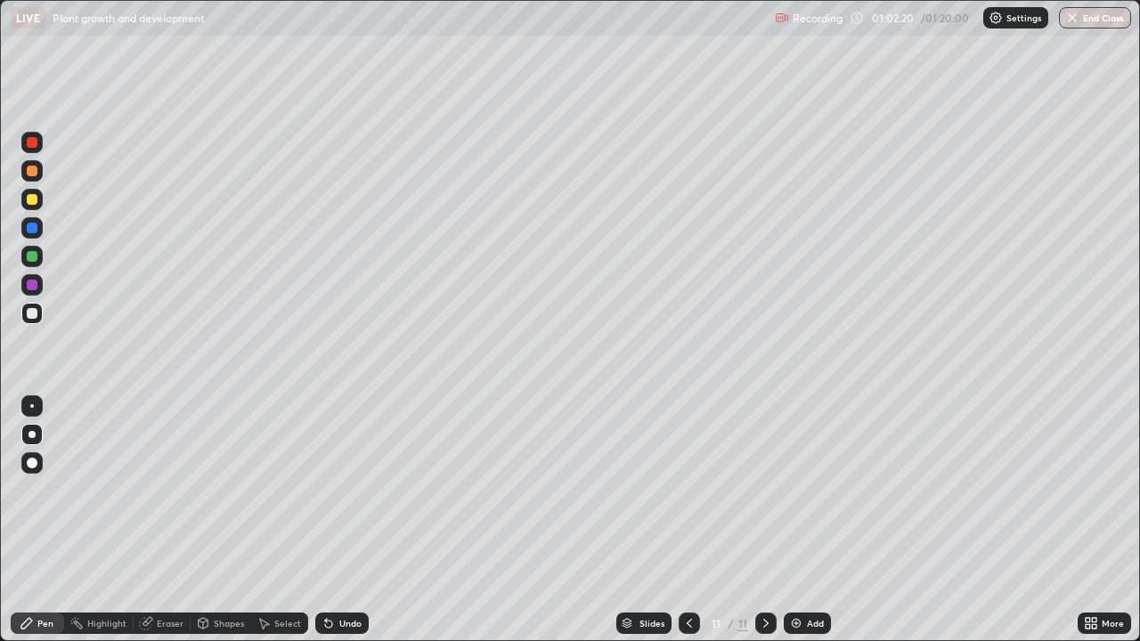
click at [342, 527] on div "Undo" at bounding box center [350, 623] width 22 height 9
click at [341, 527] on div "Undo" at bounding box center [350, 623] width 22 height 9
click at [339, 527] on div "Undo" at bounding box center [350, 623] width 22 height 9
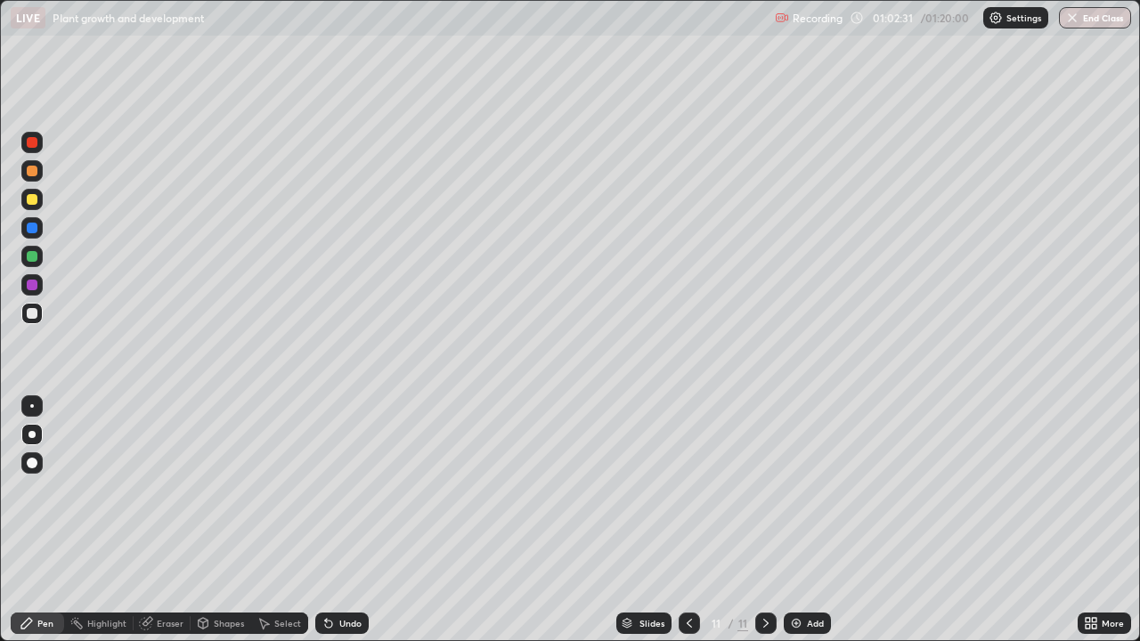
click at [332, 527] on icon at bounding box center [328, 623] width 14 height 14
click at [31, 204] on div at bounding box center [32, 199] width 11 height 11
click at [37, 203] on div at bounding box center [32, 199] width 11 height 11
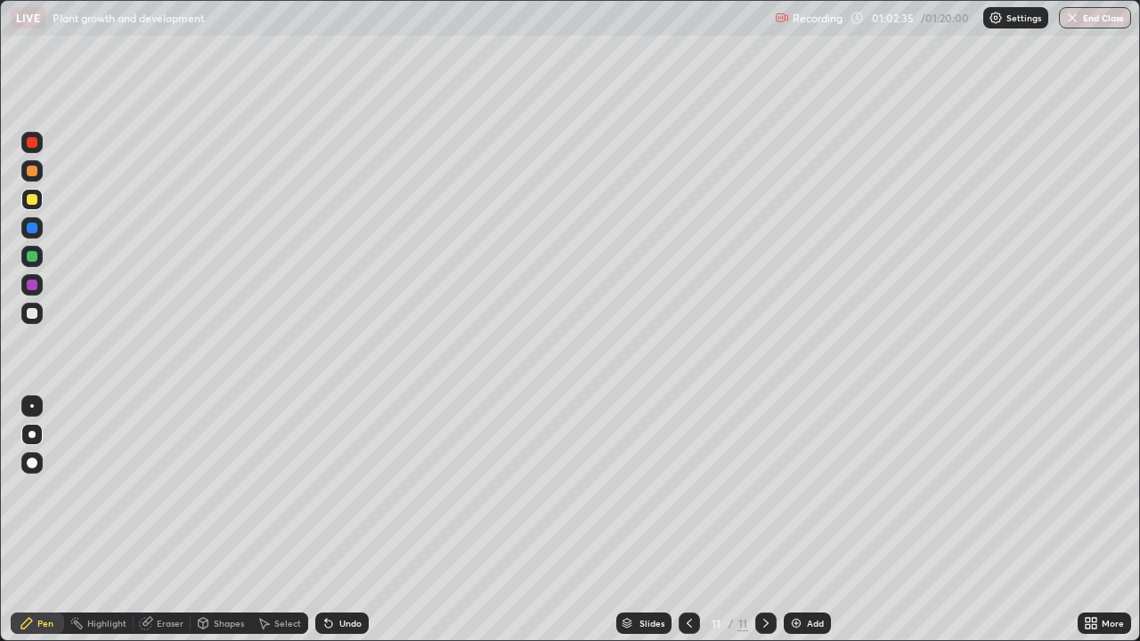
click at [36, 200] on div at bounding box center [32, 199] width 11 height 11
click at [28, 199] on div at bounding box center [32, 199] width 11 height 11
click at [30, 263] on div at bounding box center [31, 256] width 21 height 21
click at [36, 257] on div at bounding box center [32, 256] width 11 height 11
click at [36, 256] on div at bounding box center [32, 256] width 11 height 11
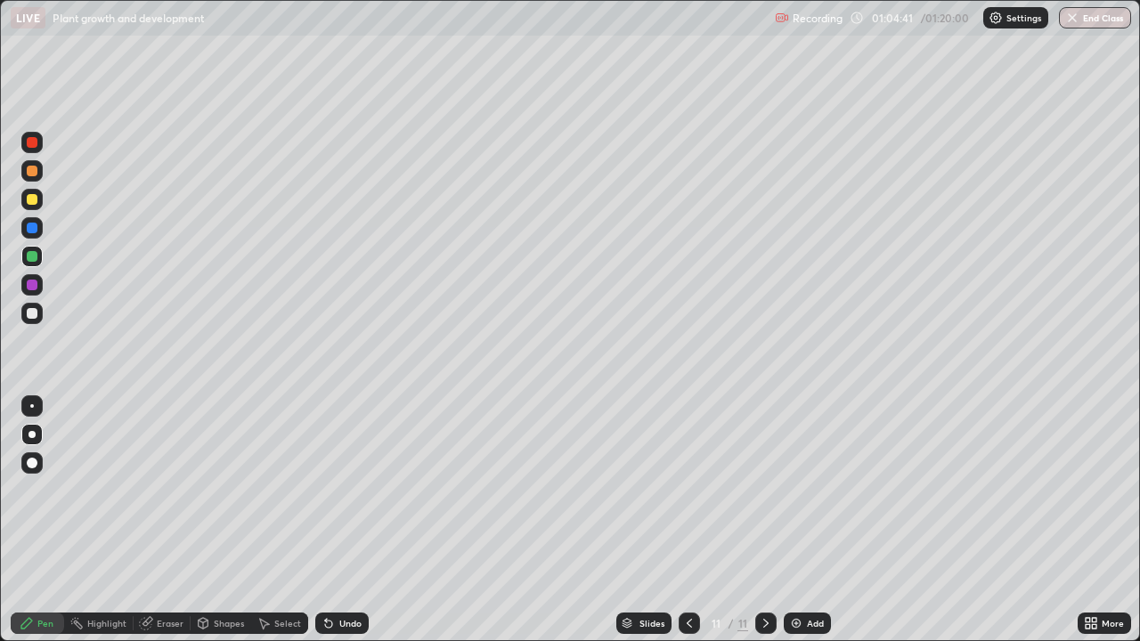
click at [40, 312] on div at bounding box center [31, 313] width 21 height 21
click at [37, 312] on div at bounding box center [32, 313] width 11 height 11
click at [40, 200] on div at bounding box center [31, 199] width 21 height 21
click at [32, 200] on div at bounding box center [32, 199] width 11 height 11
click at [34, 199] on div at bounding box center [32, 199] width 11 height 11
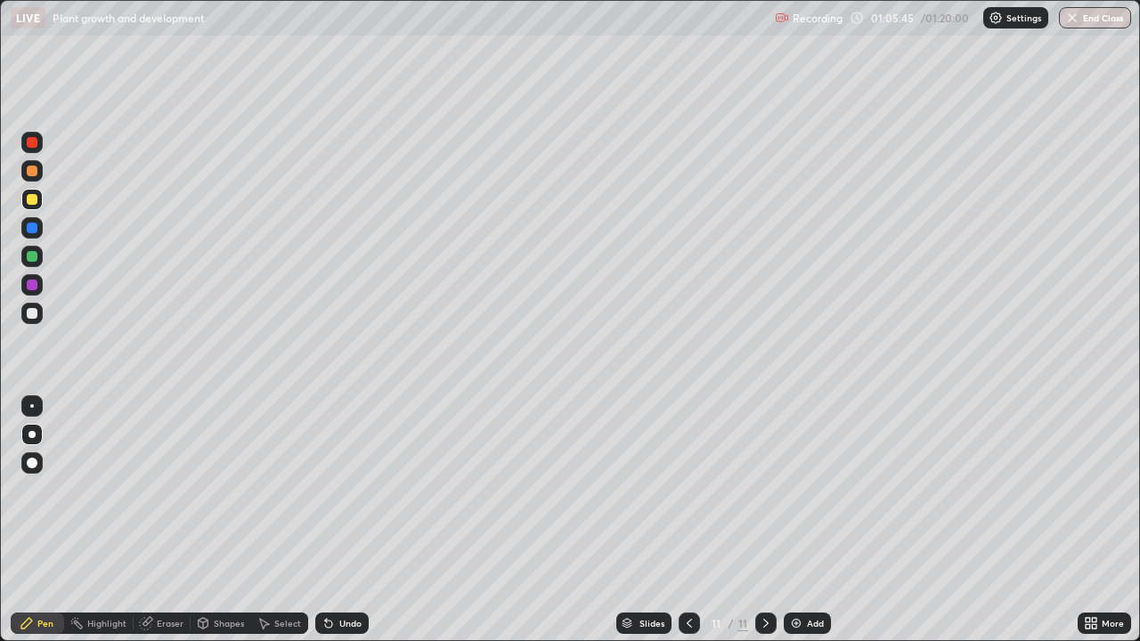
click at [157, 527] on div "Eraser" at bounding box center [170, 623] width 27 height 9
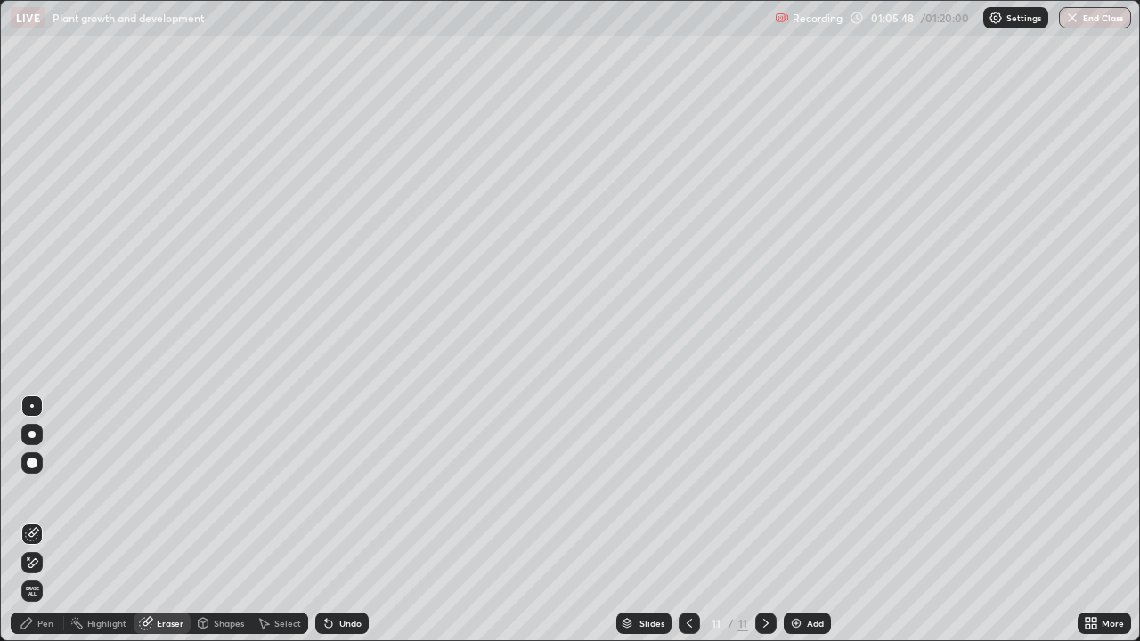
click at [38, 527] on div "Pen" at bounding box center [45, 623] width 16 height 9
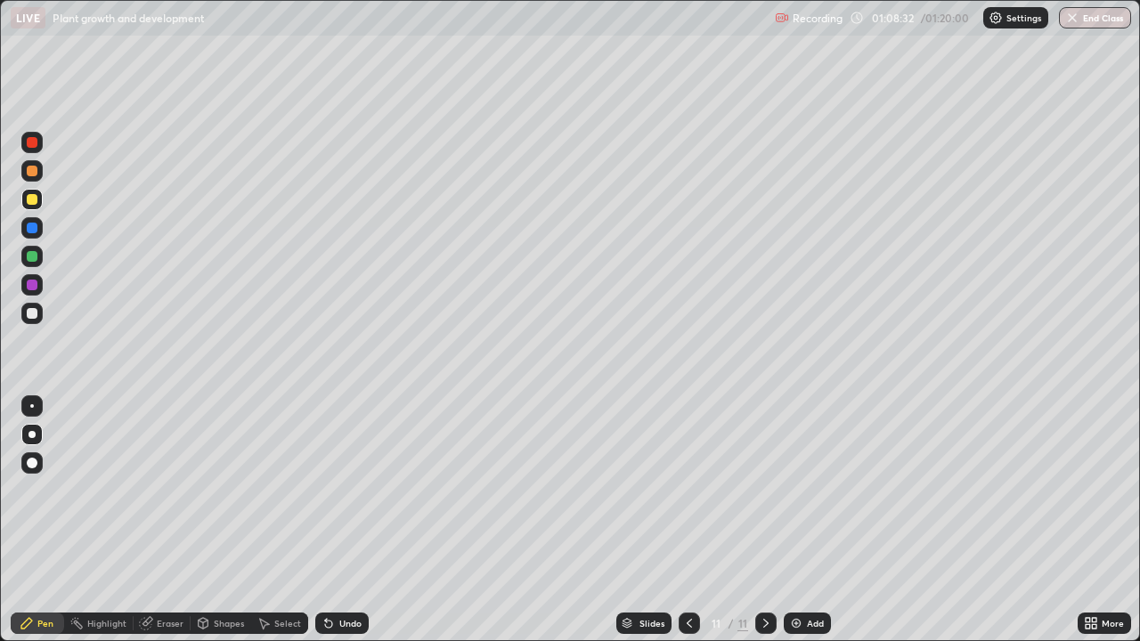
click at [800, 527] on img at bounding box center [796, 623] width 14 height 14
click at [41, 259] on div at bounding box center [31, 256] width 21 height 21
click at [41, 253] on div at bounding box center [31, 256] width 21 height 21
click at [346, 527] on div "Undo" at bounding box center [350, 623] width 22 height 9
click at [343, 527] on div "Undo" at bounding box center [350, 623] width 22 height 9
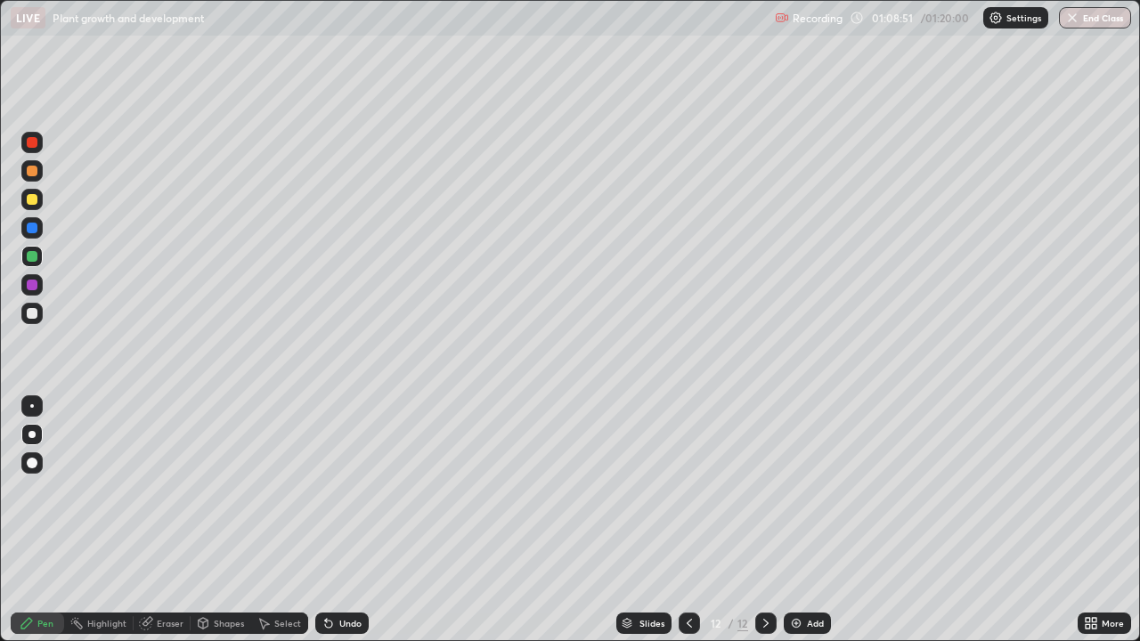
click at [41, 310] on div at bounding box center [31, 313] width 21 height 21
click at [41, 306] on div at bounding box center [31, 313] width 21 height 21
click at [30, 305] on div at bounding box center [31, 313] width 21 height 21
click at [35, 312] on div at bounding box center [32, 313] width 11 height 11
click at [334, 527] on div "Undo" at bounding box center [341, 623] width 53 height 21
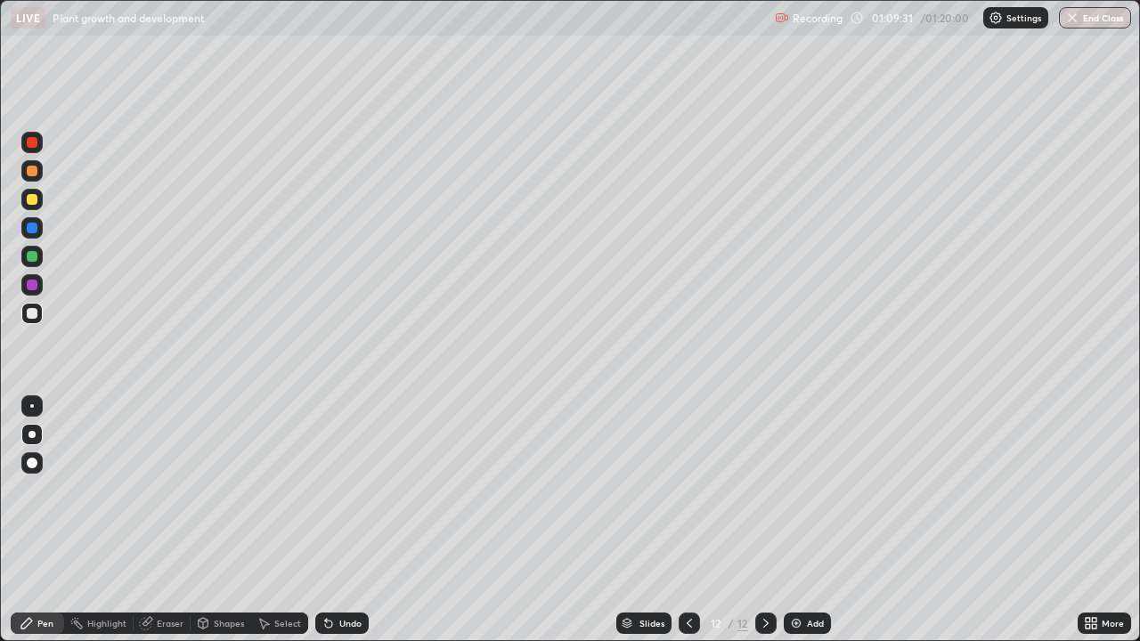
click at [339, 527] on div "Undo" at bounding box center [350, 623] width 22 height 9
click at [337, 527] on div "Undo" at bounding box center [341, 623] width 53 height 21
click at [1096, 21] on button "End Class" at bounding box center [1095, 17] width 72 height 21
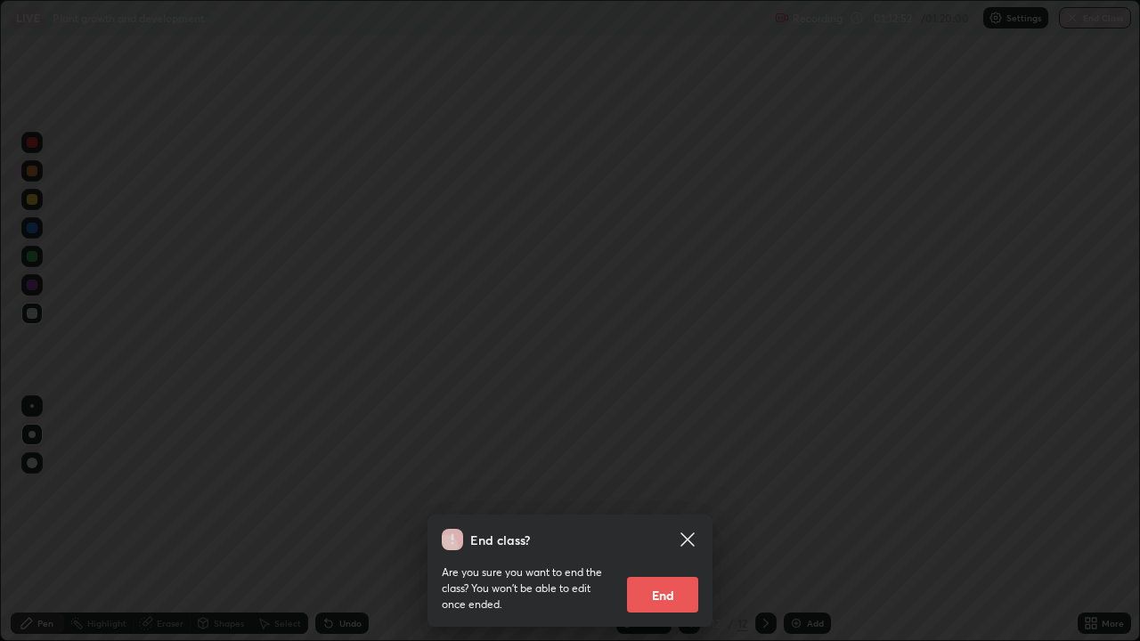
click at [659, 527] on button "End" at bounding box center [662, 595] width 71 height 36
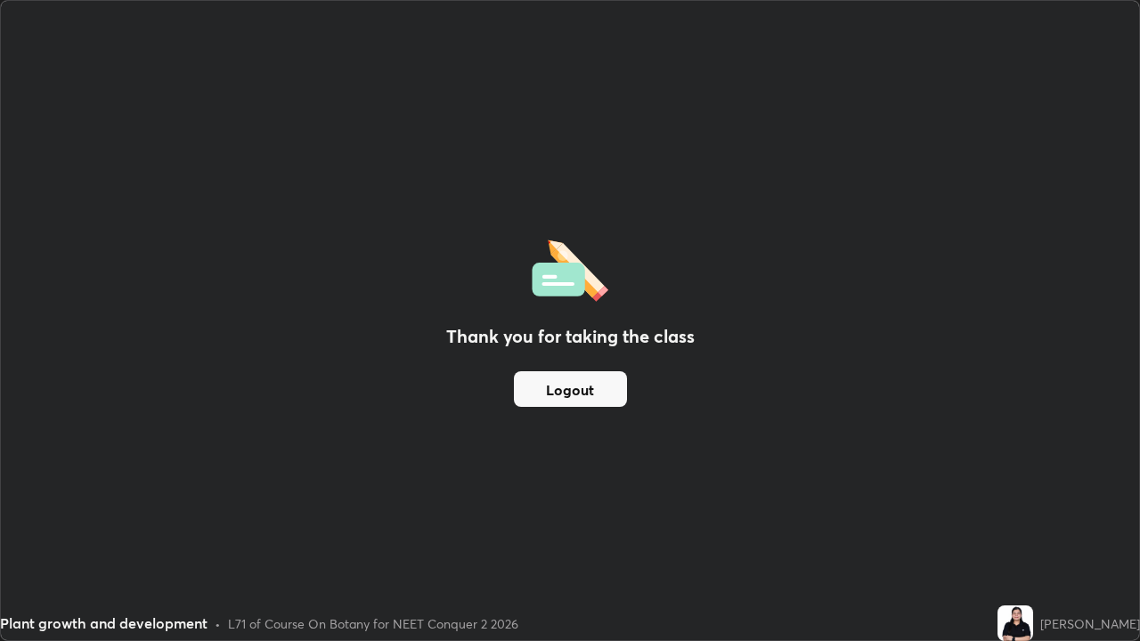
click at [594, 395] on button "Logout" at bounding box center [570, 389] width 113 height 36
